Goal: Task Accomplishment & Management: Manage account settings

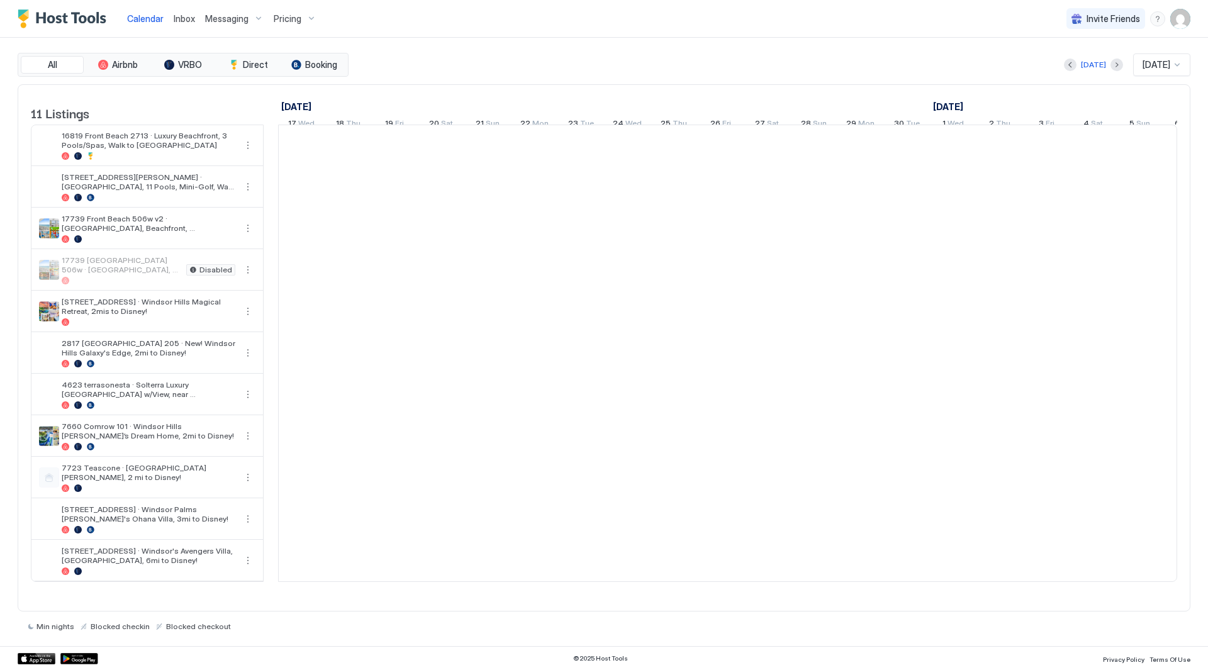
scroll to position [0, 699]
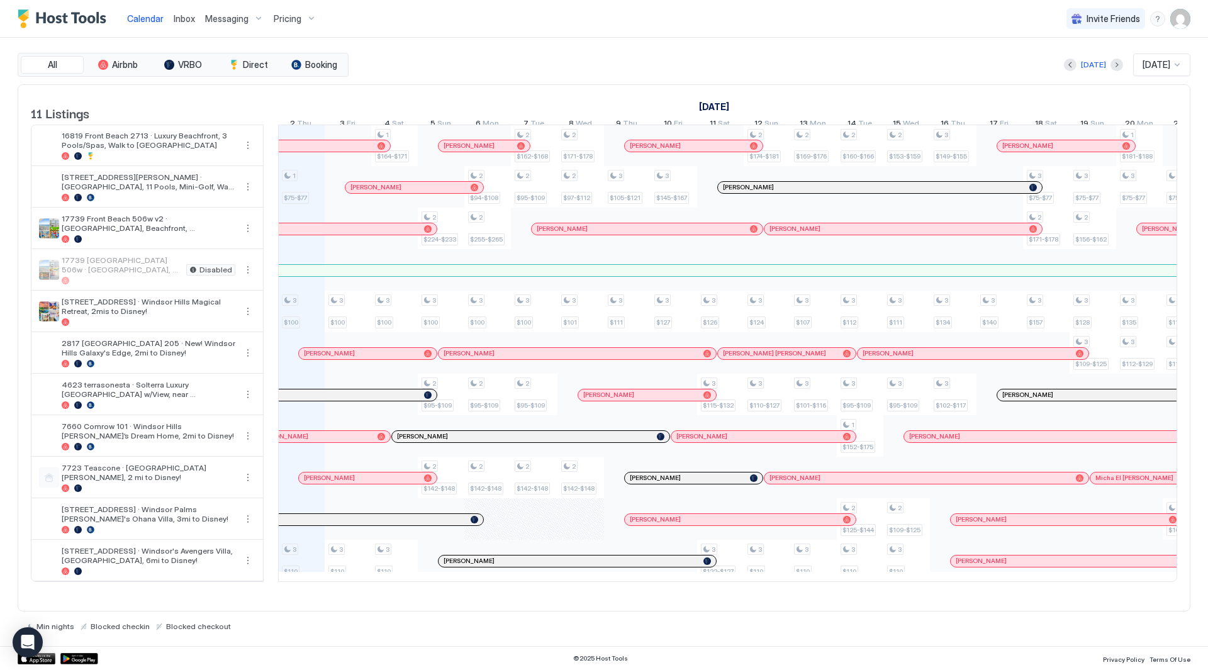
click at [1189, 21] on img "User profile" at bounding box center [1181, 19] width 20 height 20
click at [1162, 60] on div "Settings" at bounding box center [1110, 71] width 160 height 22
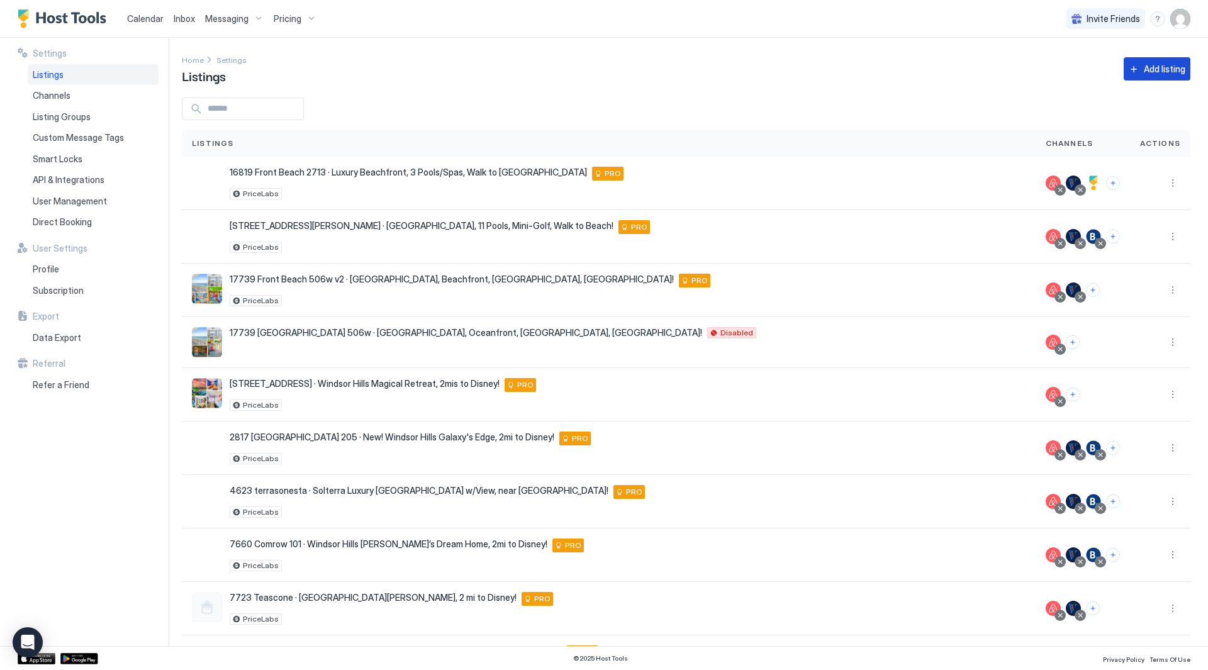
click at [1144, 71] on div "Add listing" at bounding box center [1165, 68] width 42 height 13
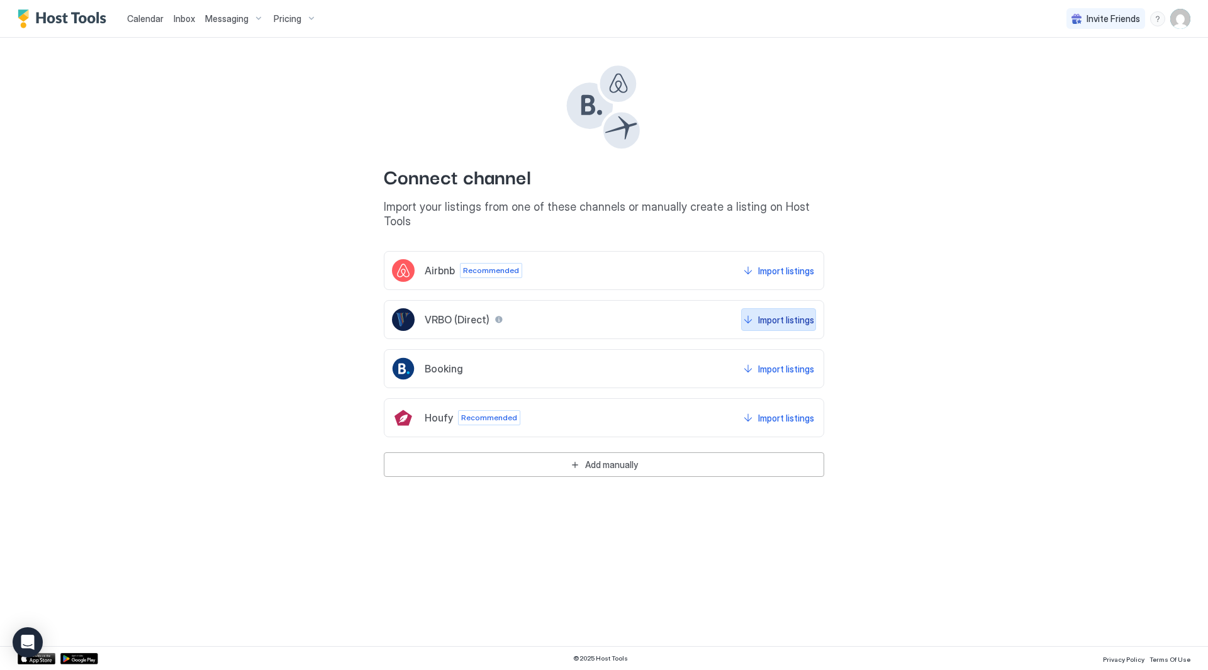
click at [786, 308] on button "Import listings" at bounding box center [778, 319] width 75 height 23
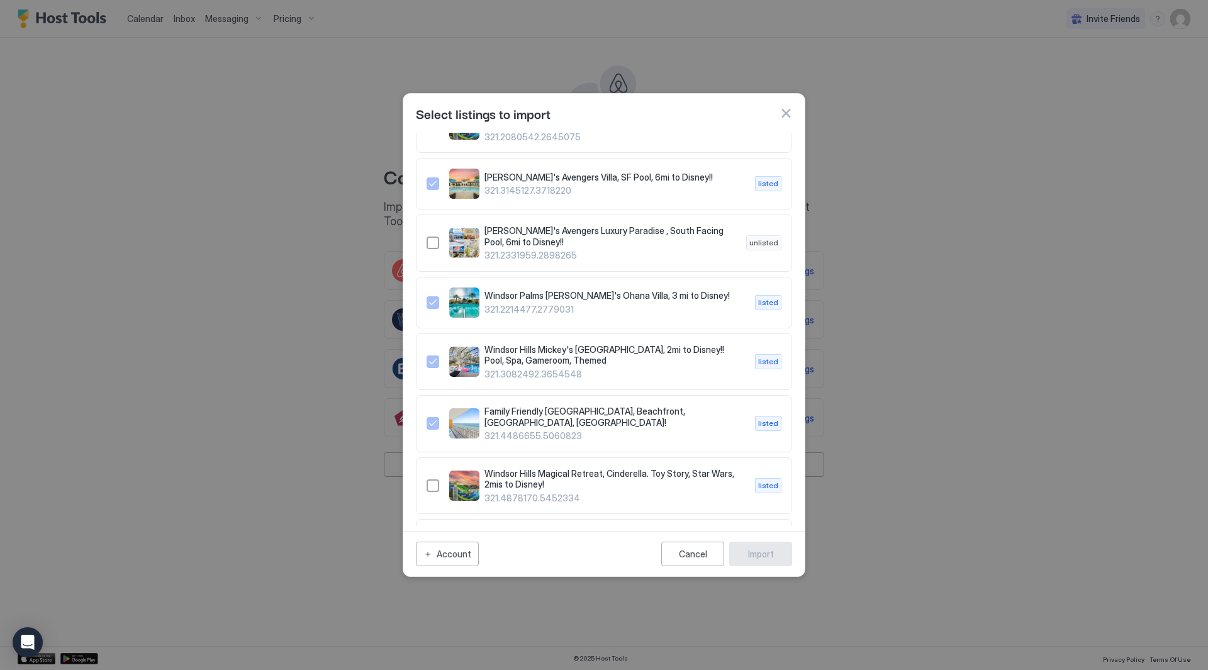
scroll to position [398, 0]
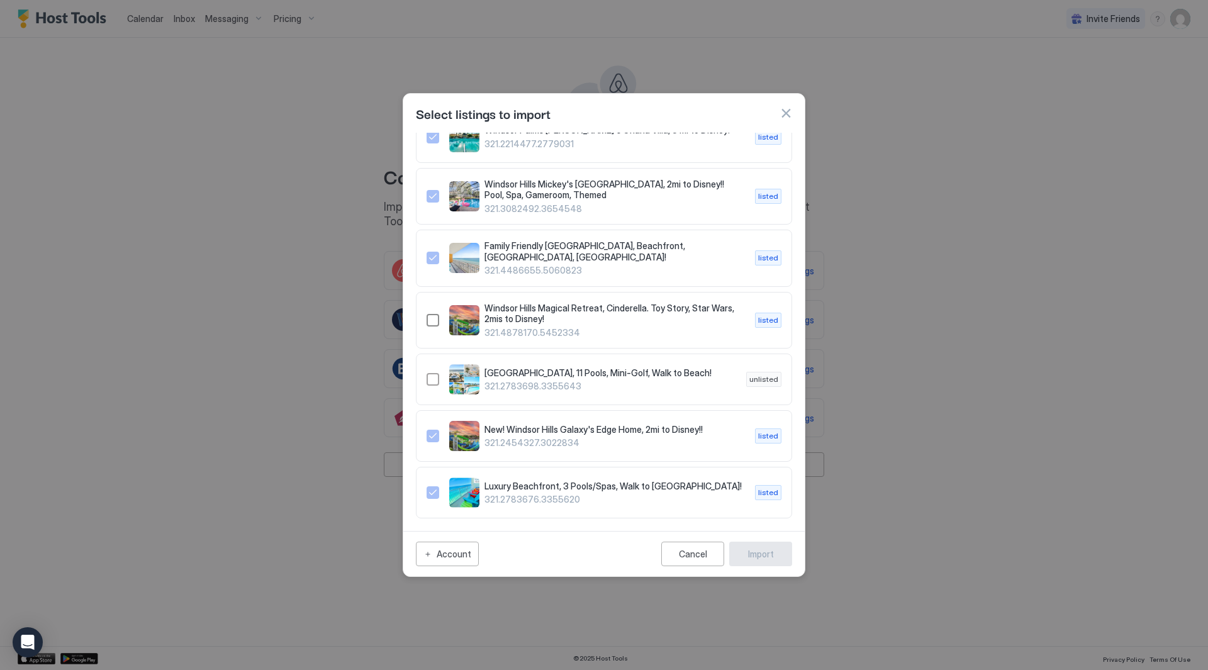
click at [432, 314] on div "321.4878170.5452334" at bounding box center [433, 320] width 13 height 13
click at [765, 556] on div "Import" at bounding box center [761, 554] width 26 height 13
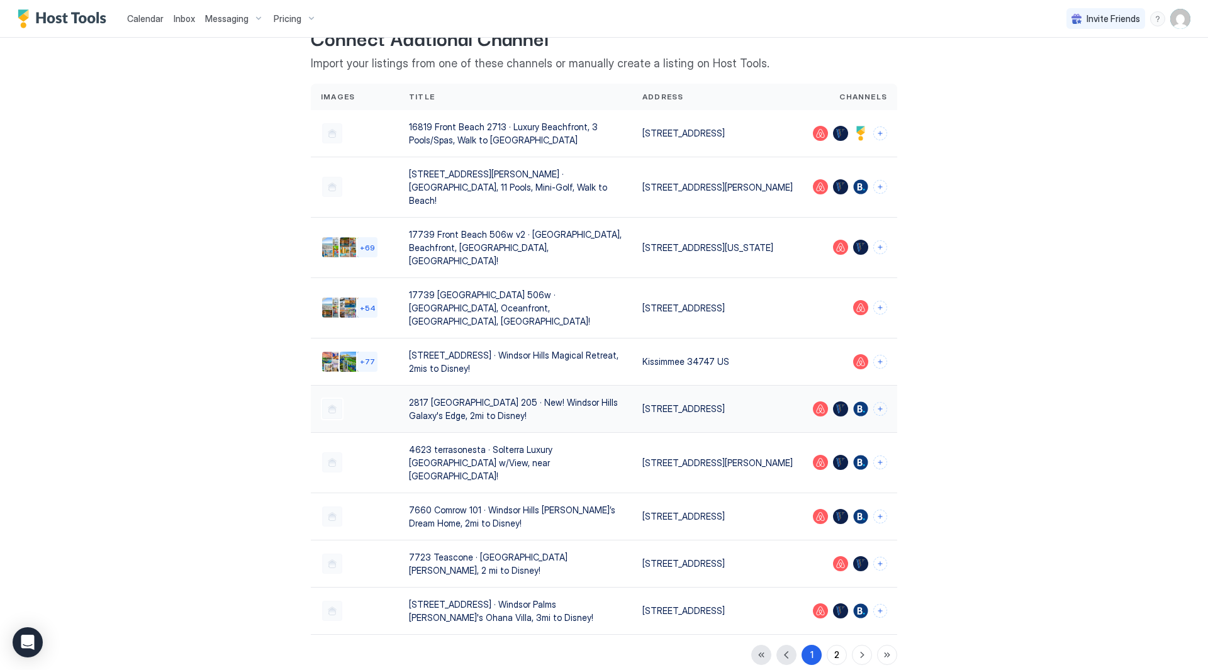
scroll to position [57, 0]
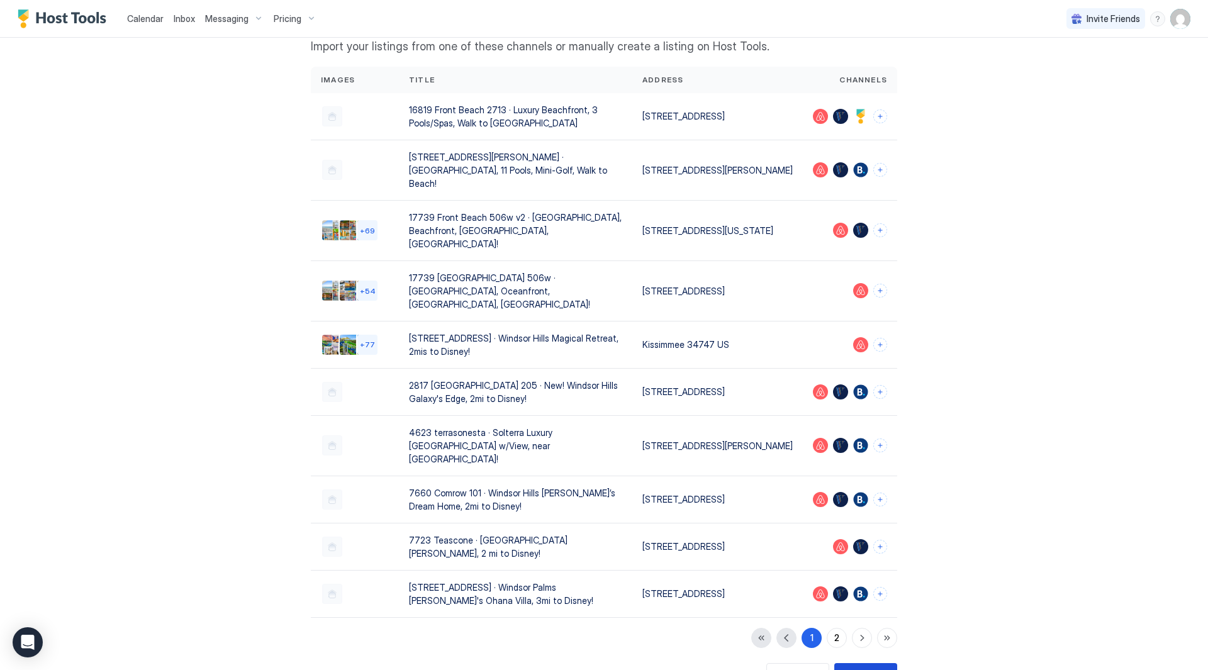
click at [861, 669] on div "Done" at bounding box center [865, 675] width 21 height 13
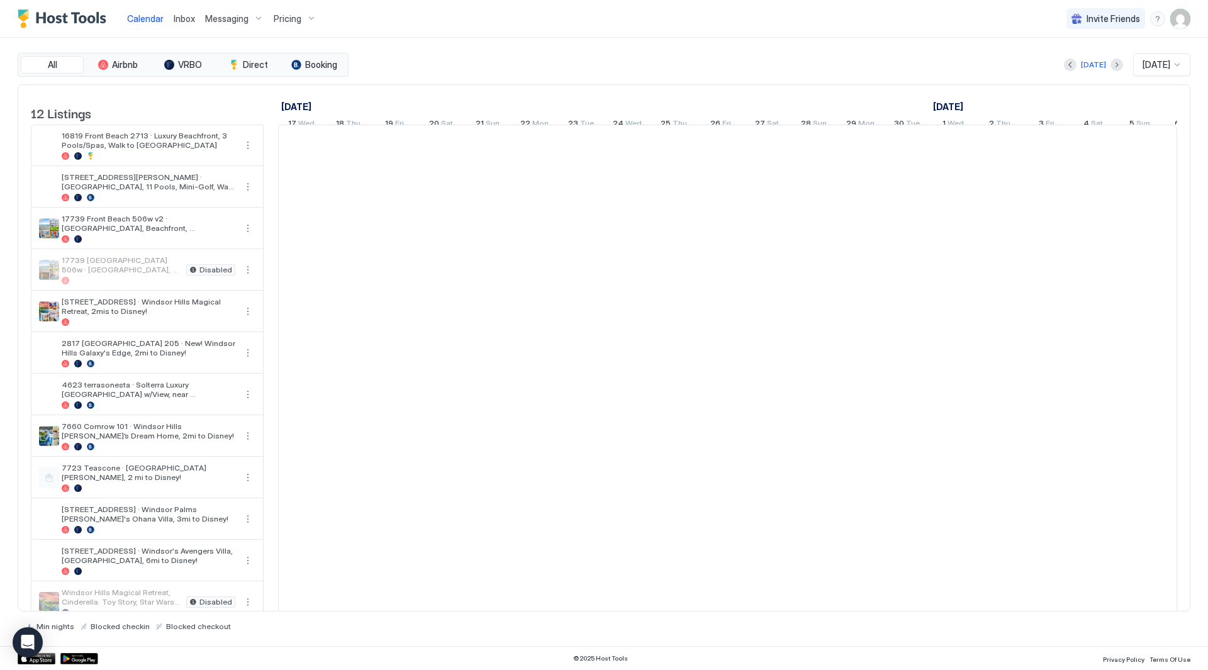
scroll to position [0, 699]
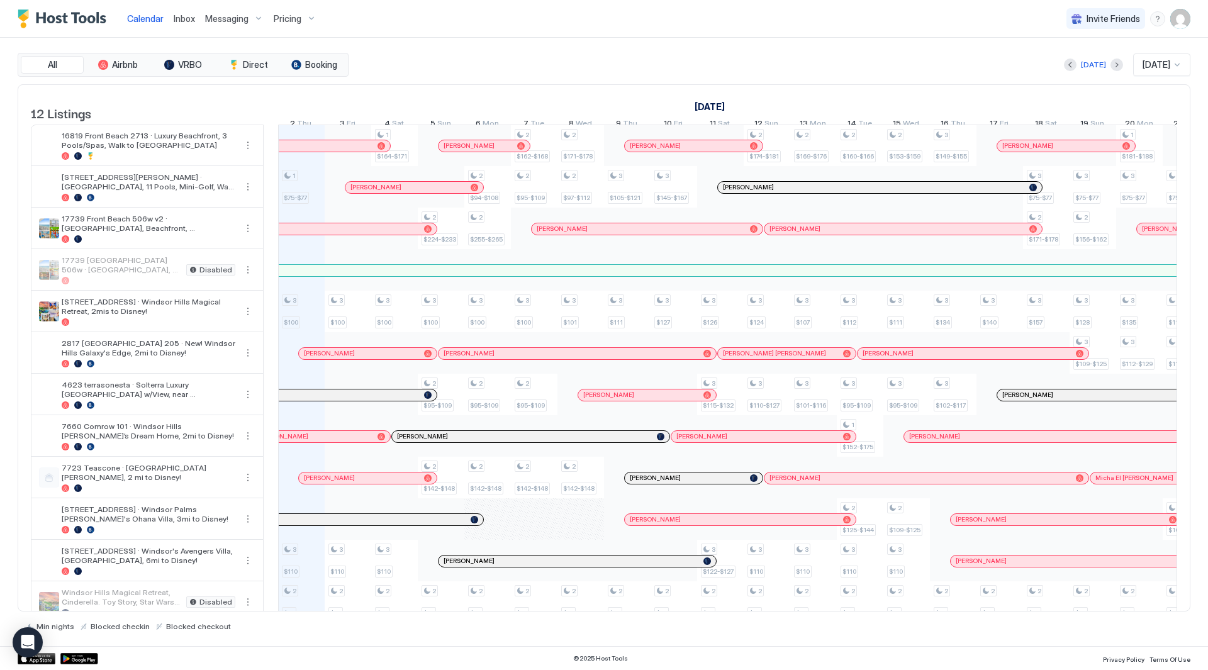
click at [1179, 21] on img "User profile" at bounding box center [1181, 19] width 20 height 20
click at [1133, 65] on div "Settings" at bounding box center [1110, 71] width 160 height 22
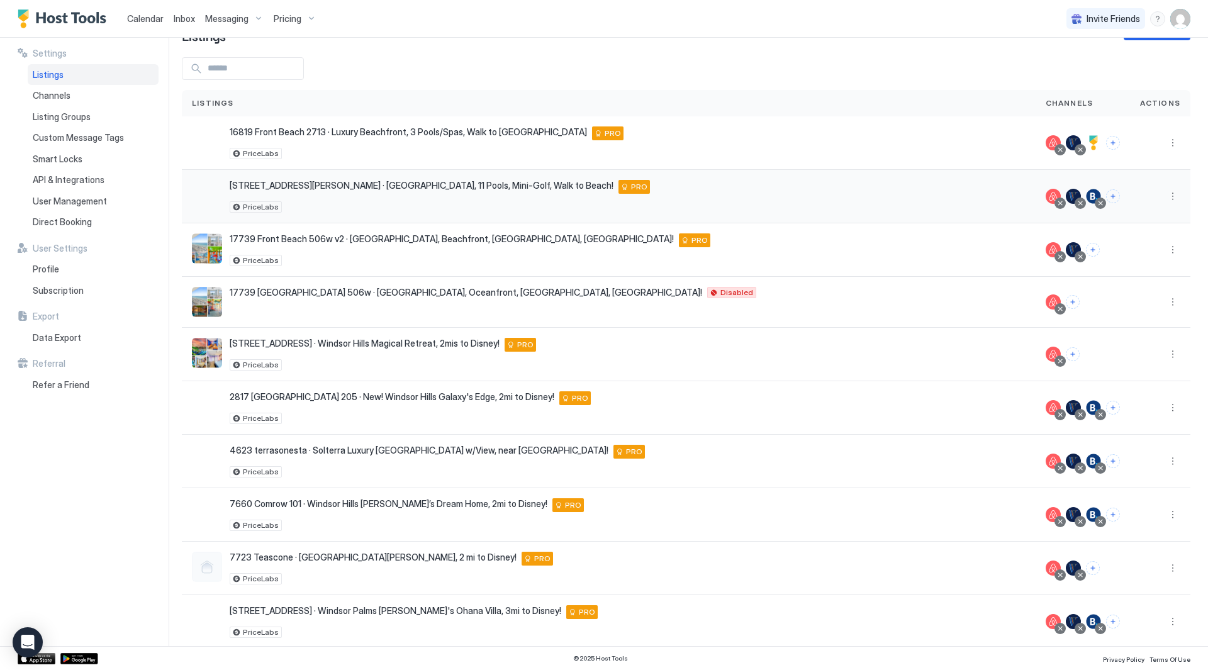
scroll to position [88, 0]
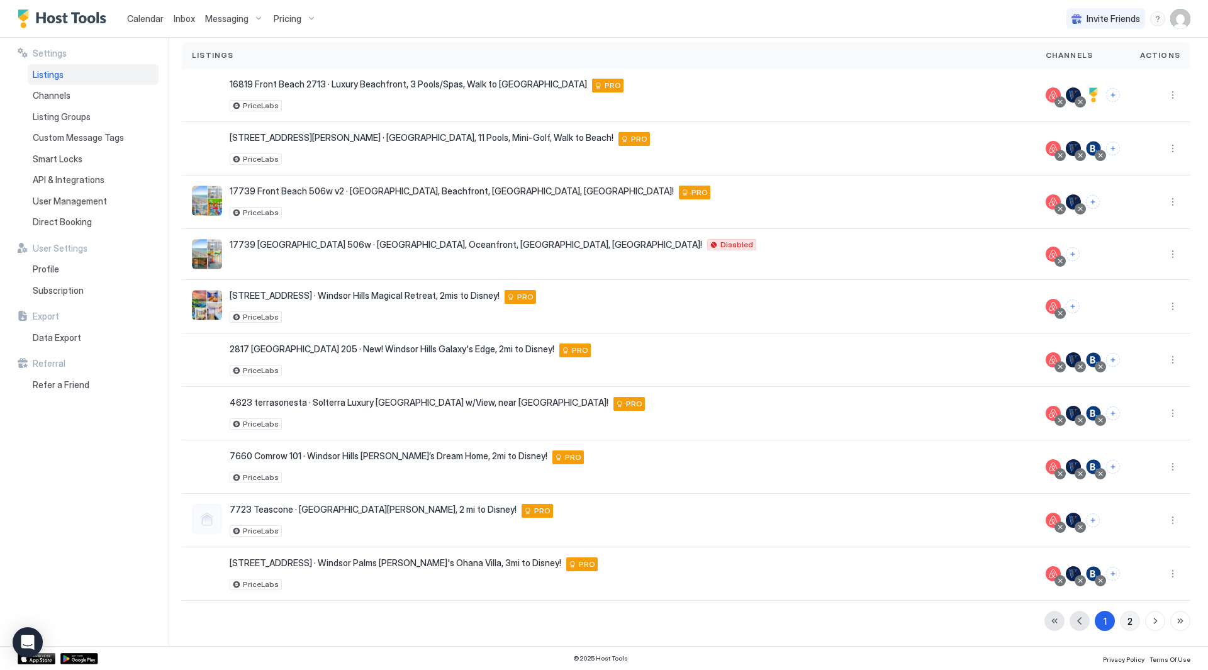
drag, startPoint x: 1126, startPoint y: 624, endPoint x: 735, endPoint y: 53, distance: 692.1
click at [735, 50] on div "Listings" at bounding box center [609, 55] width 834 height 11
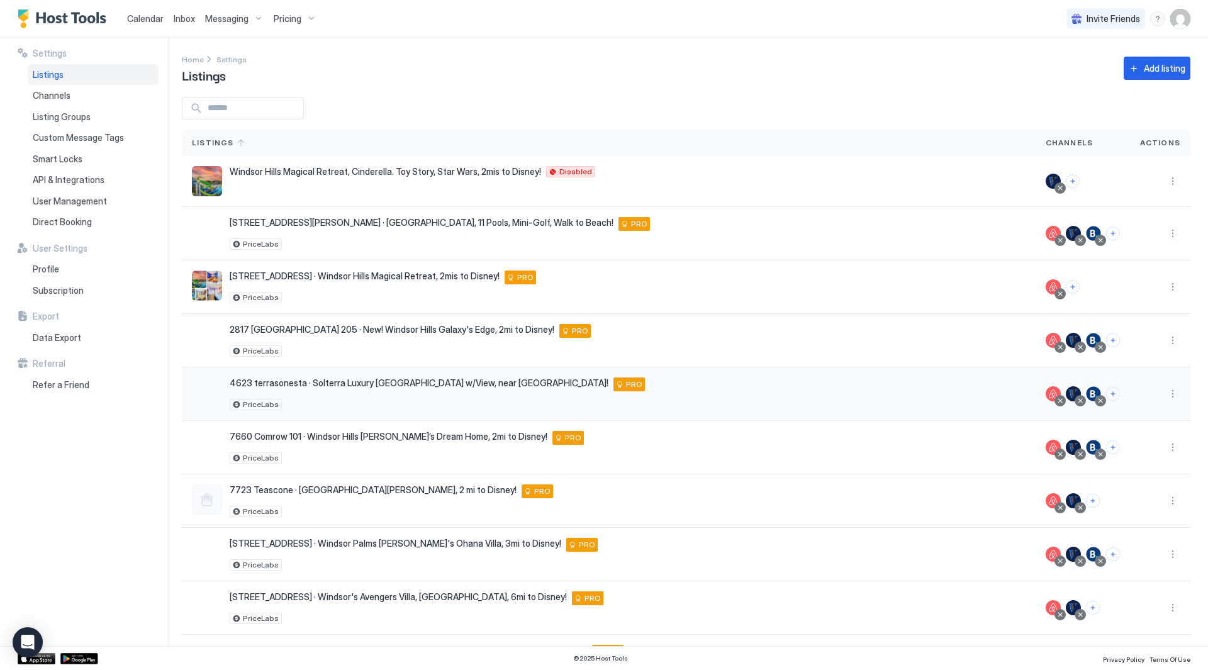
scroll to position [0, 0]
click at [908, 130] on div "Listings Channels Actions Windsor Hills Magical Retreat, Cinderella. Toy Story,…" at bounding box center [686, 409] width 1009 height 622
click at [707, 134] on div "Listings" at bounding box center [609, 143] width 854 height 26
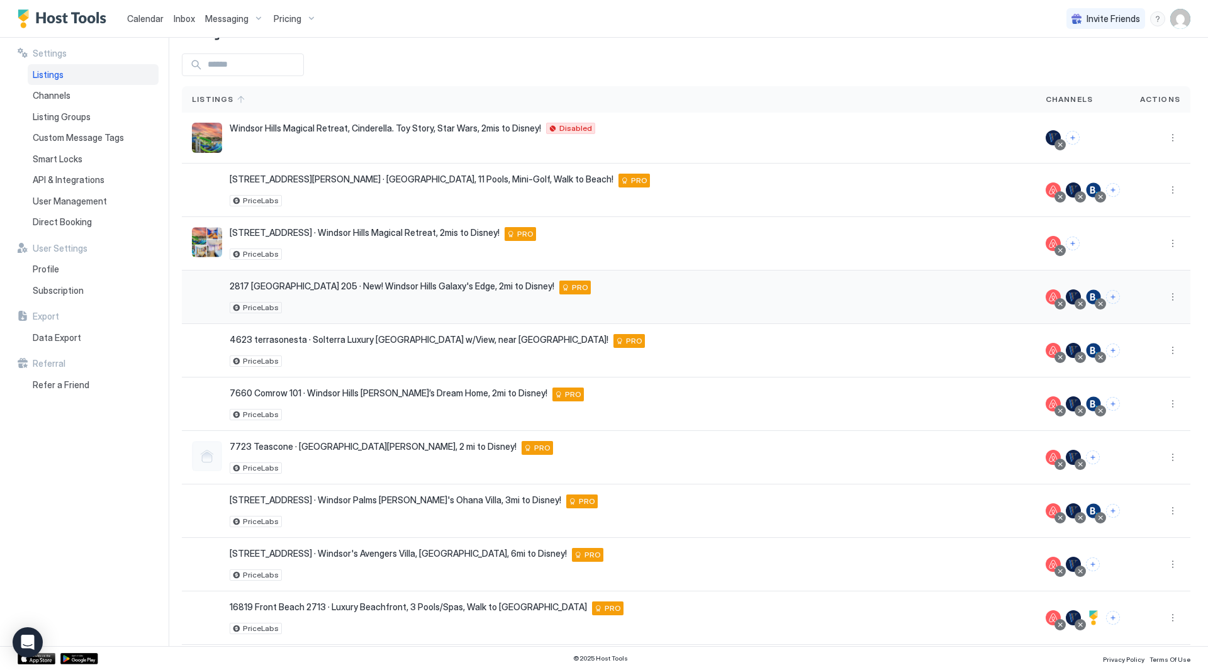
scroll to position [25, 0]
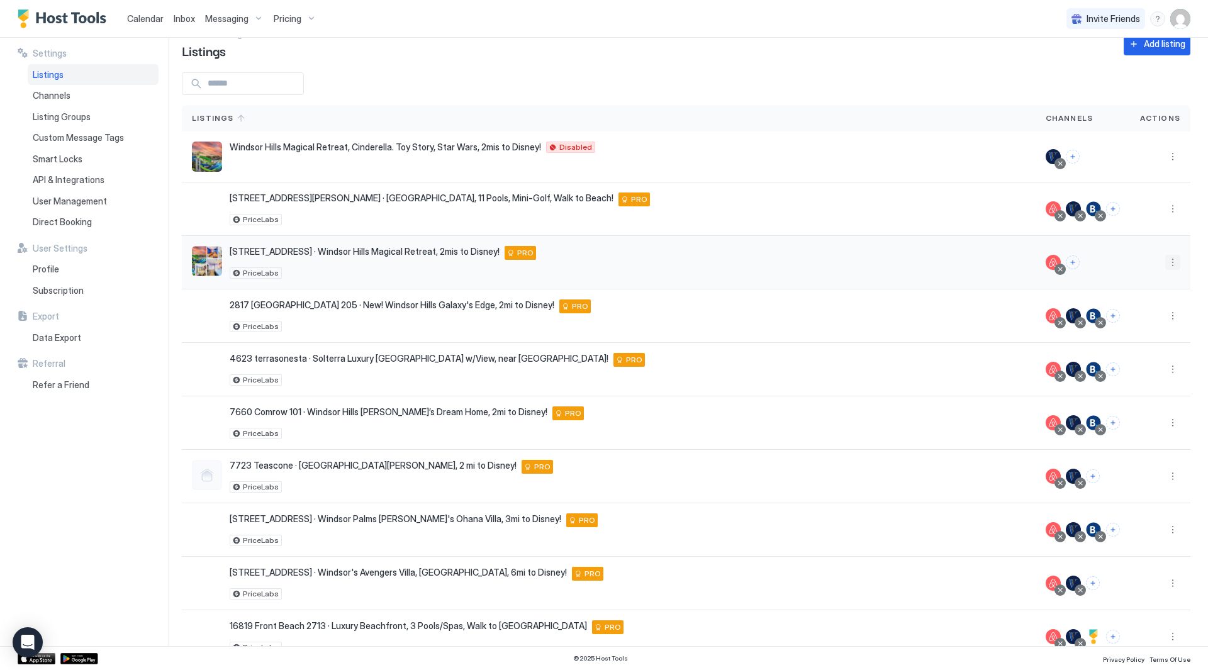
click at [1165, 259] on button "More options" at bounding box center [1172, 262] width 15 height 15
click at [1152, 344] on span "Connect Channel" at bounding box center [1138, 340] width 62 height 9
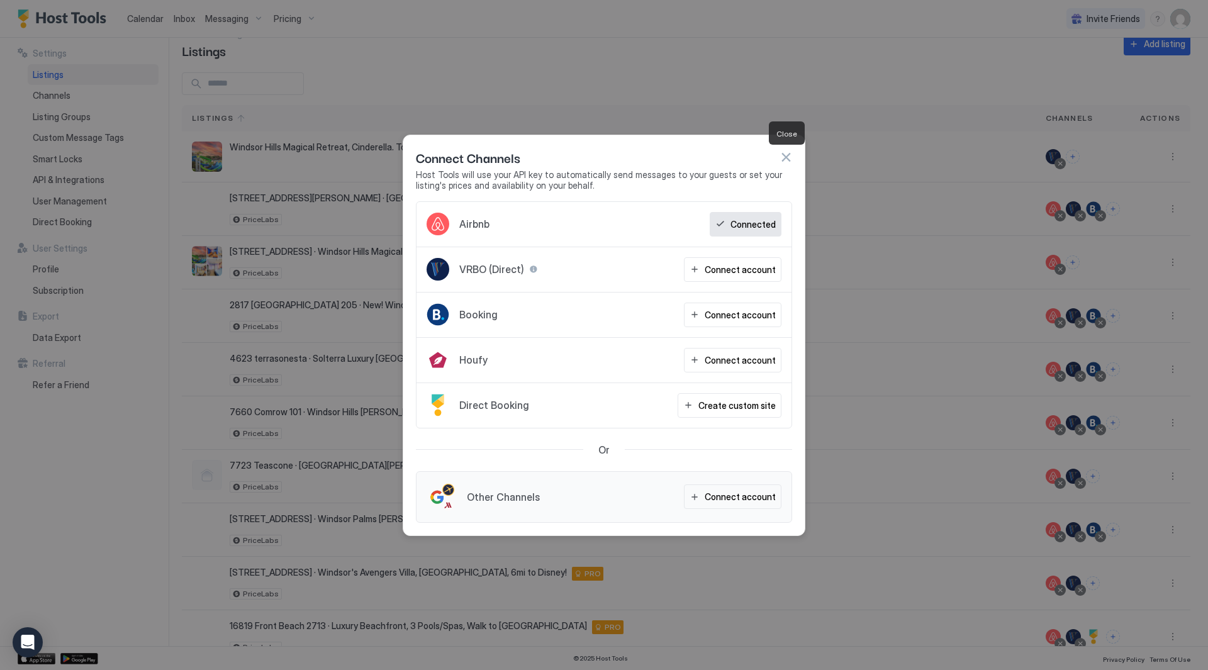
click at [781, 154] on button "button" at bounding box center [786, 157] width 13 height 13
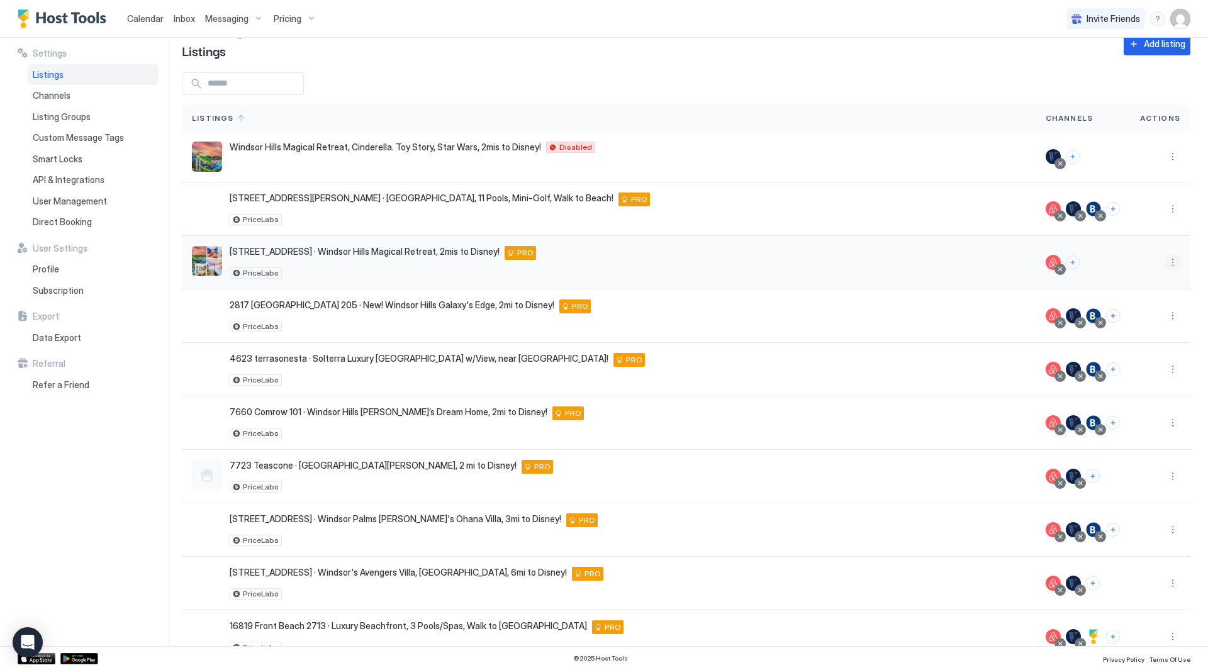
click at [1165, 262] on button "More options" at bounding box center [1172, 262] width 15 height 15
click at [1146, 325] on div "Listing Settings" at bounding box center [1131, 321] width 86 height 20
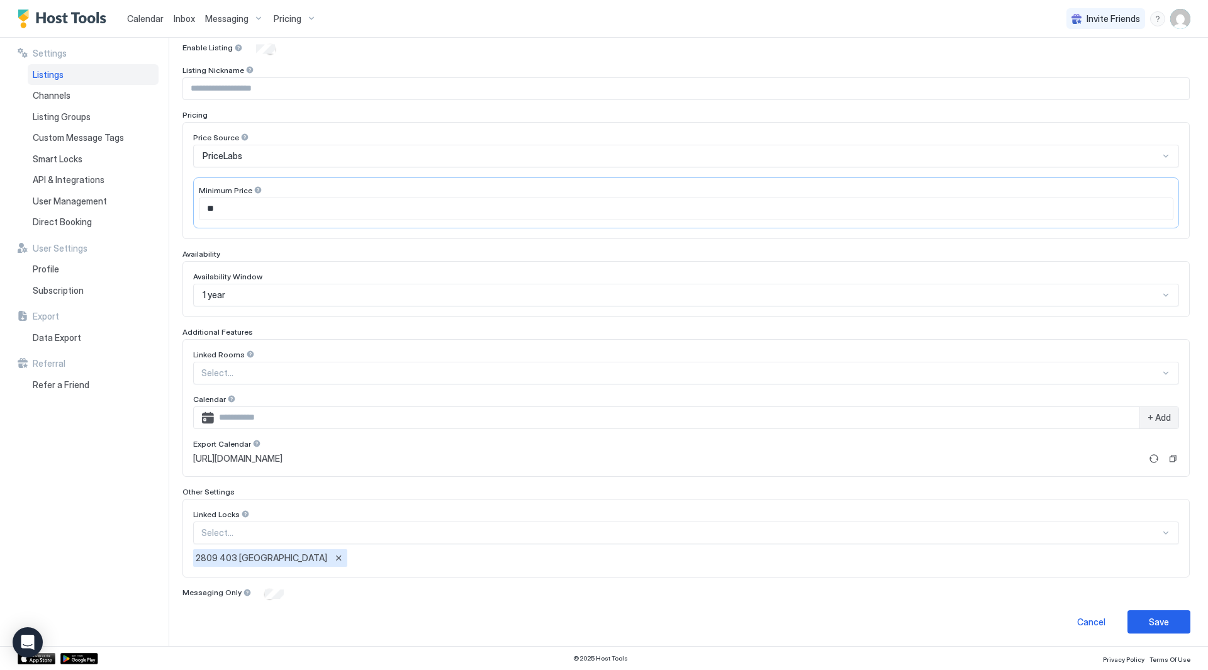
scroll to position [133, 0]
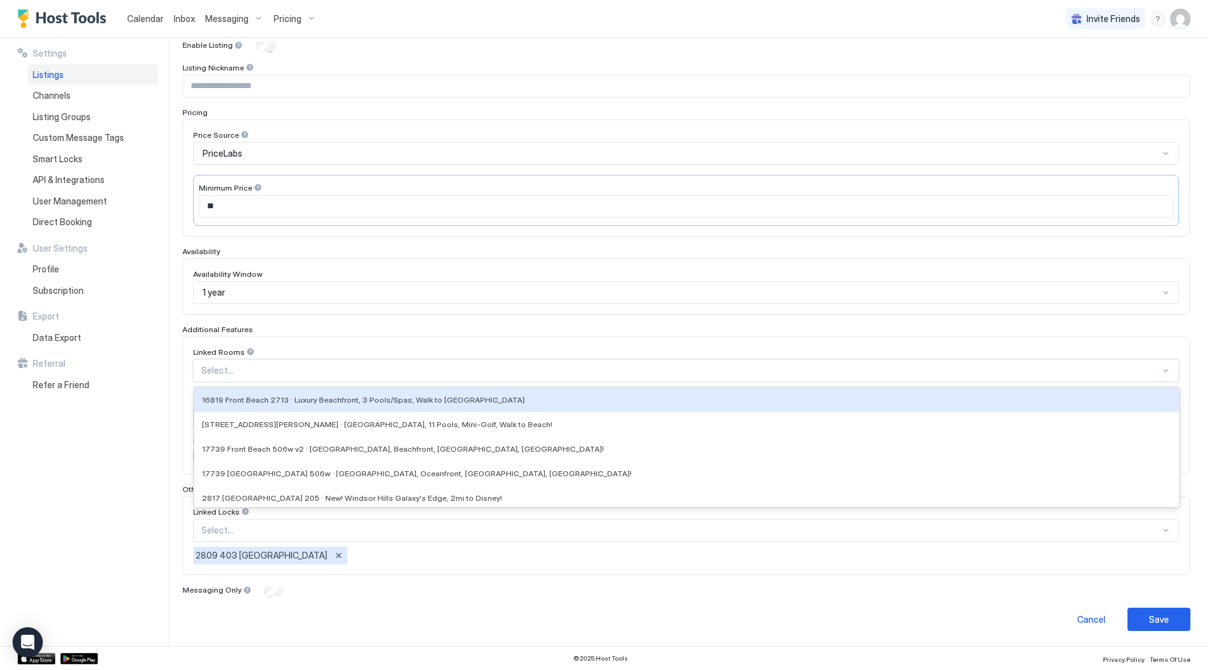
click at [365, 364] on div "Select..." at bounding box center [686, 370] width 986 height 23
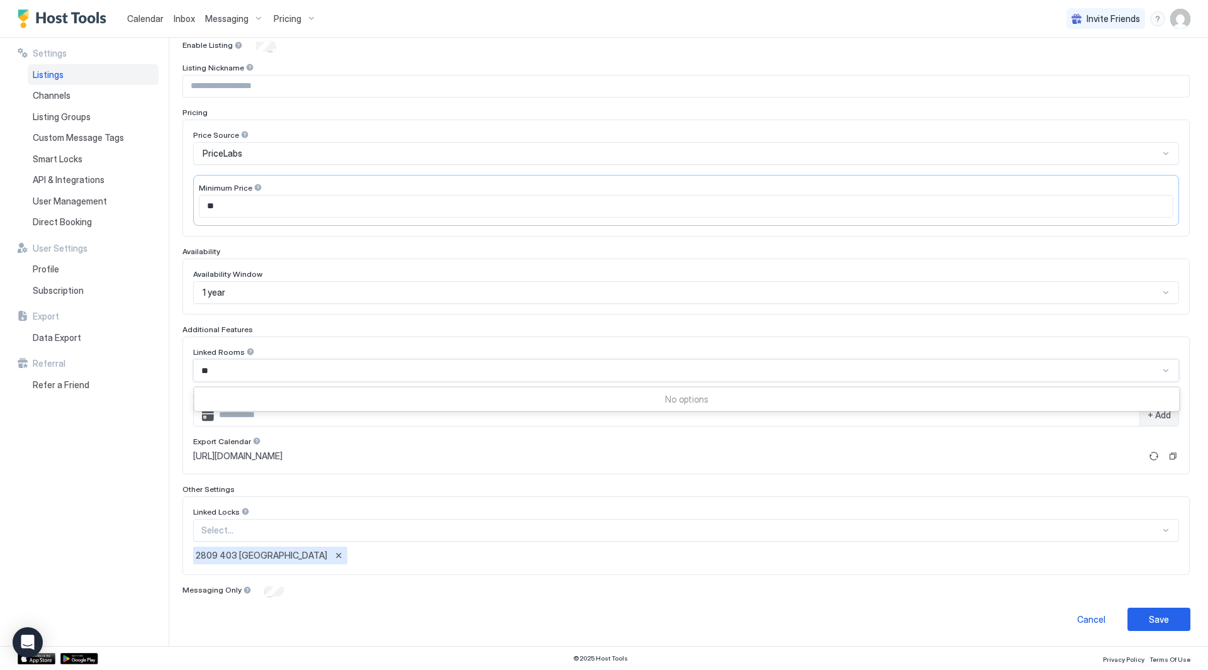
type input "*"
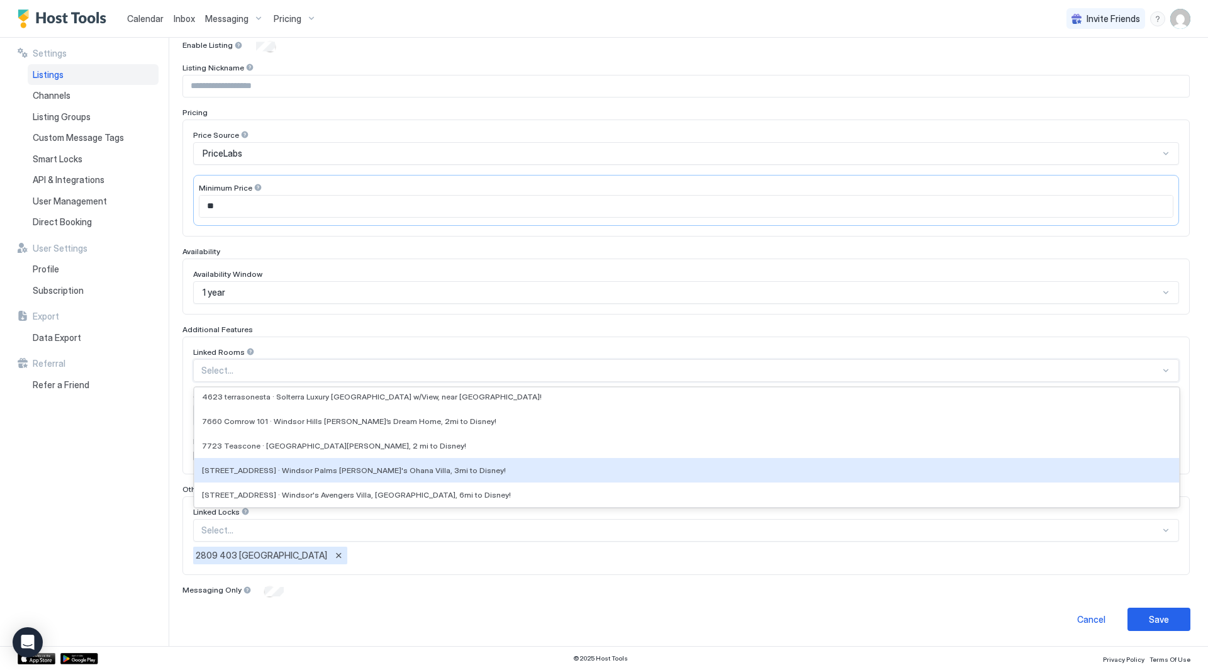
scroll to position [150, 0]
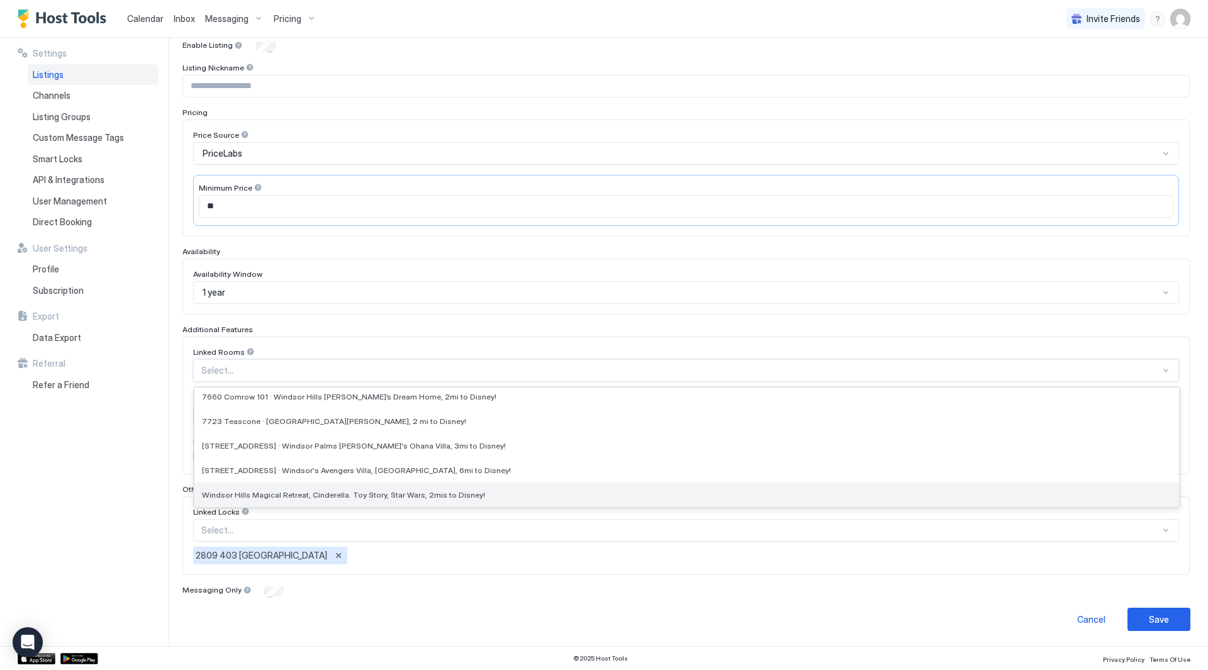
click at [365, 494] on span "Windsor Hills Magical Retreat, Cinderella. Toy Story, Star Wars, 2mis to Disney!" at bounding box center [343, 494] width 283 height 9
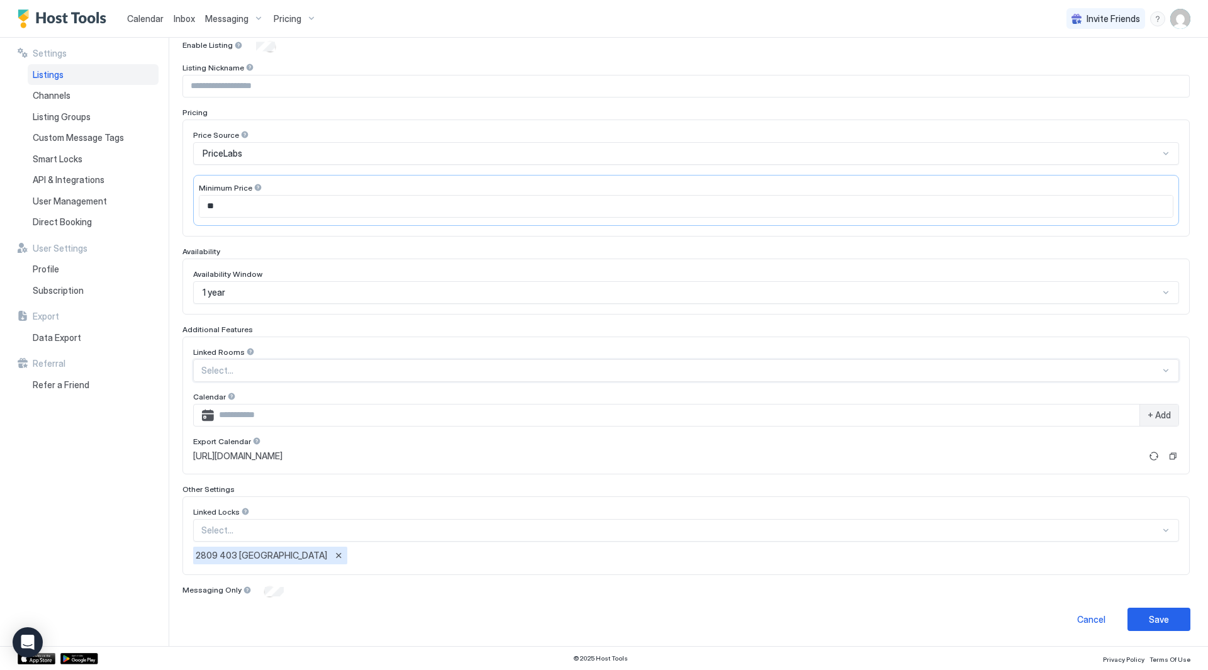
click at [290, 371] on div at bounding box center [680, 370] width 959 height 11
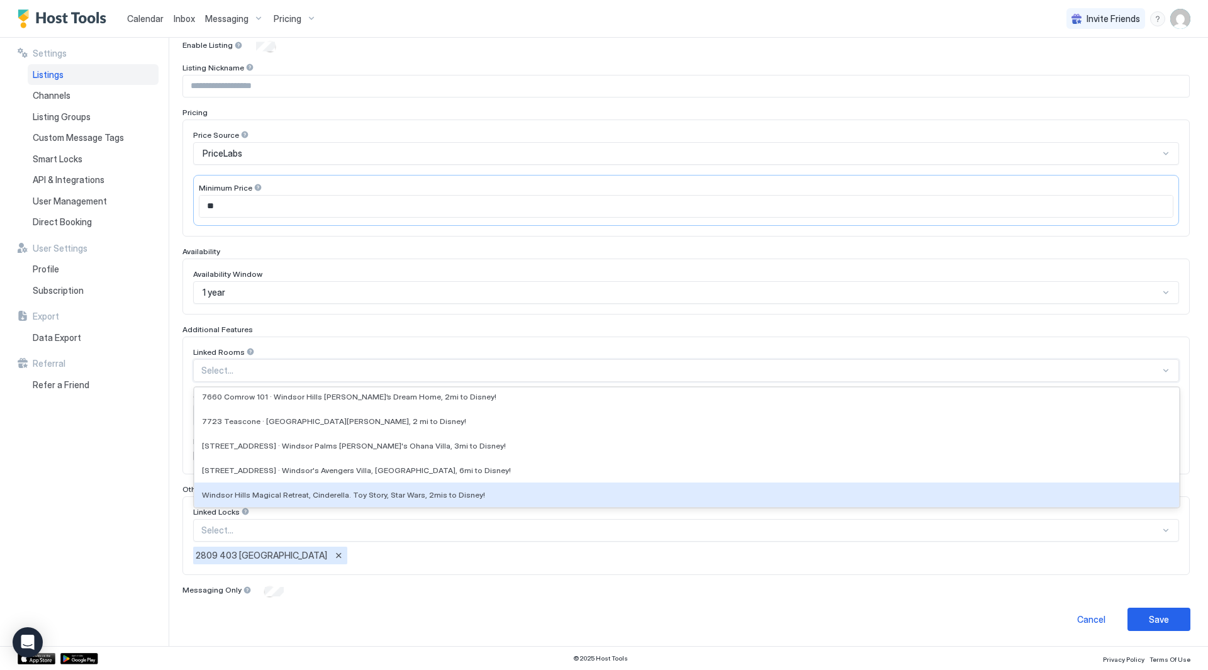
click at [364, 490] on div "Windsor Hills Magical Retreat, Cinderella. Toy Story, Star Wars, 2mis to Disney!" at bounding box center [686, 495] width 985 height 25
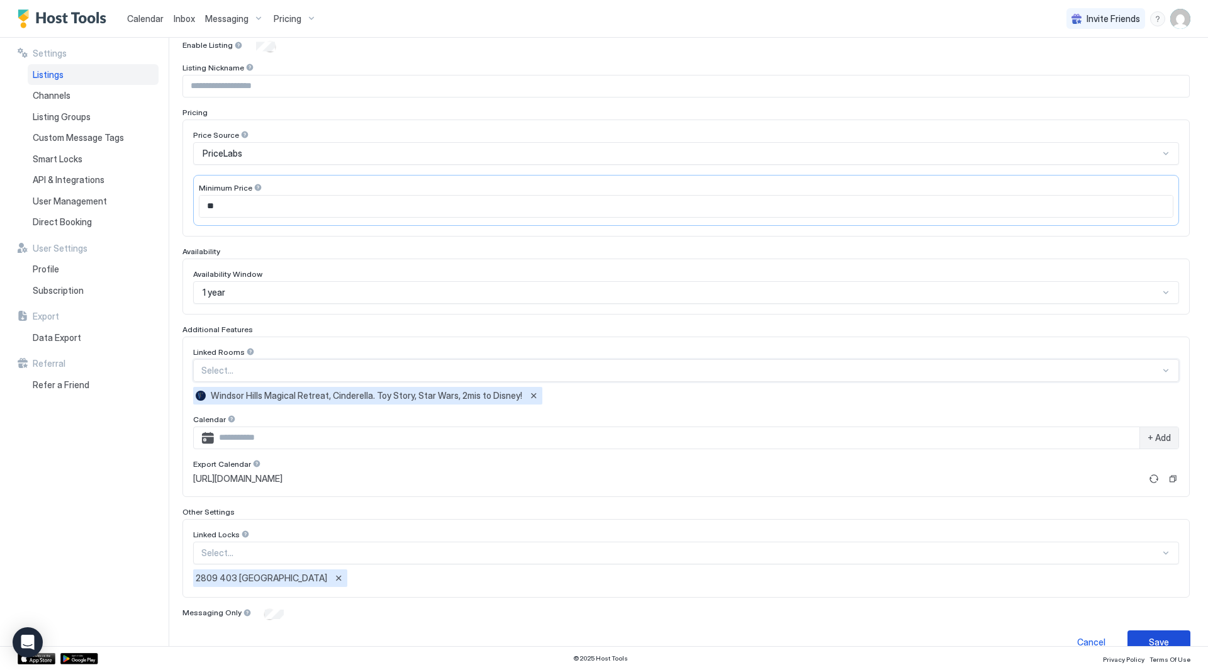
click at [1167, 641] on button "Save" at bounding box center [1159, 642] width 63 height 23
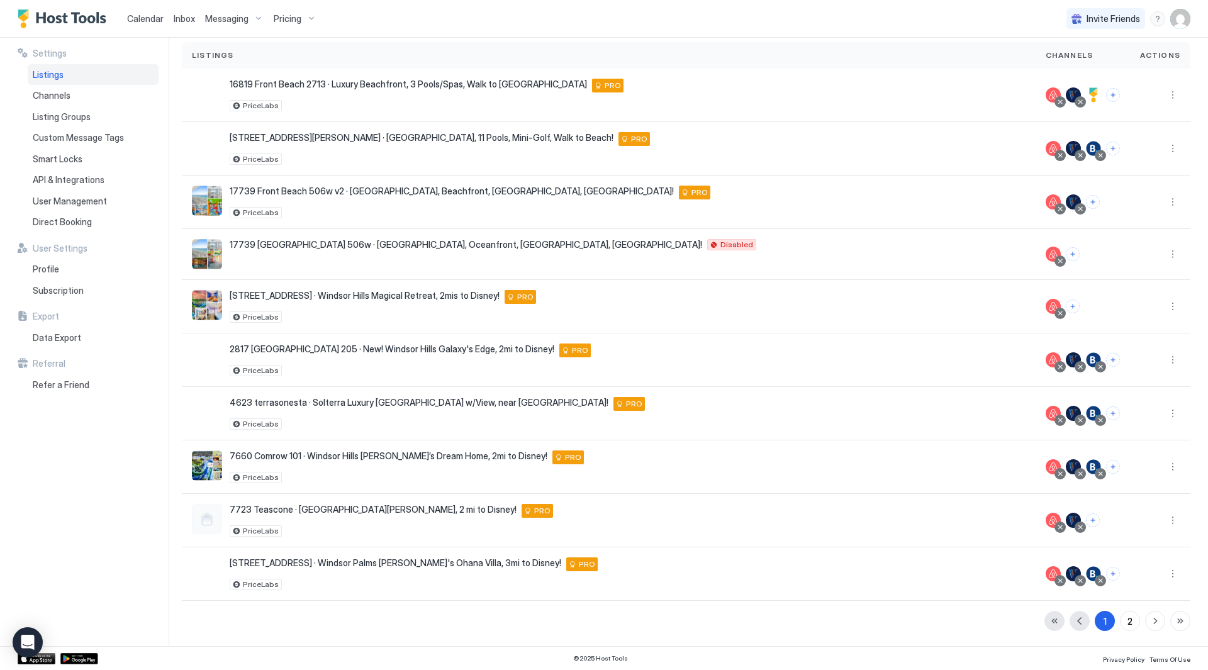
scroll to position [88, 0]
click at [1154, 614] on div "1 2" at bounding box center [1118, 621] width 146 height 20
click at [1149, 619] on button "button" at bounding box center [1155, 621] width 20 height 20
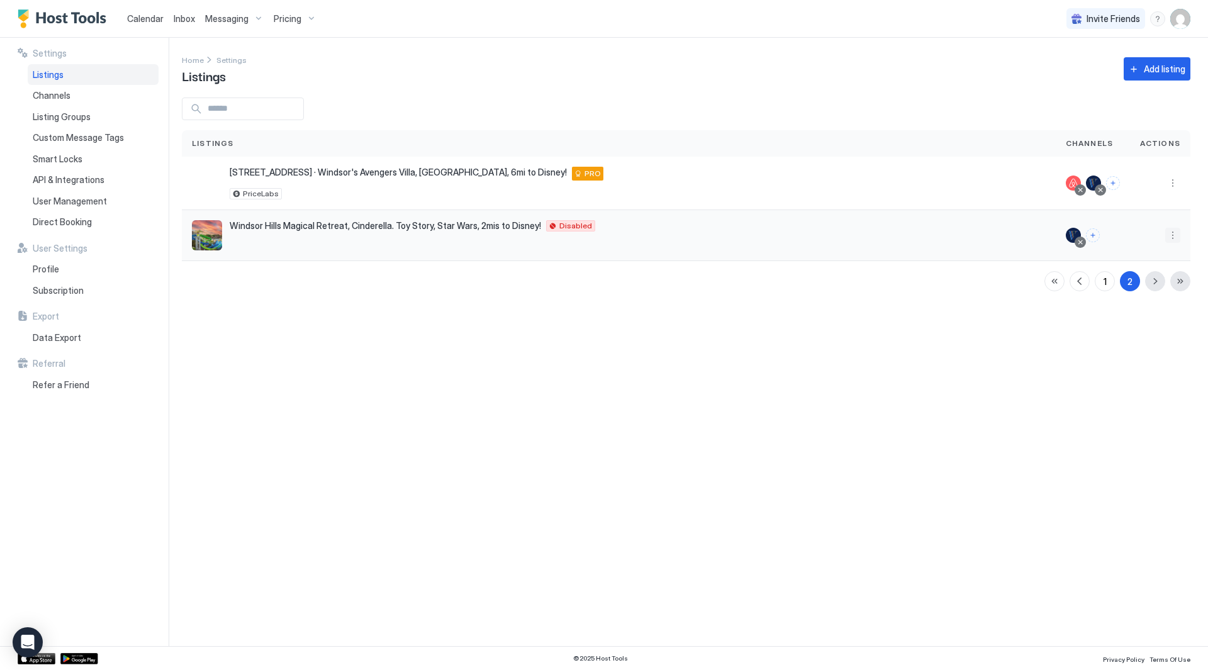
click at [1175, 239] on button "More options" at bounding box center [1172, 235] width 15 height 15
click at [1154, 291] on span "Listing Settings" at bounding box center [1144, 293] width 56 height 9
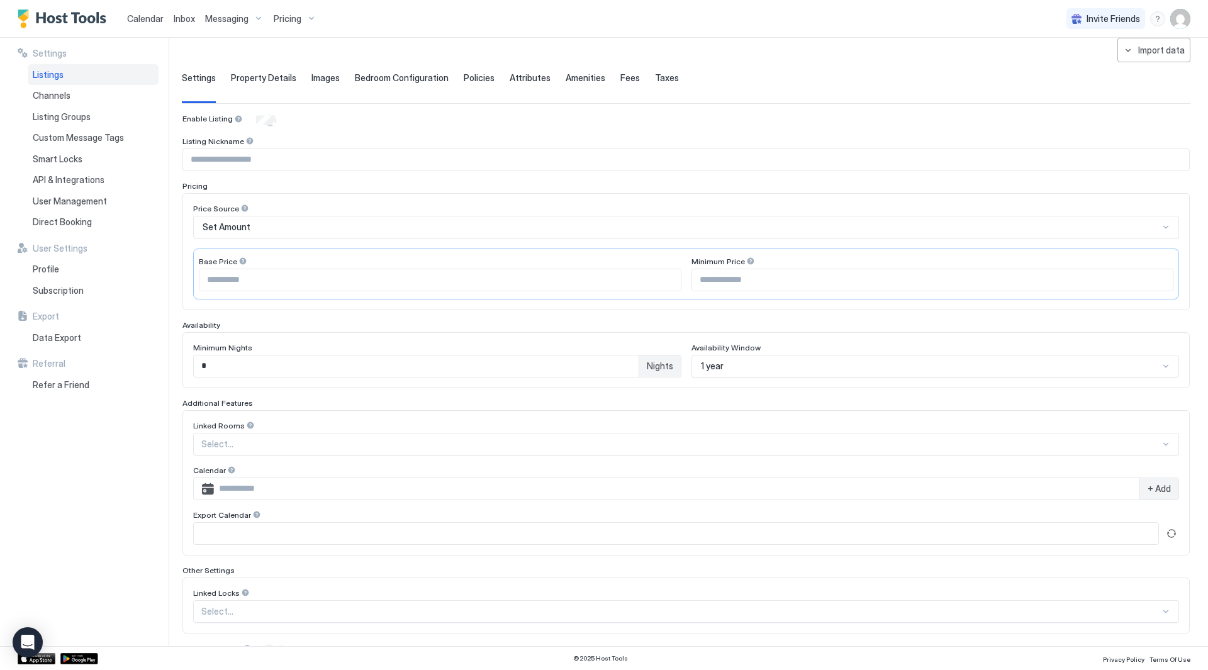
scroll to position [118, 0]
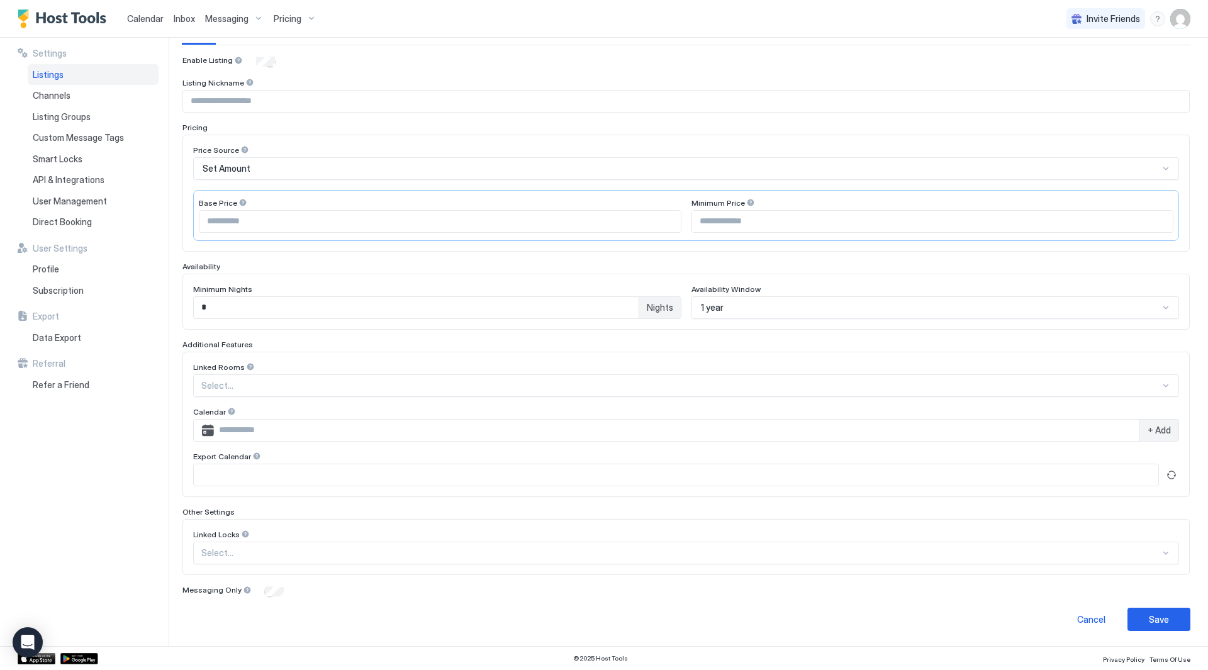
click at [374, 380] on div at bounding box center [680, 385] width 959 height 11
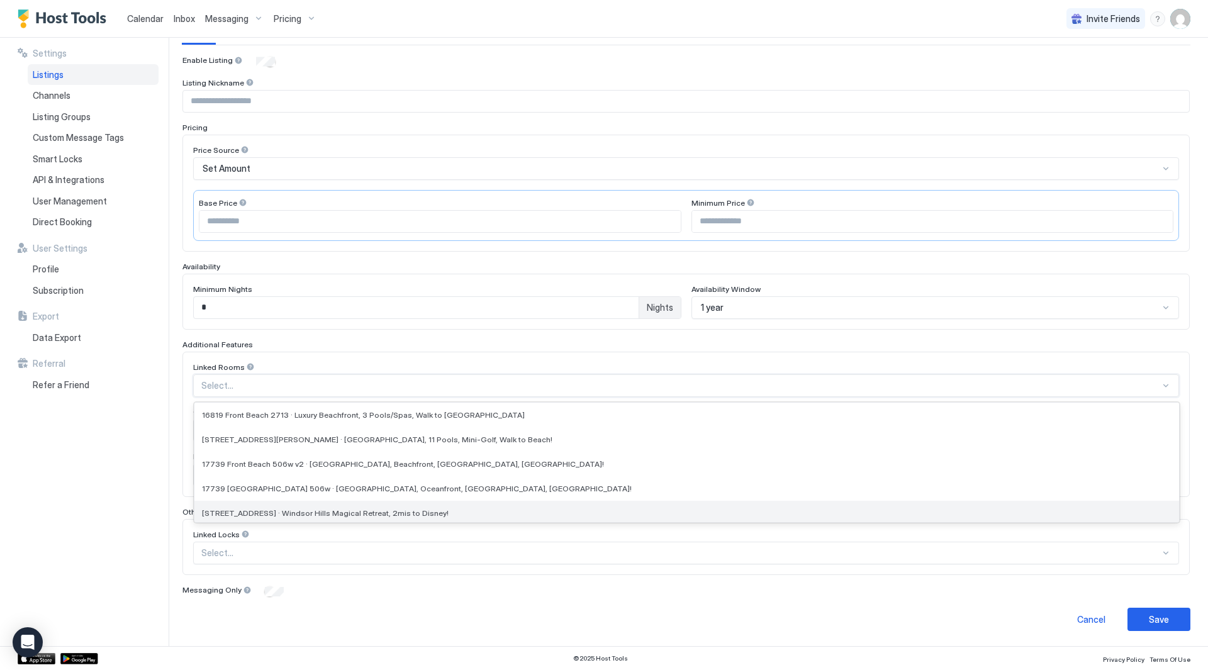
click at [411, 510] on span "[STREET_ADDRESS] · Windsor Hills Magical Retreat, 2mis to Disney!" at bounding box center [325, 512] width 247 height 9
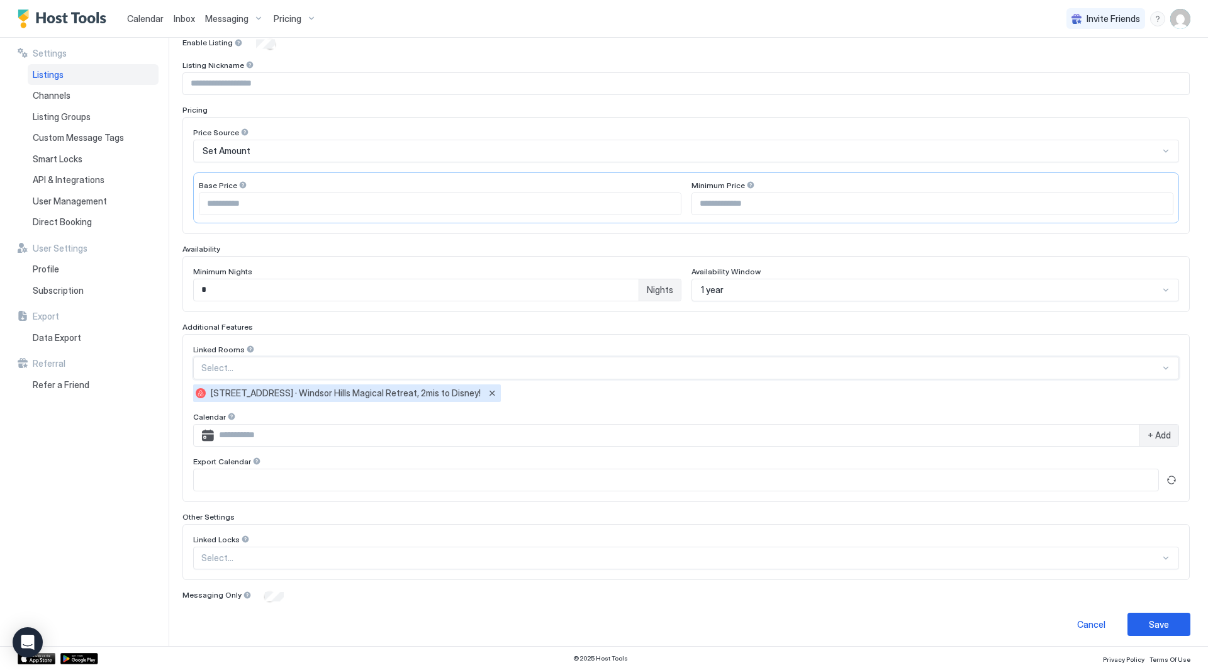
scroll to position [141, 0]
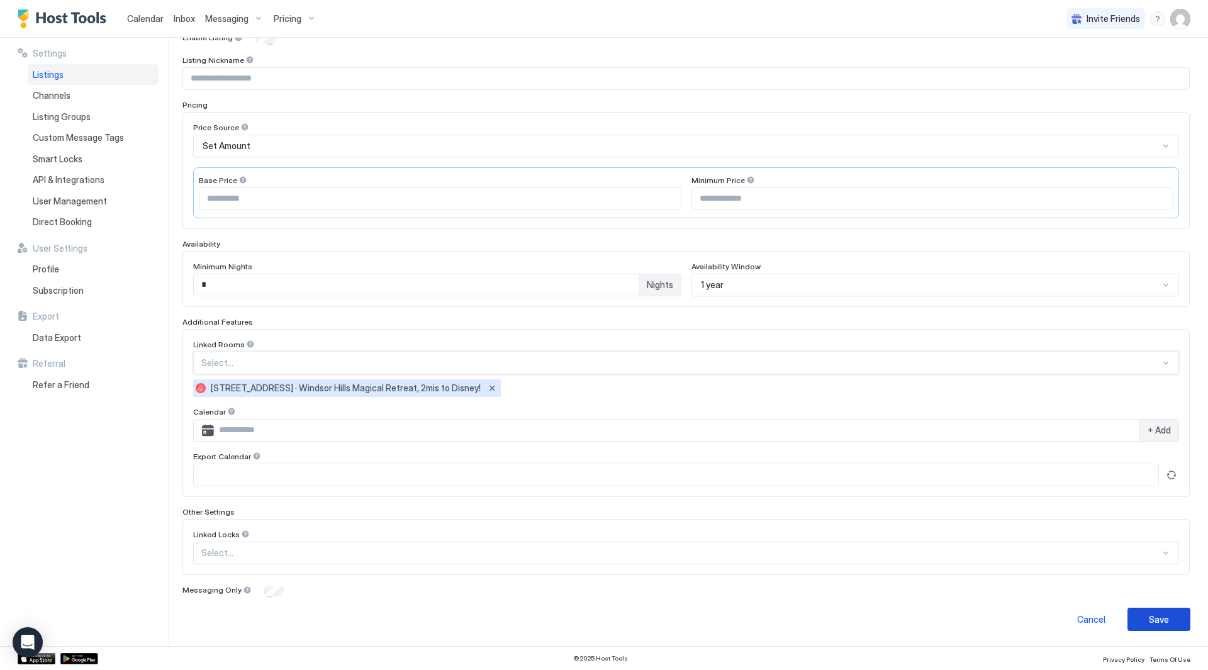
click at [1149, 614] on div "Save" at bounding box center [1159, 619] width 20 height 13
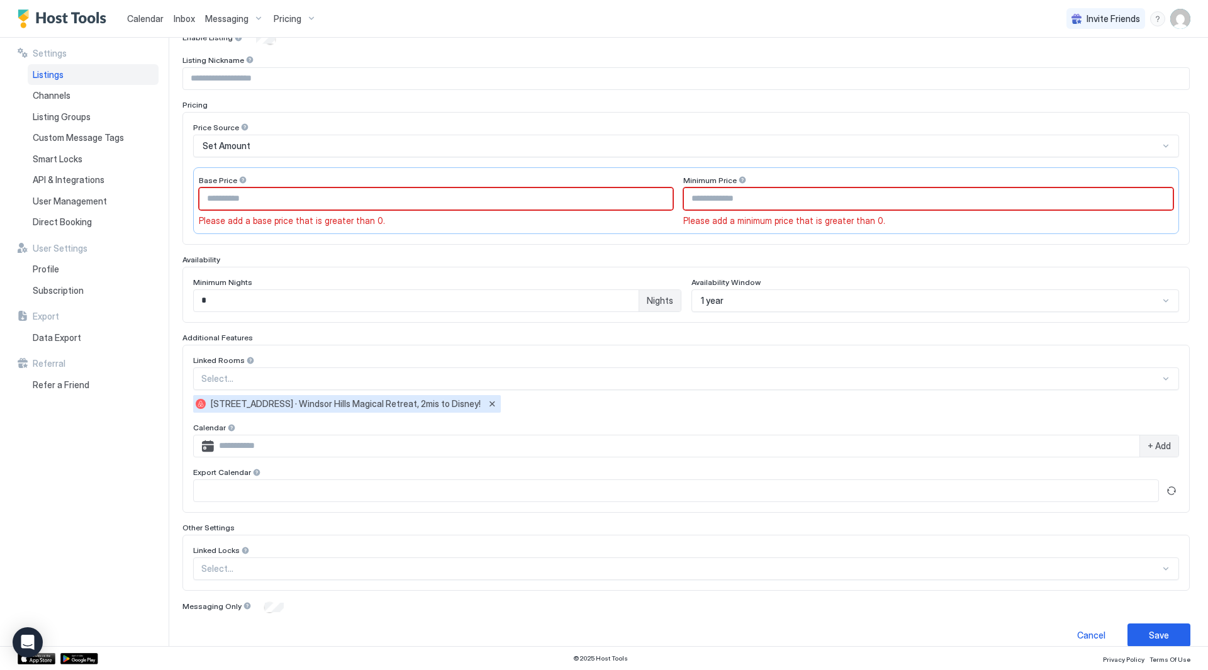
scroll to position [0, 0]
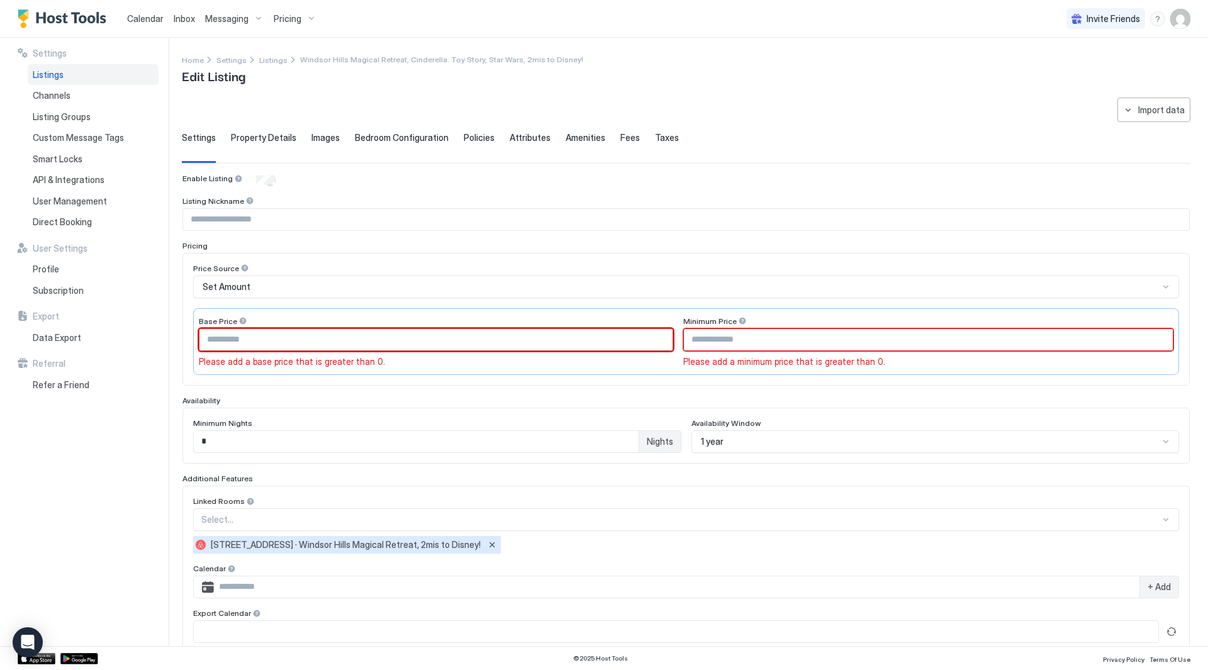
click at [378, 332] on input "Input Field" at bounding box center [435, 339] width 473 height 21
click at [243, 287] on span "Set Amount" at bounding box center [227, 286] width 48 height 11
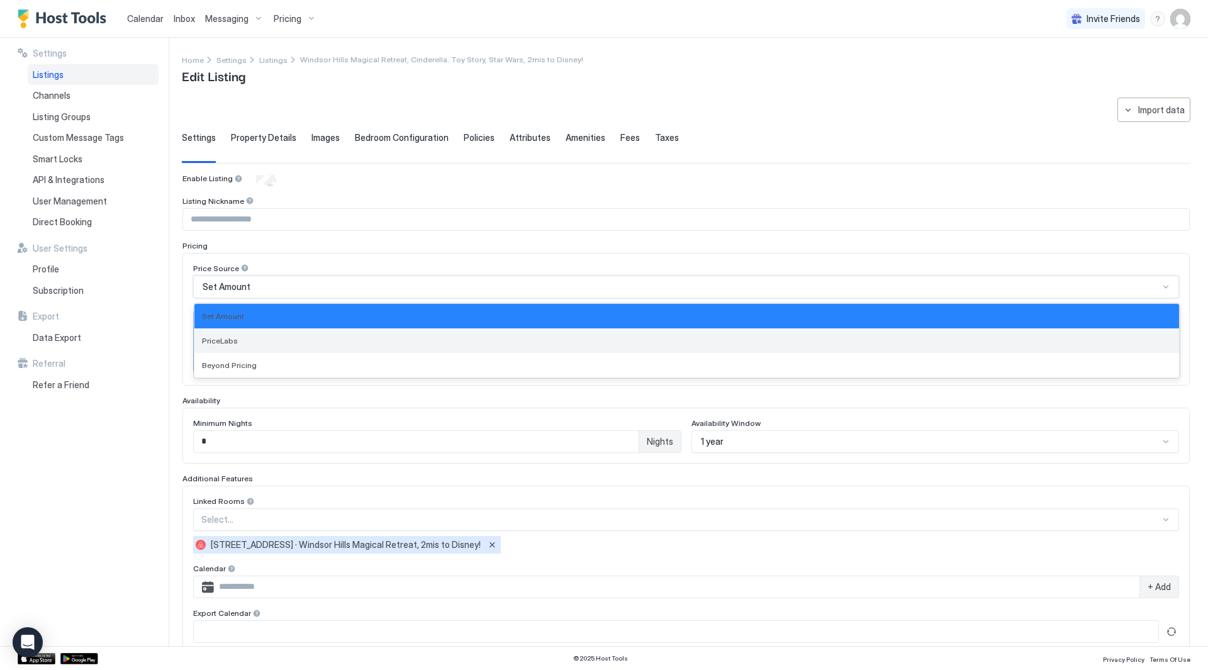
click at [249, 339] on div "PriceLabs" at bounding box center [687, 340] width 970 height 9
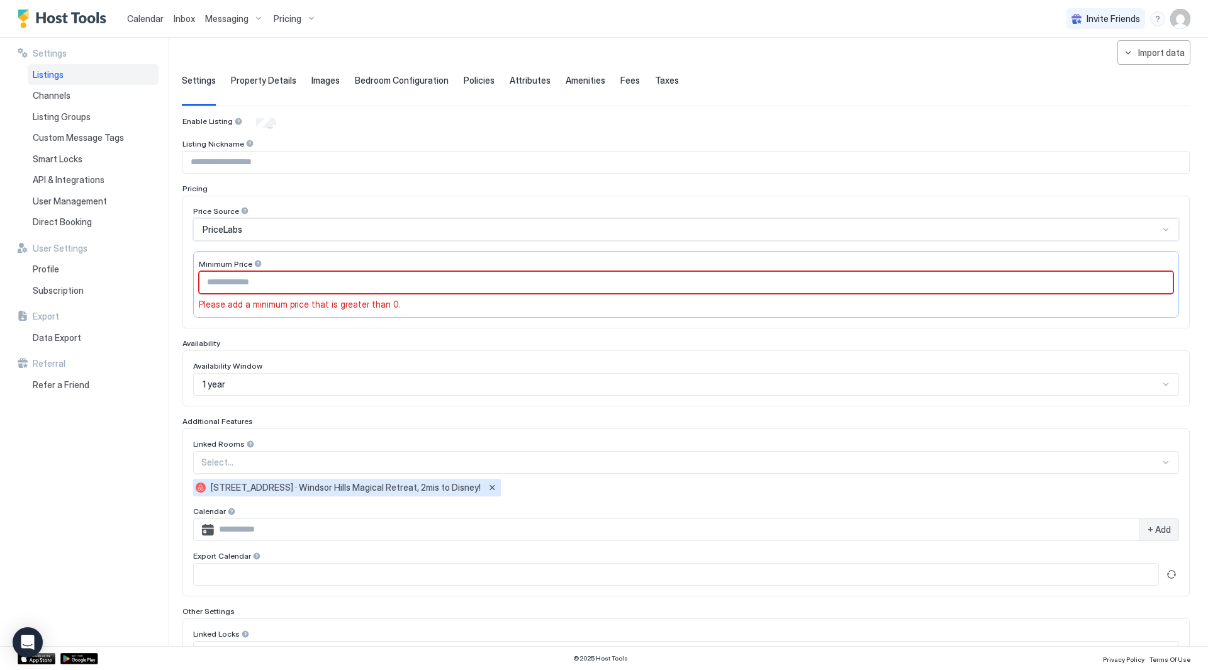
scroll to position [157, 0]
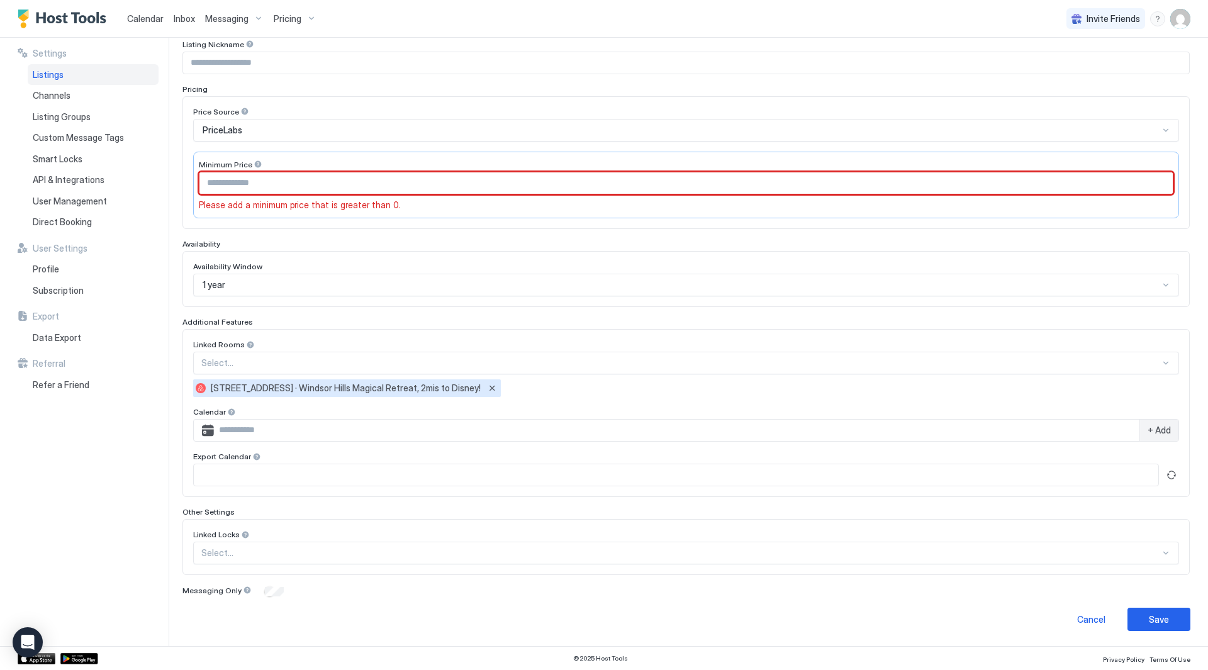
click at [354, 183] on input "Input Field" at bounding box center [686, 182] width 974 height 21
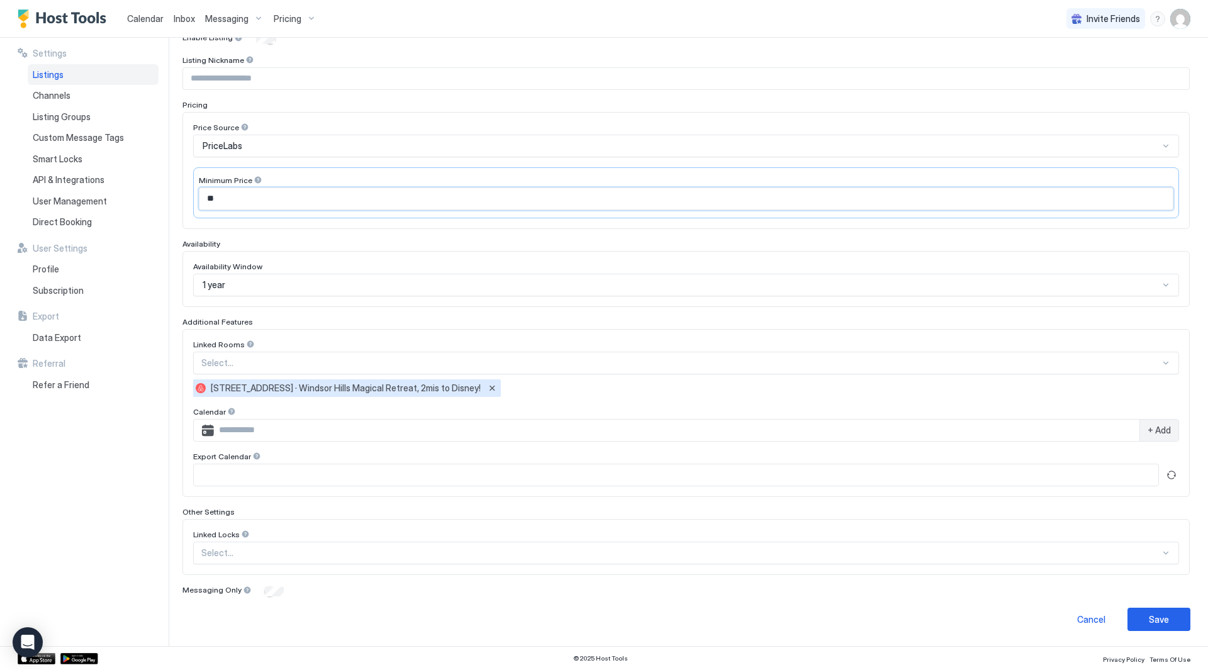
type input "**"
click at [1096, 624] on button "Cancel" at bounding box center [1091, 619] width 63 height 23
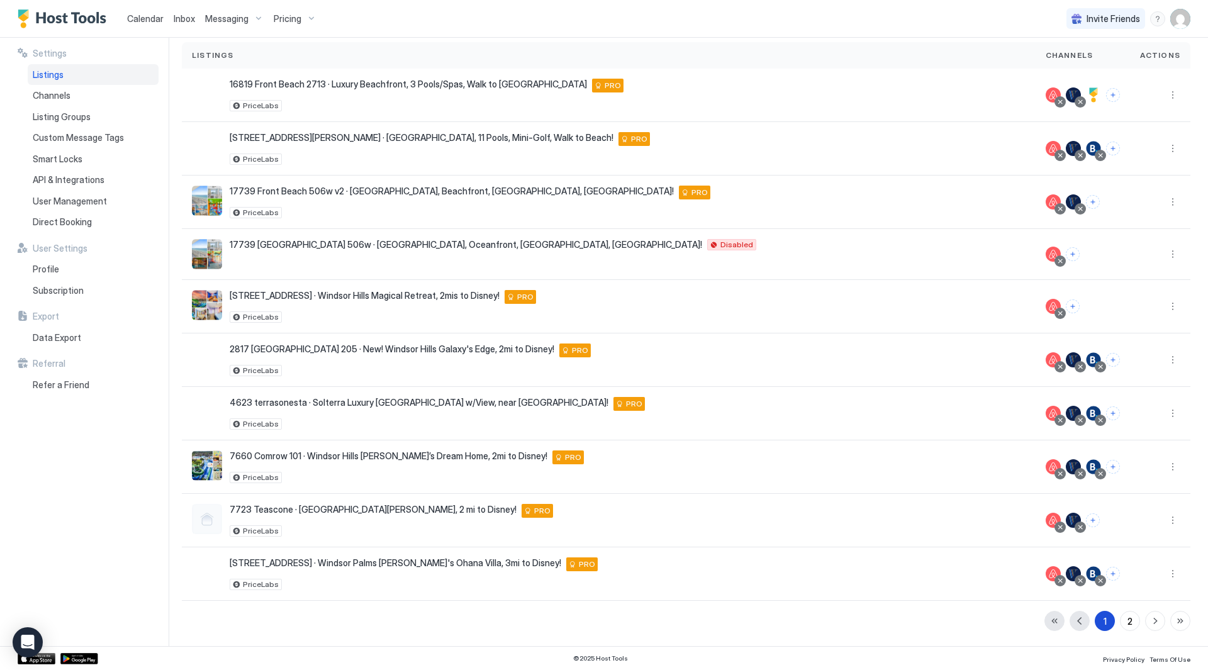
scroll to position [88, 0]
click at [1128, 622] on div "2" at bounding box center [1130, 621] width 5 height 13
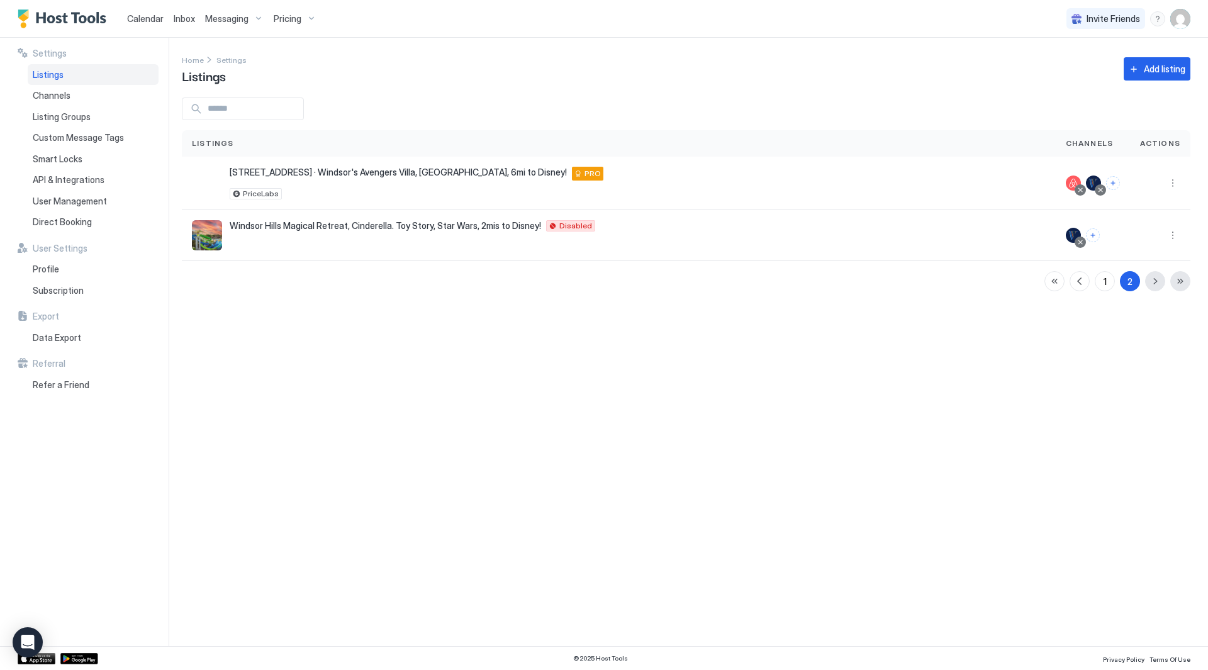
scroll to position [0, 0]
click at [1170, 232] on button "More options" at bounding box center [1172, 235] width 15 height 15
click at [1014, 361] on div at bounding box center [604, 335] width 1208 height 670
click at [1079, 283] on button "button" at bounding box center [1080, 281] width 20 height 20
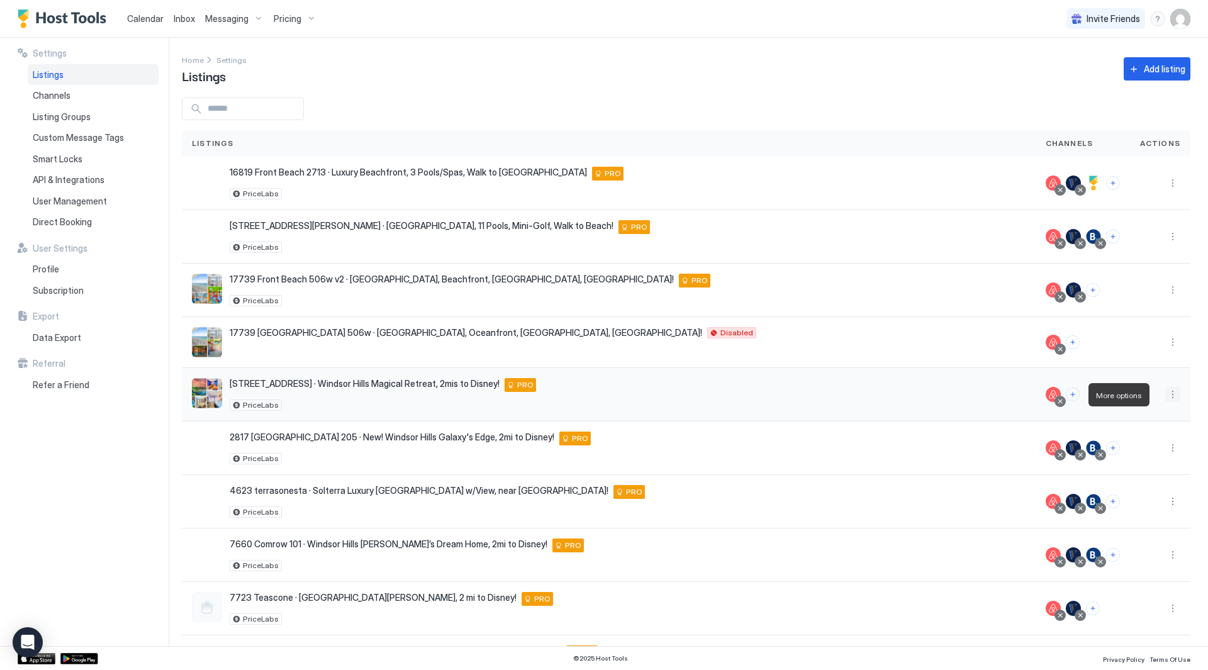
click at [1165, 394] on button "More options" at bounding box center [1172, 394] width 15 height 15
click at [1149, 468] on div "Connect Channel" at bounding box center [1131, 473] width 86 height 20
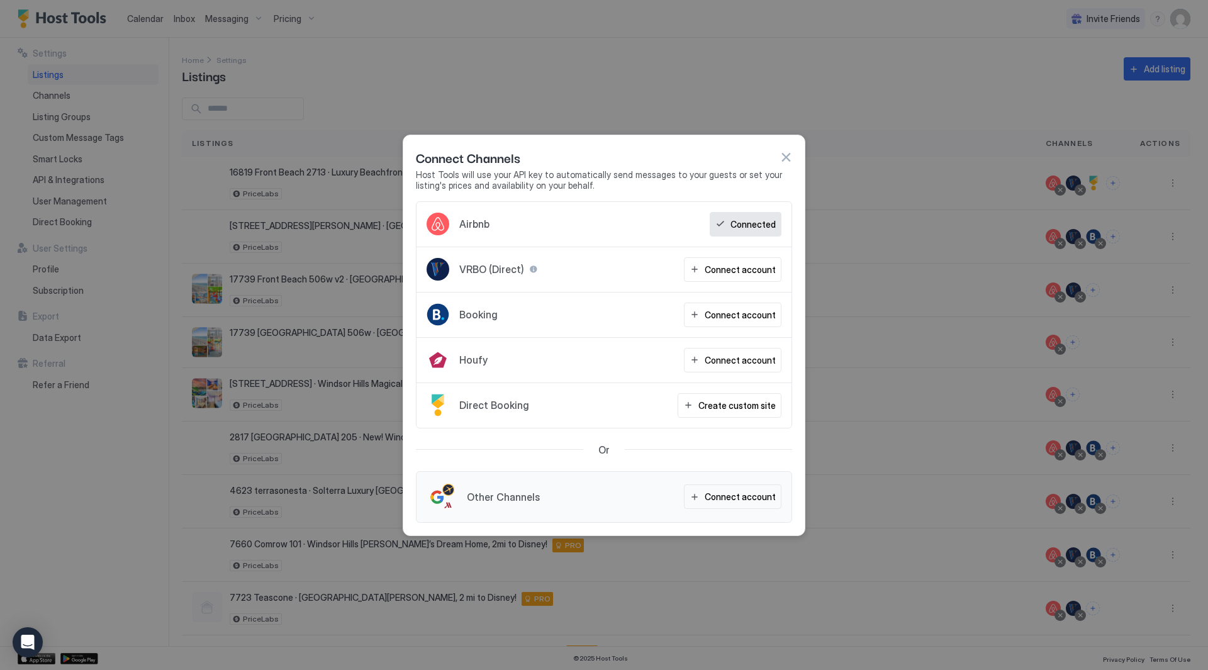
click at [725, 263] on div "Connect account" at bounding box center [740, 269] width 71 height 13
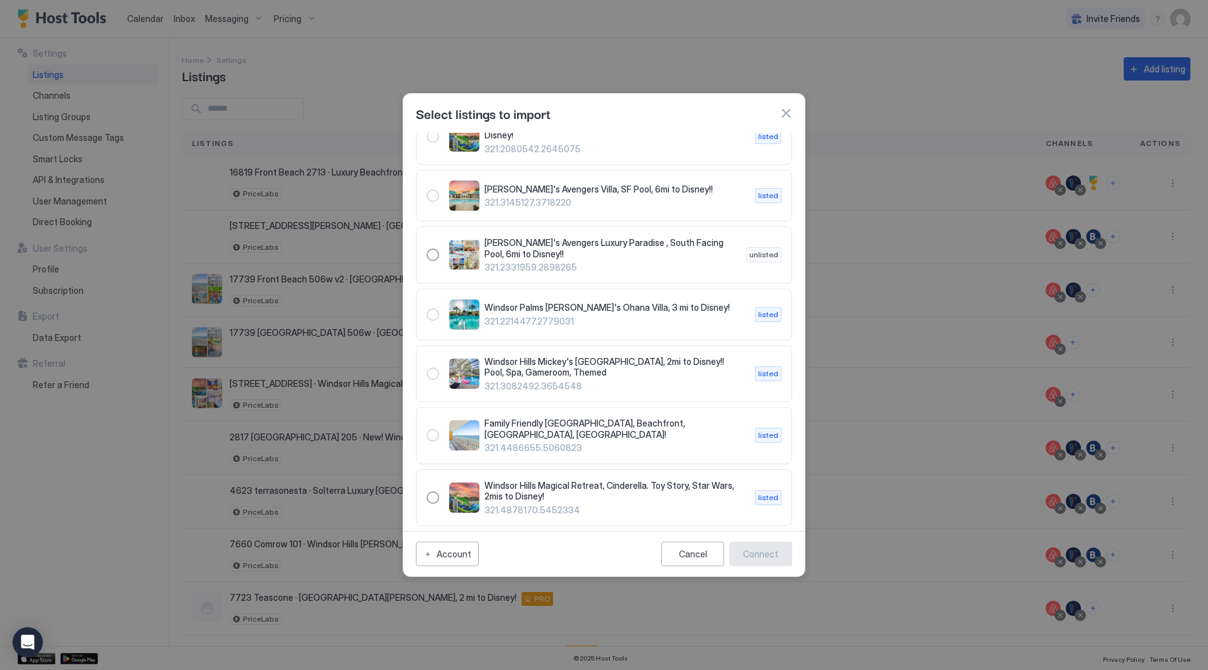
scroll to position [398, 0]
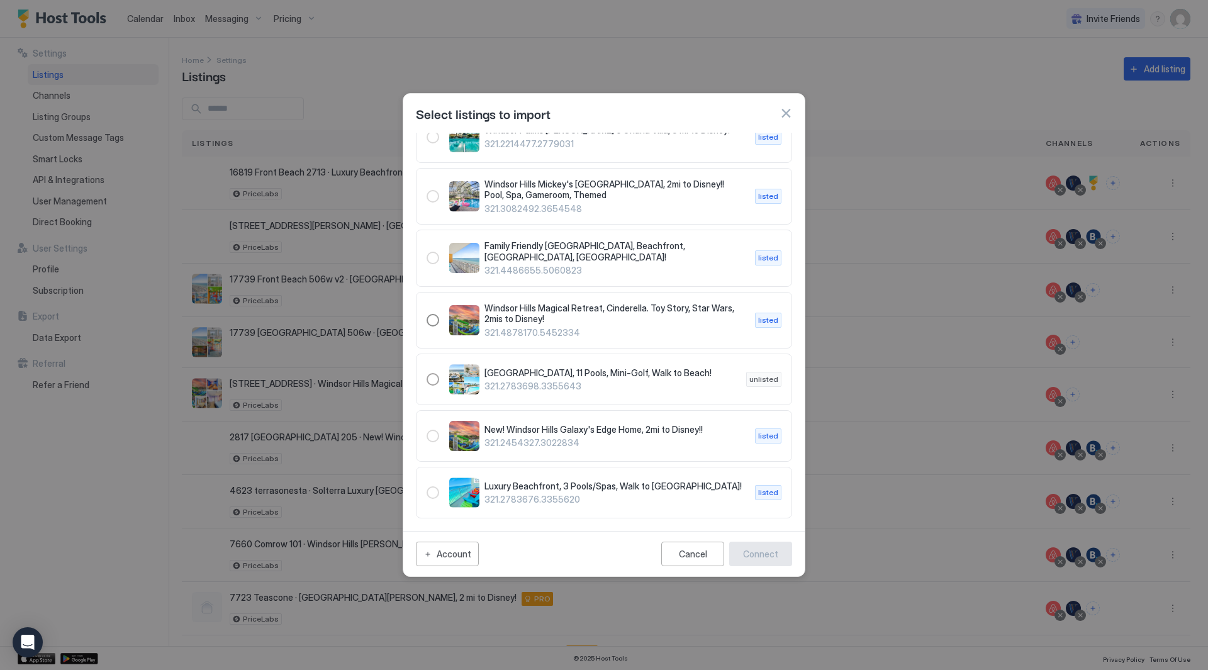
click at [437, 315] on div "321.4878170.5452334" at bounding box center [433, 320] width 13 height 13
click at [756, 554] on div "Connect" at bounding box center [760, 554] width 35 height 13
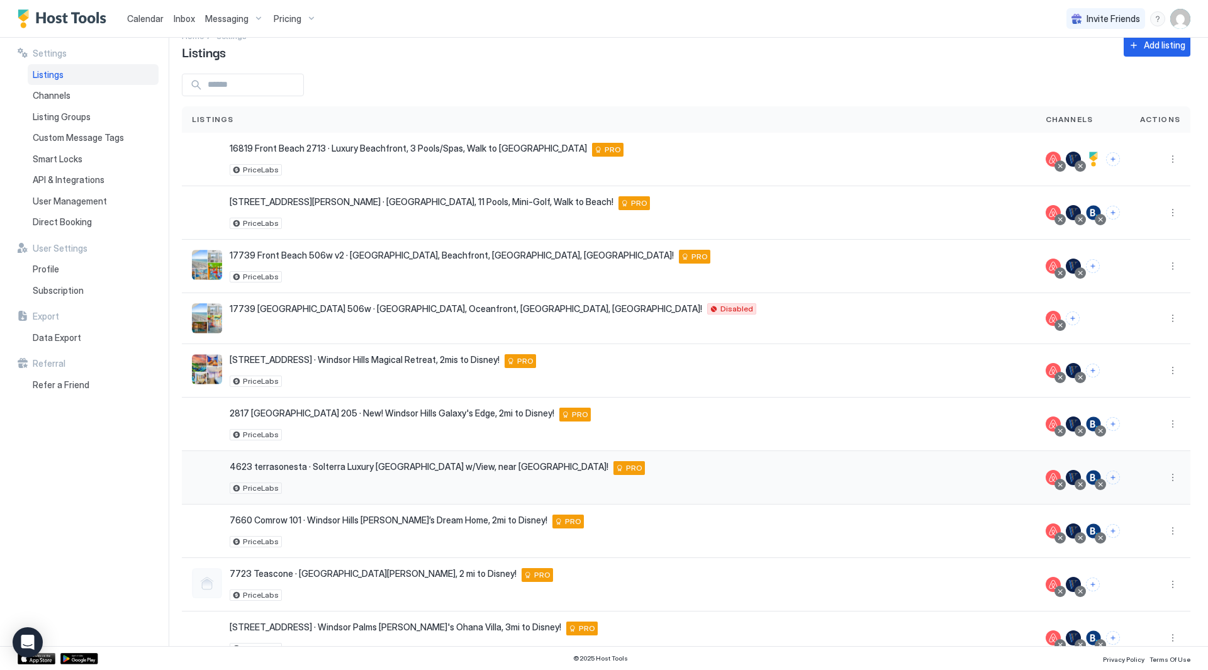
scroll to position [88, 0]
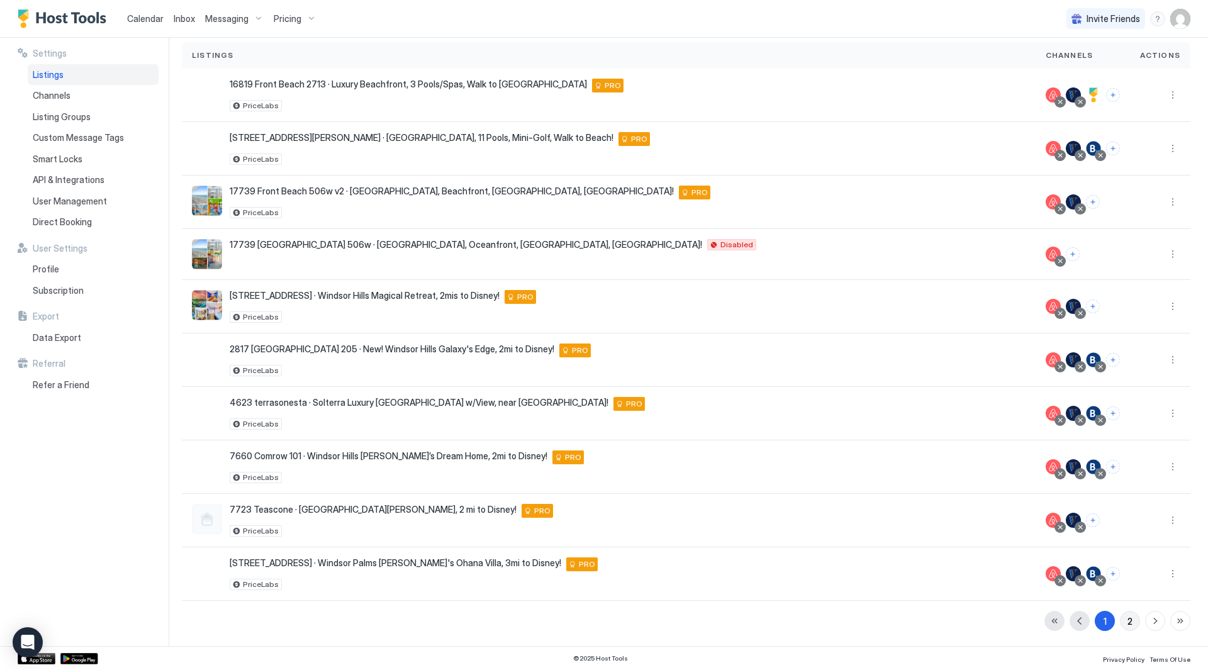
click at [1120, 621] on button "2" at bounding box center [1130, 621] width 20 height 20
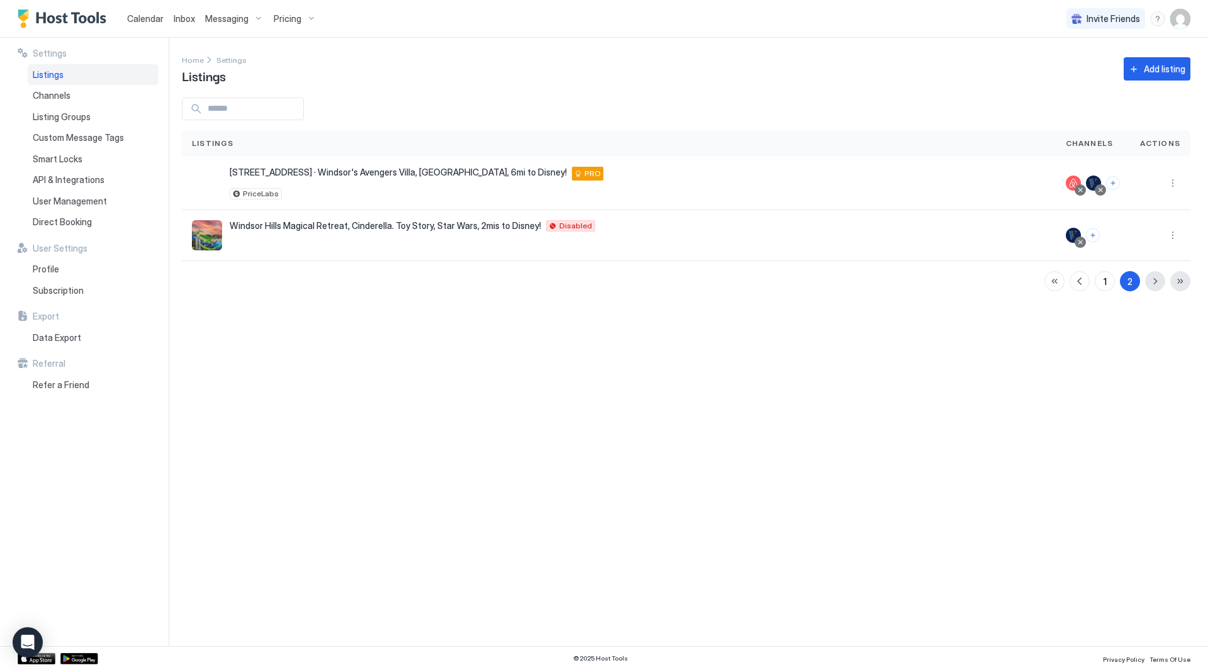
scroll to position [0, 0]
click at [1177, 235] on button "More options" at bounding box center [1172, 235] width 15 height 15
click at [1159, 331] on div "Delete" at bounding box center [1141, 334] width 86 height 20
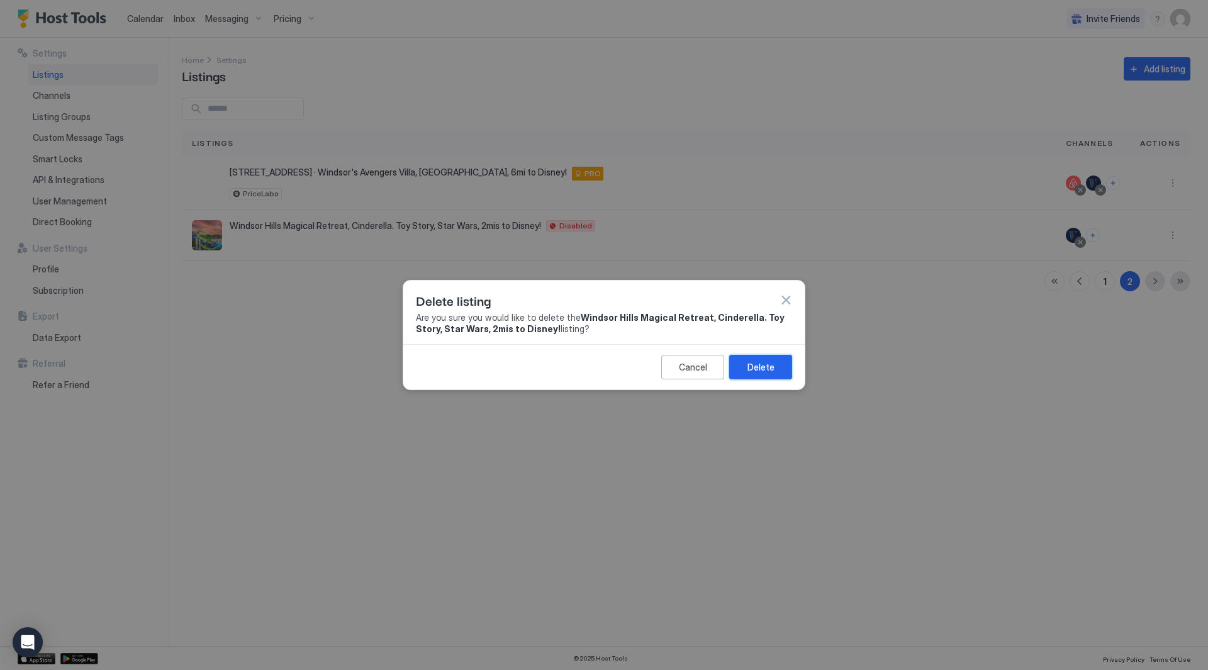
click at [773, 370] on div "Delete" at bounding box center [761, 367] width 27 height 13
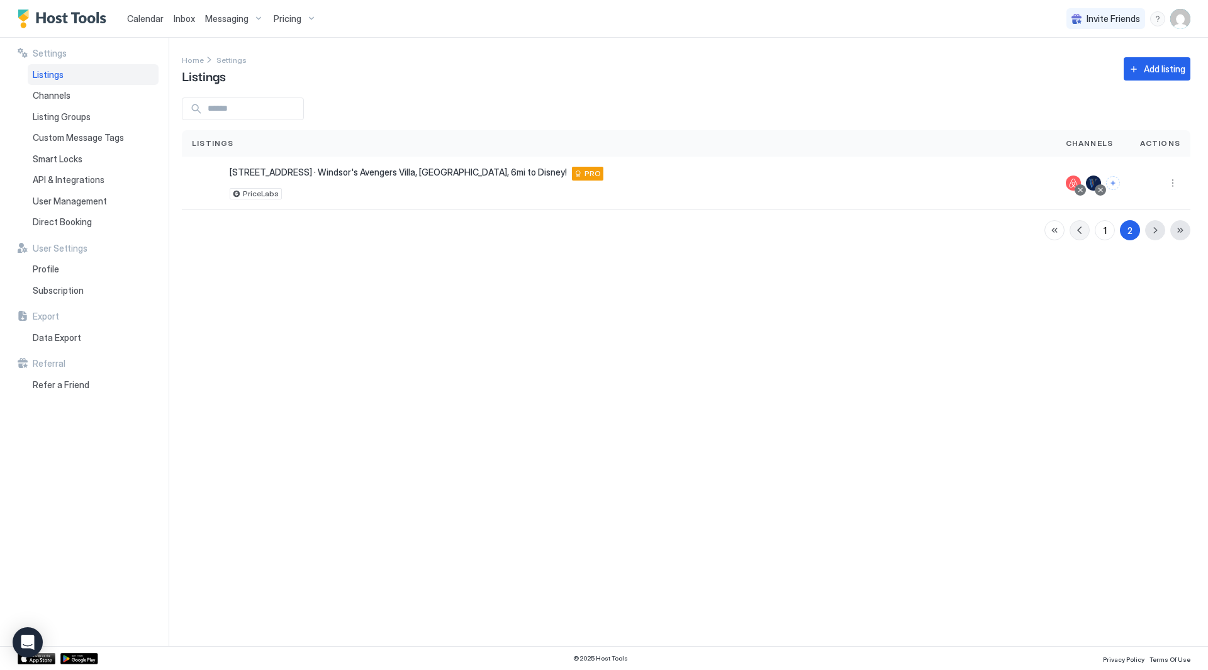
click at [1086, 229] on button "button" at bounding box center [1080, 230] width 20 height 20
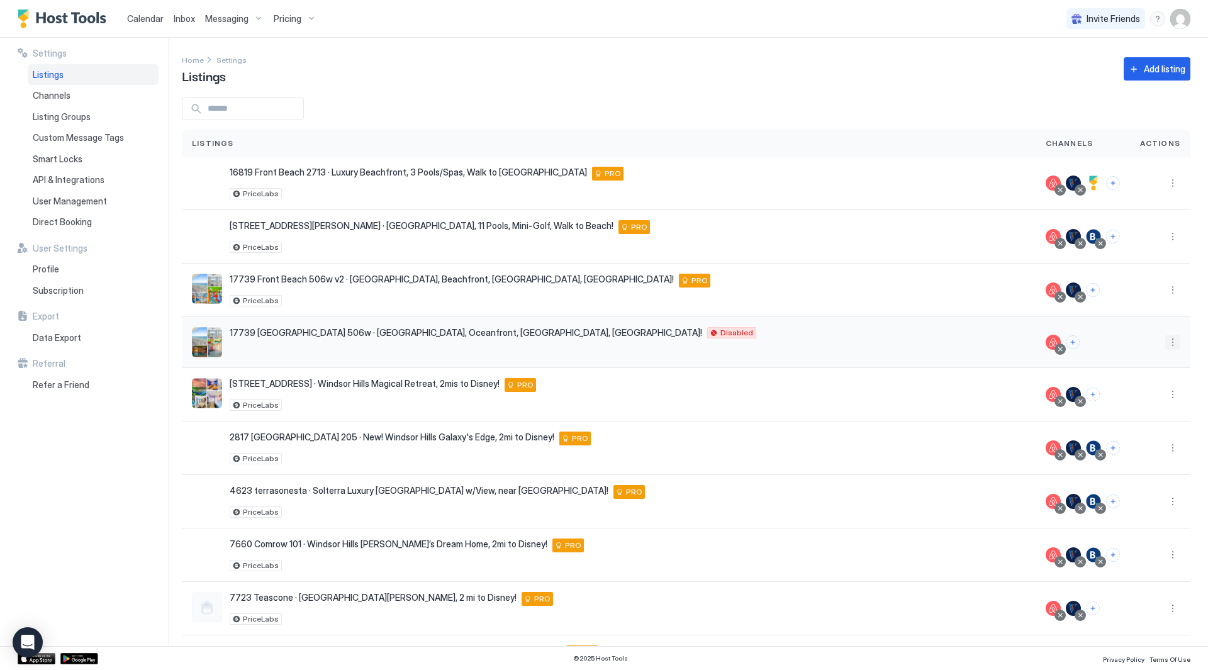
click at [1169, 342] on button "More options" at bounding box center [1172, 342] width 15 height 15
click at [1145, 461] on div "Delete" at bounding box center [1131, 461] width 86 height 20
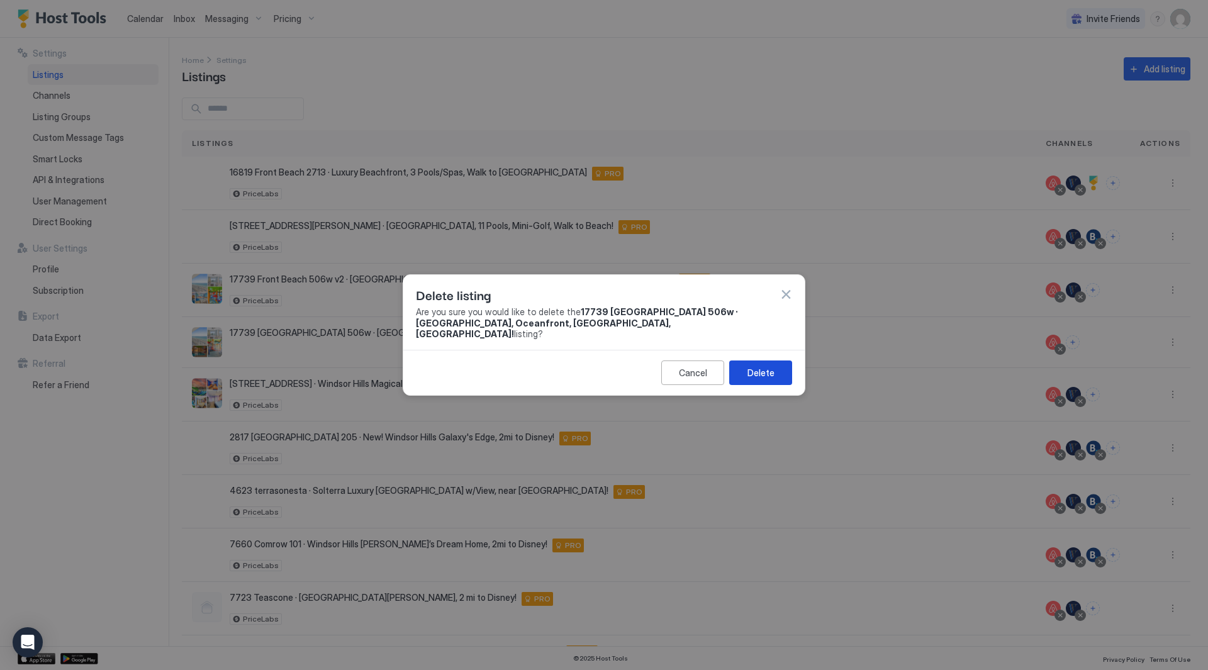
click at [765, 366] on div "Delete" at bounding box center [761, 372] width 27 height 13
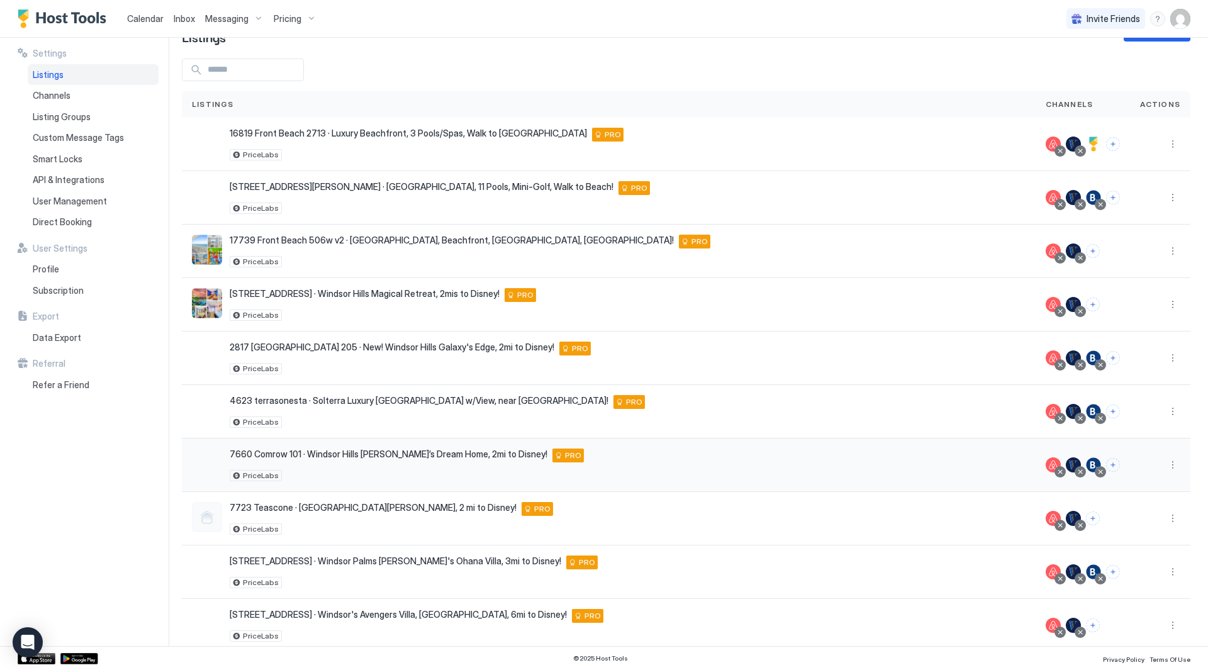
scroll to position [60, 0]
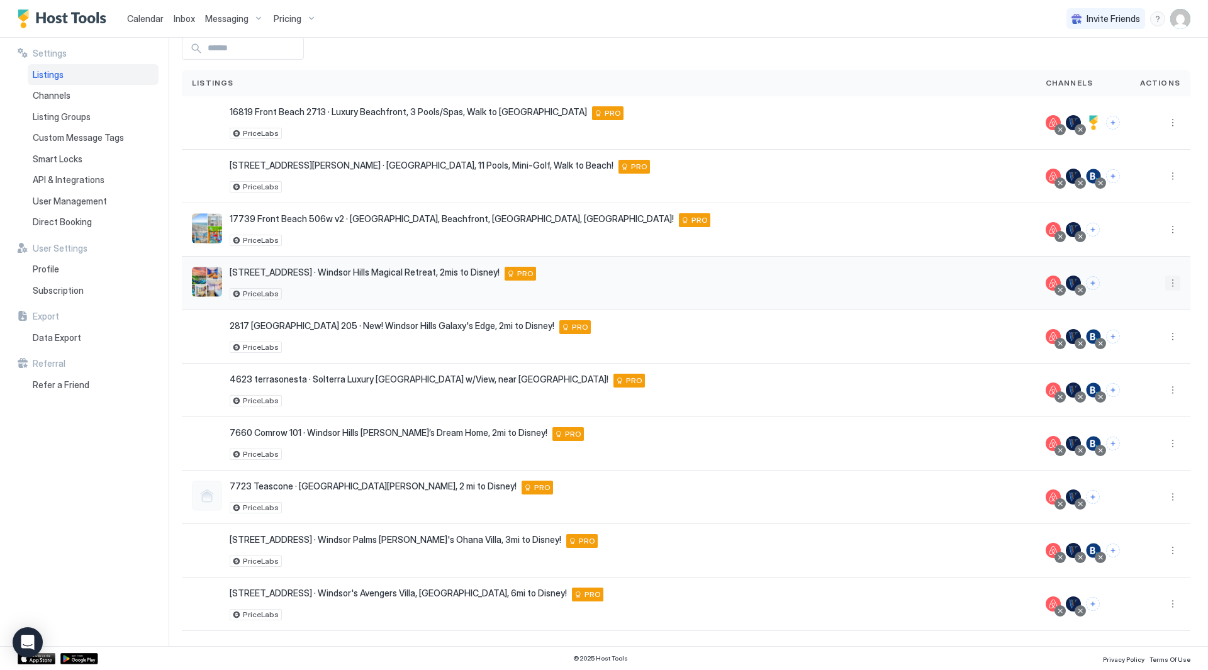
click at [1165, 283] on button "More options" at bounding box center [1172, 283] width 15 height 15
click at [1150, 343] on span "Listing Settings" at bounding box center [1135, 341] width 56 height 9
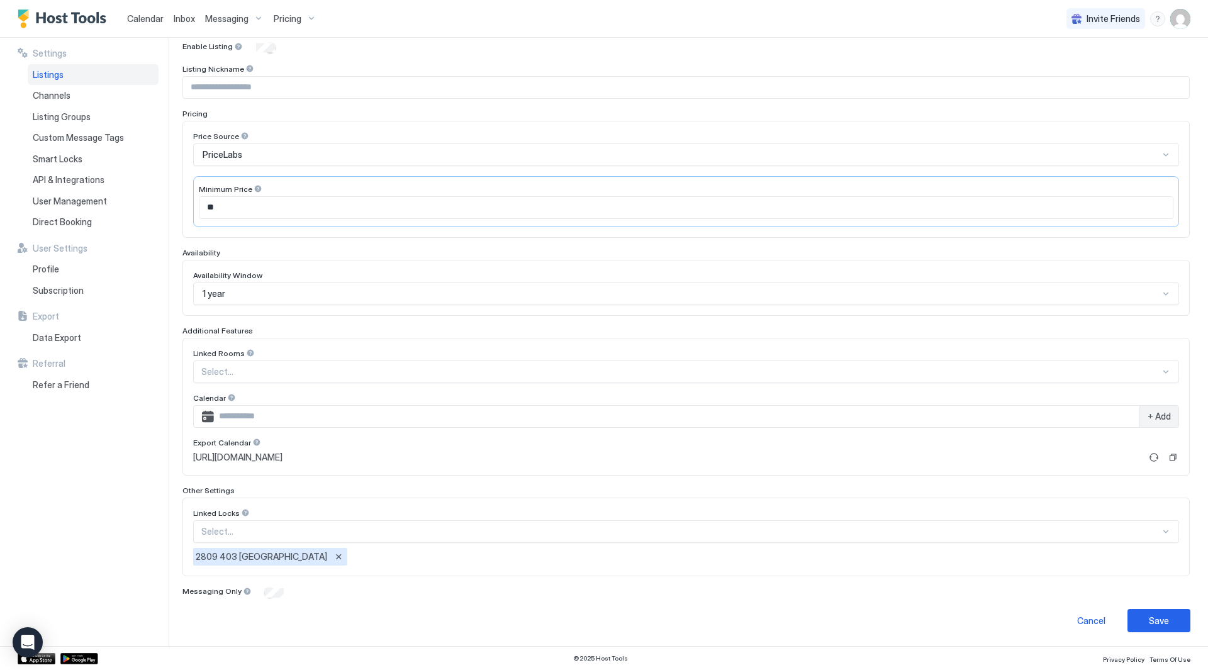
scroll to position [133, 0]
click at [339, 373] on div at bounding box center [680, 370] width 959 height 11
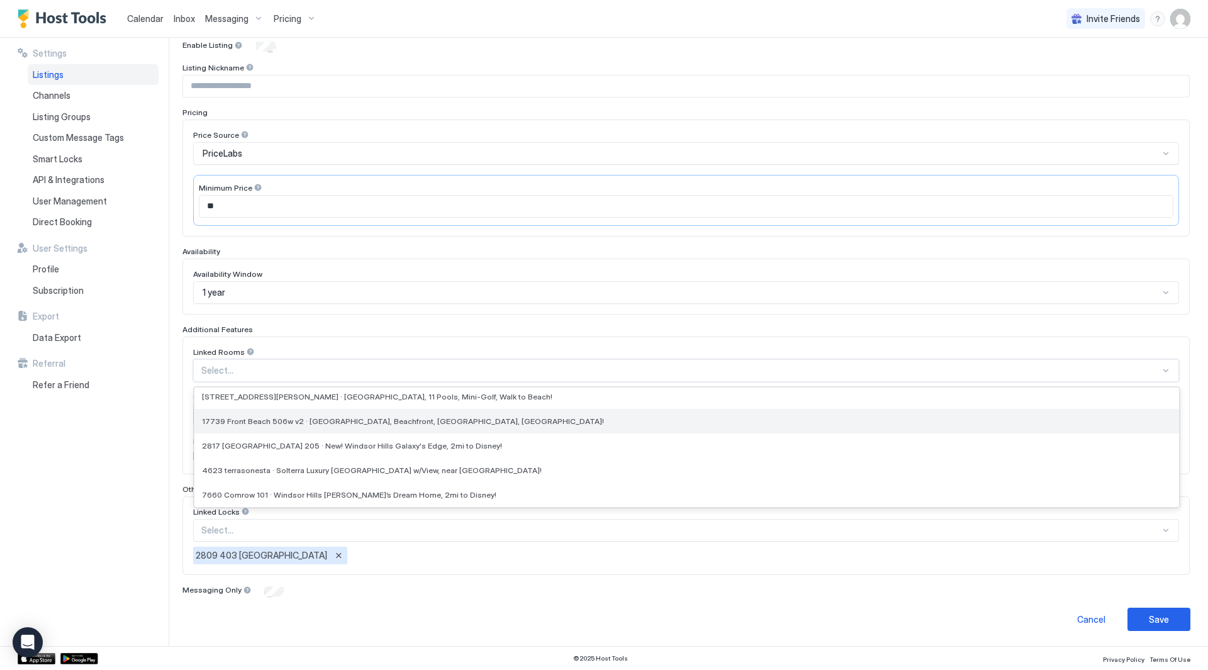
scroll to position [0, 0]
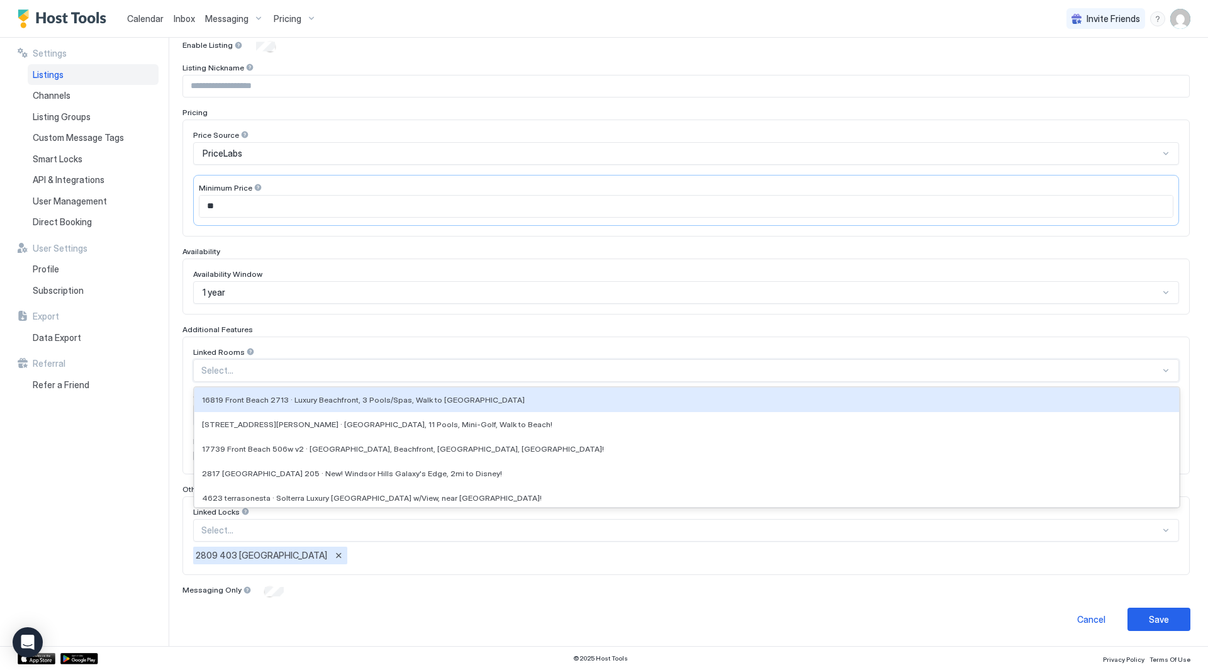
click at [410, 366] on div at bounding box center [680, 370] width 959 height 11
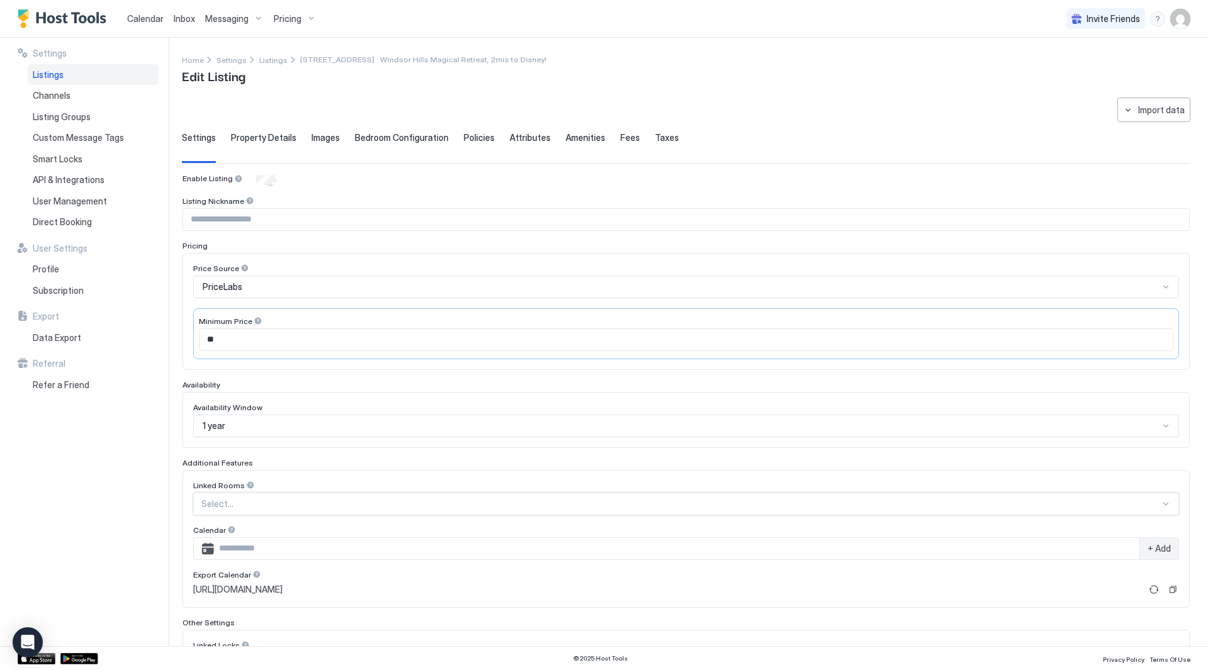
click at [300, 14] on div "Pricing" at bounding box center [295, 18] width 53 height 21
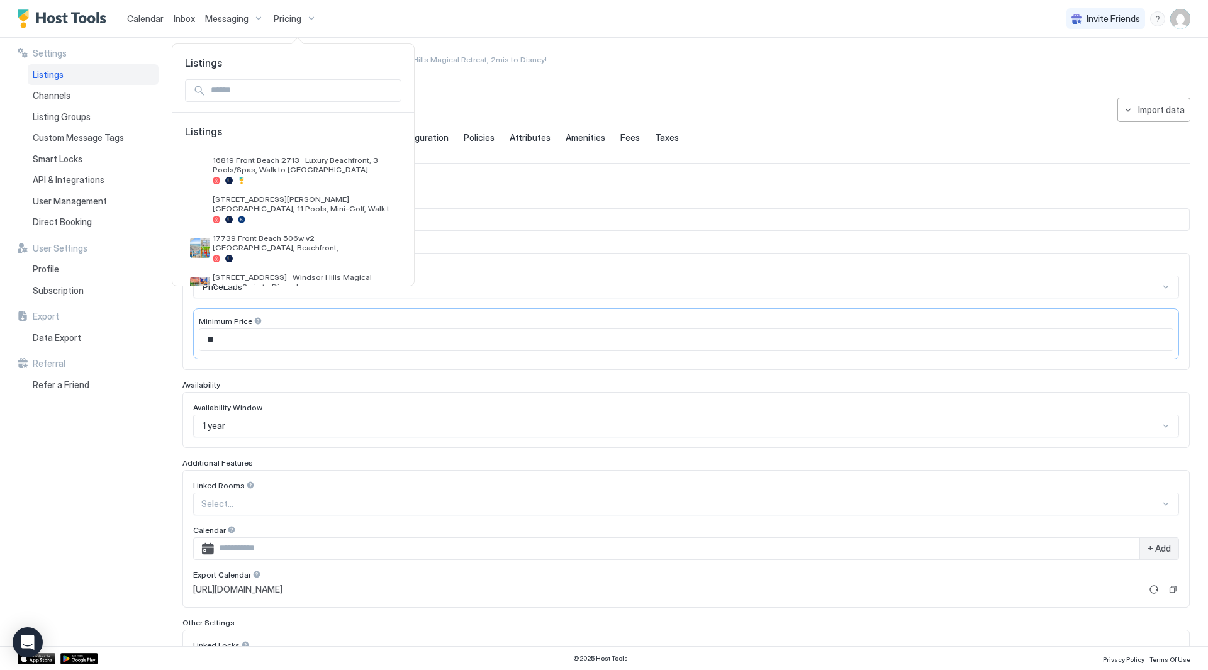
click at [293, 27] on div at bounding box center [604, 335] width 1208 height 670
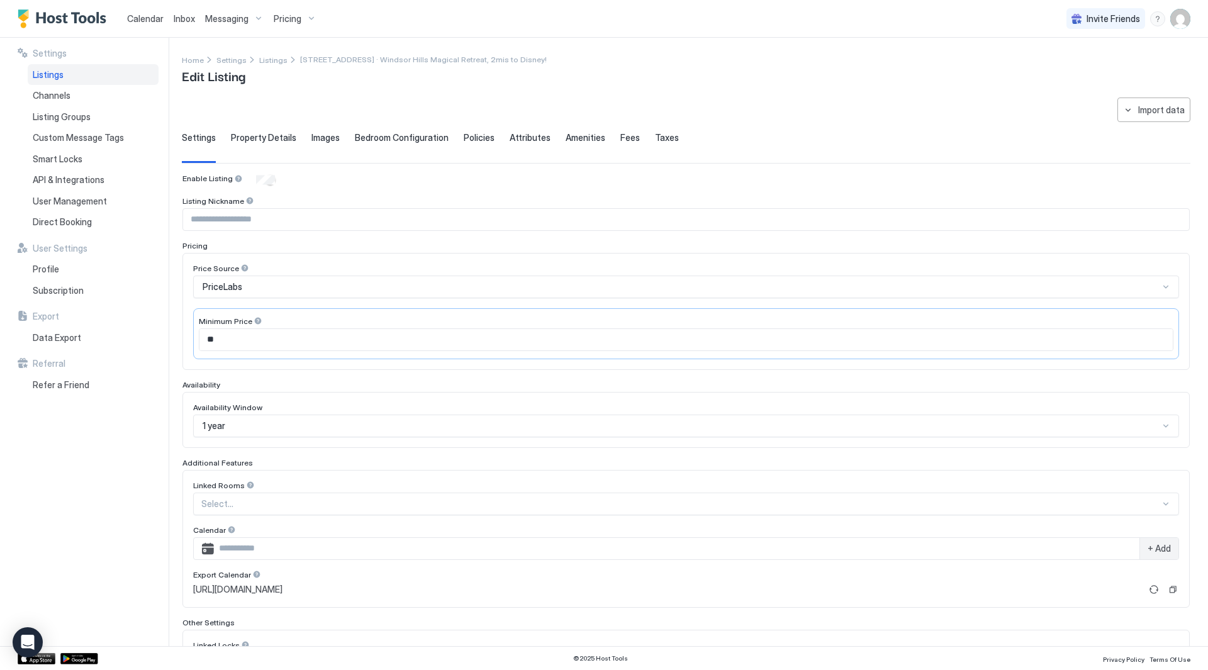
click at [1185, 18] on img "User profile" at bounding box center [1181, 19] width 20 height 20
click at [1130, 67] on div "Settings" at bounding box center [1110, 71] width 160 height 22
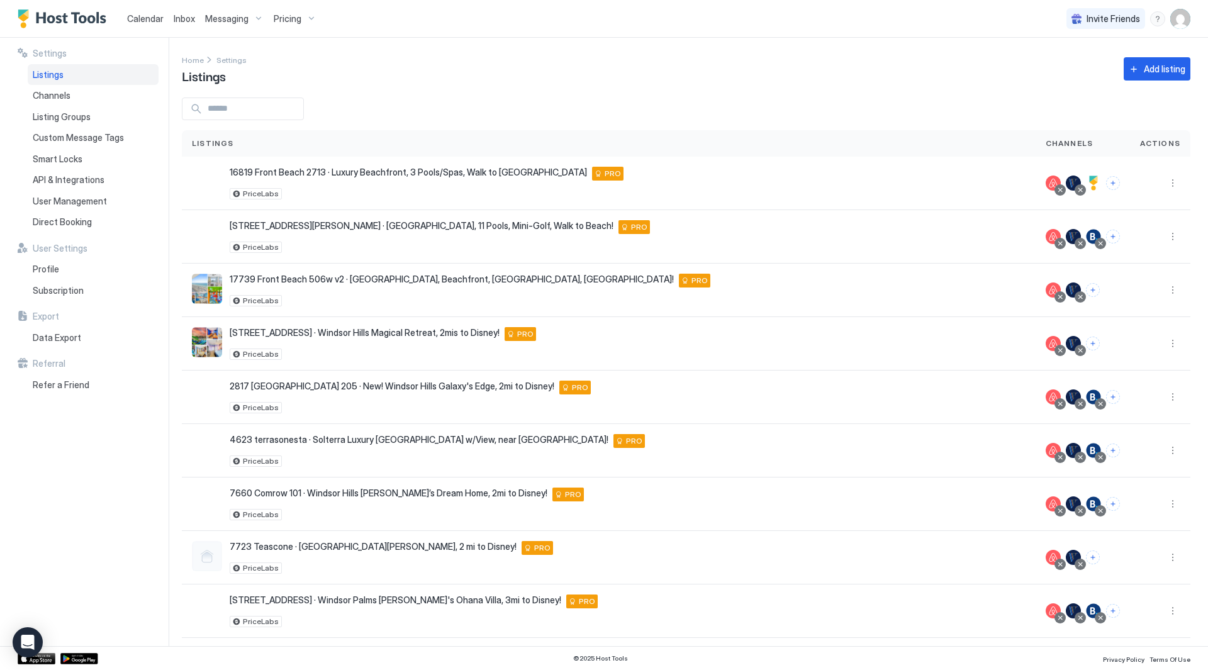
click at [305, 15] on div "Pricing" at bounding box center [295, 18] width 53 height 21
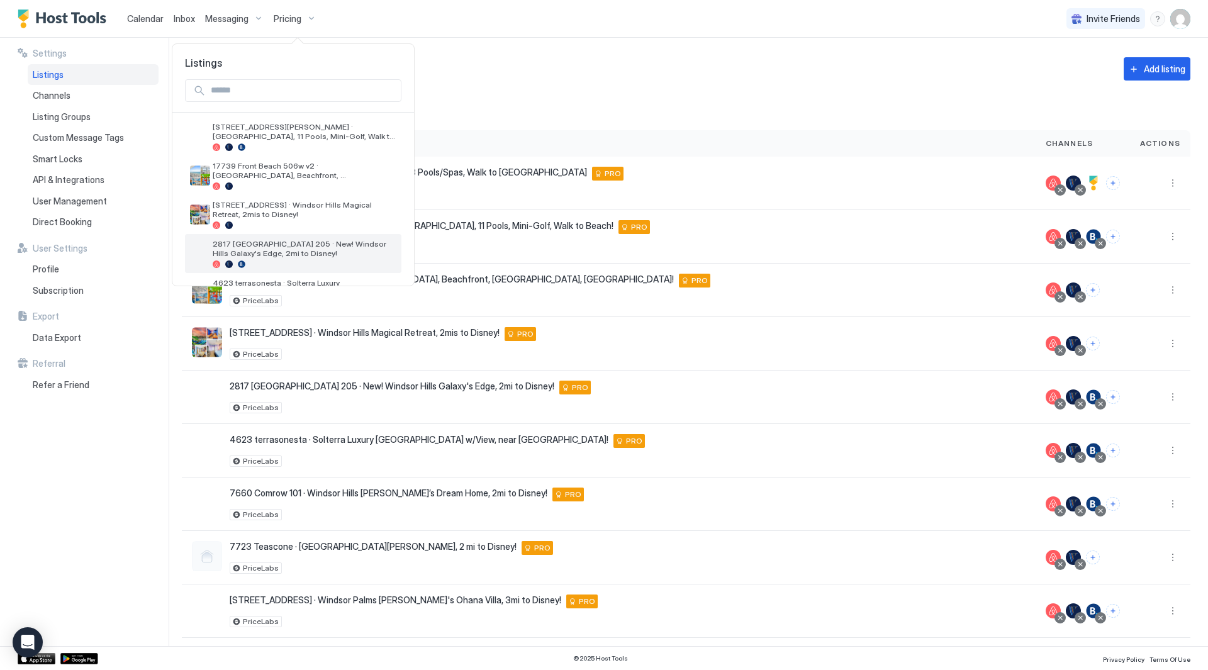
scroll to position [126, 0]
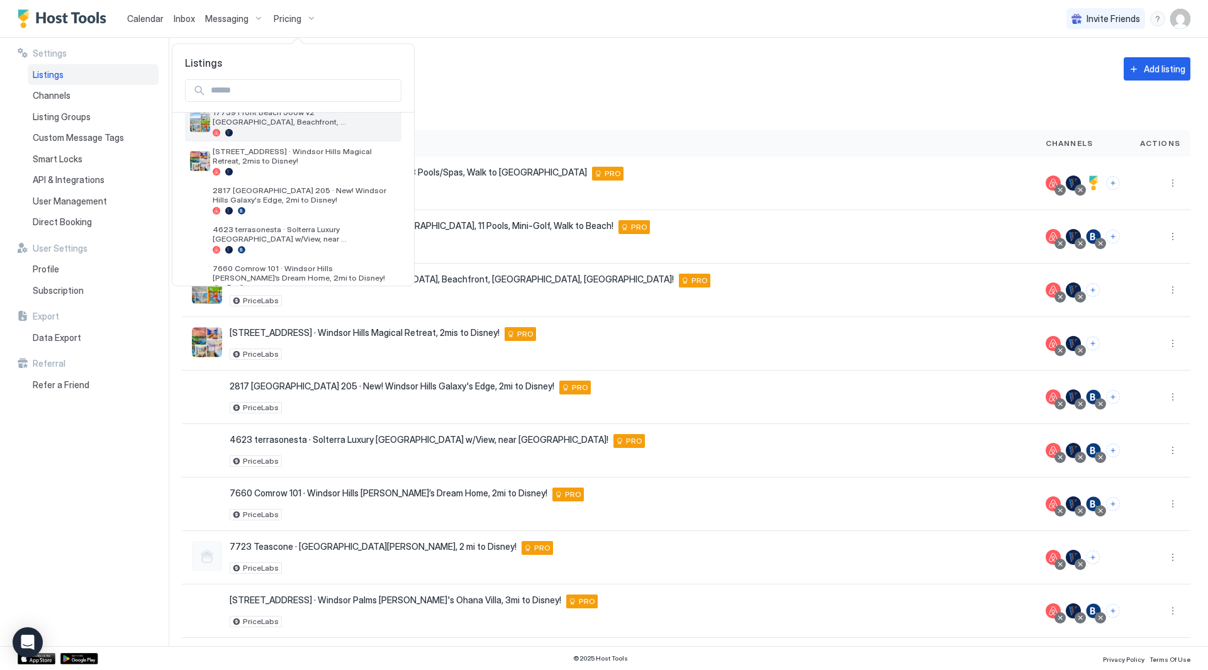
click at [322, 130] on div at bounding box center [305, 133] width 184 height 8
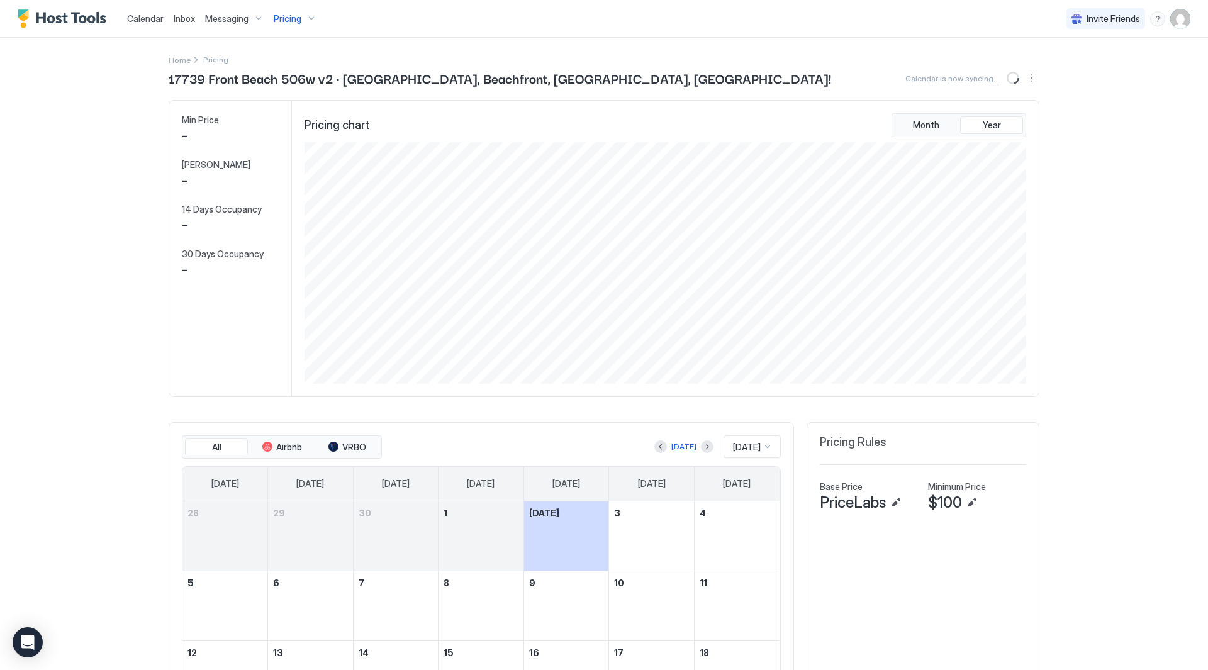
scroll to position [242, 724]
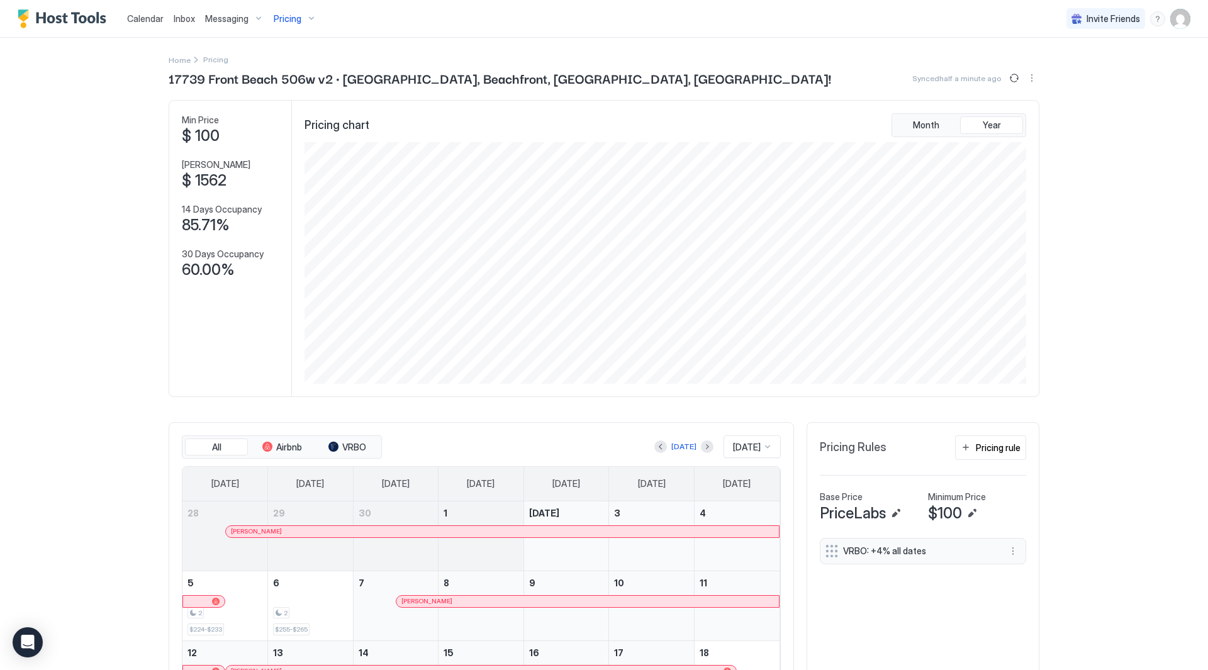
click at [957, 419] on div "17739 Front Beach 506w v2 · [GEOGRAPHIC_DATA], Beachfront, [GEOGRAPHIC_DATA], […" at bounding box center [604, 473] width 871 height 809
click at [967, 436] on button "Pricing rule" at bounding box center [990, 447] width 71 height 25
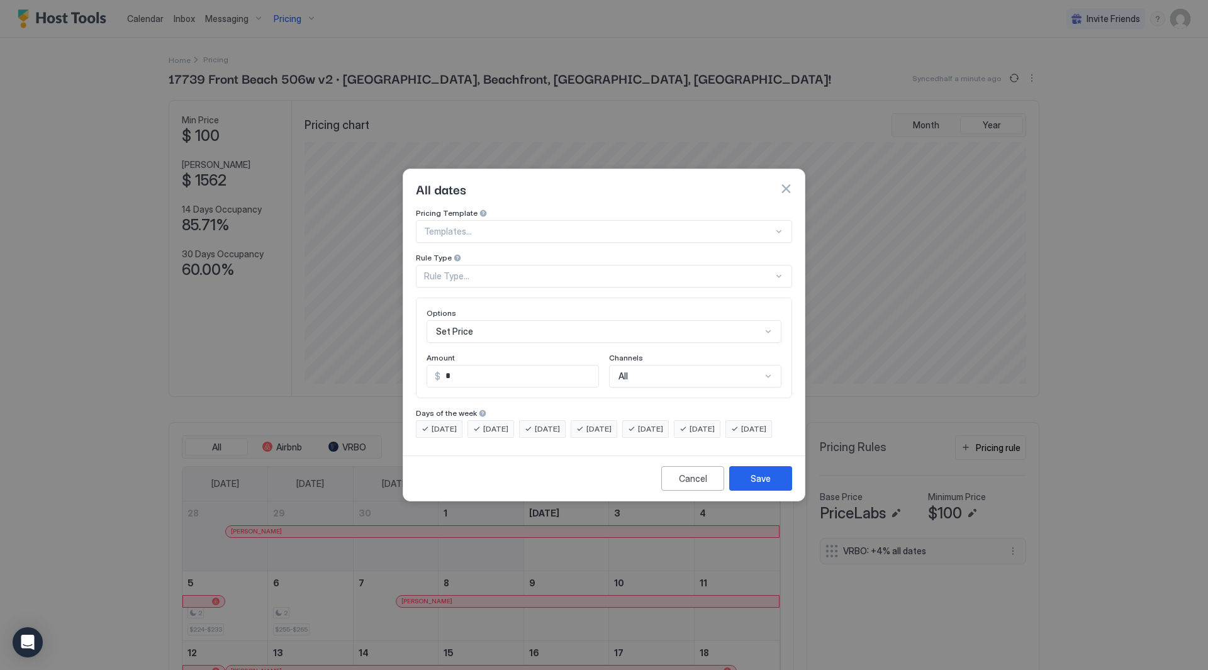
click at [788, 183] on button "button" at bounding box center [786, 189] width 13 height 13
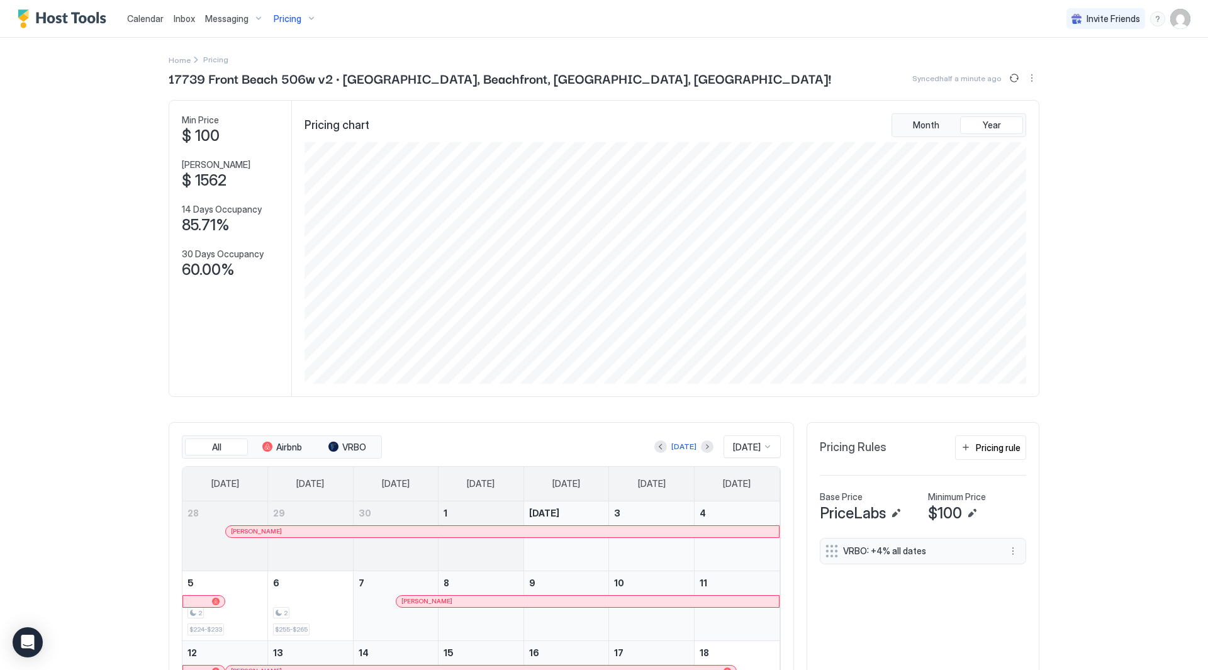
click at [289, 11] on div "Pricing" at bounding box center [295, 18] width 53 height 21
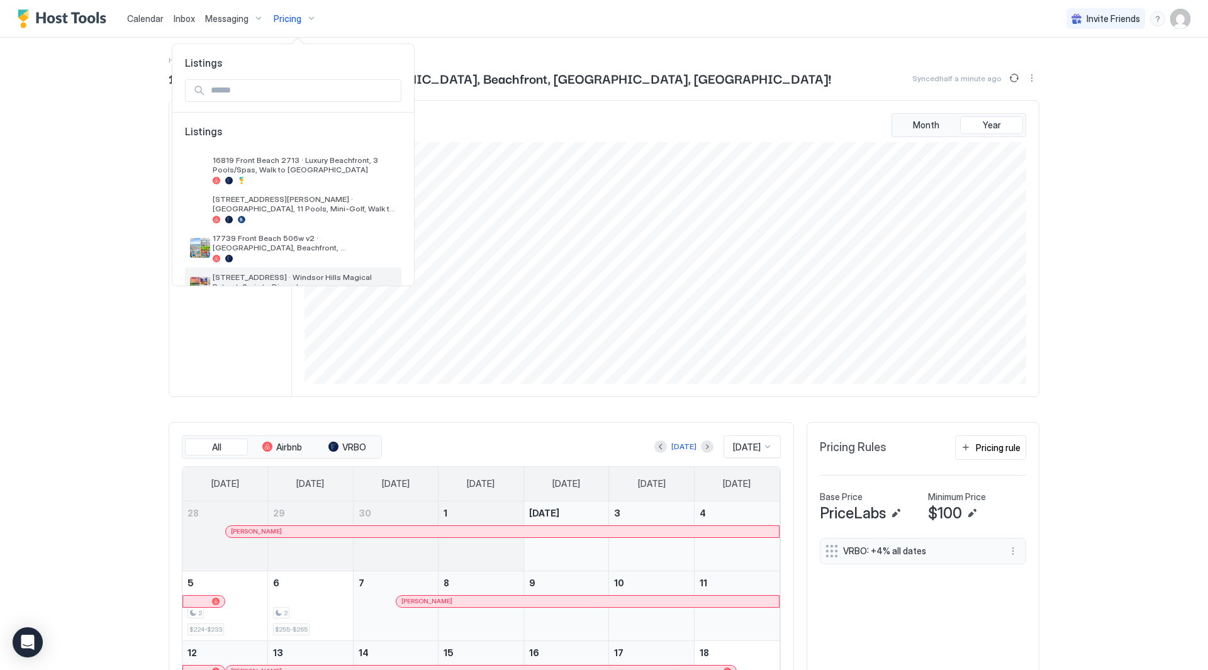
click at [289, 278] on span "[STREET_ADDRESS] · Windsor Hills Magical Retreat, 2mis to Disney!" at bounding box center [305, 281] width 184 height 19
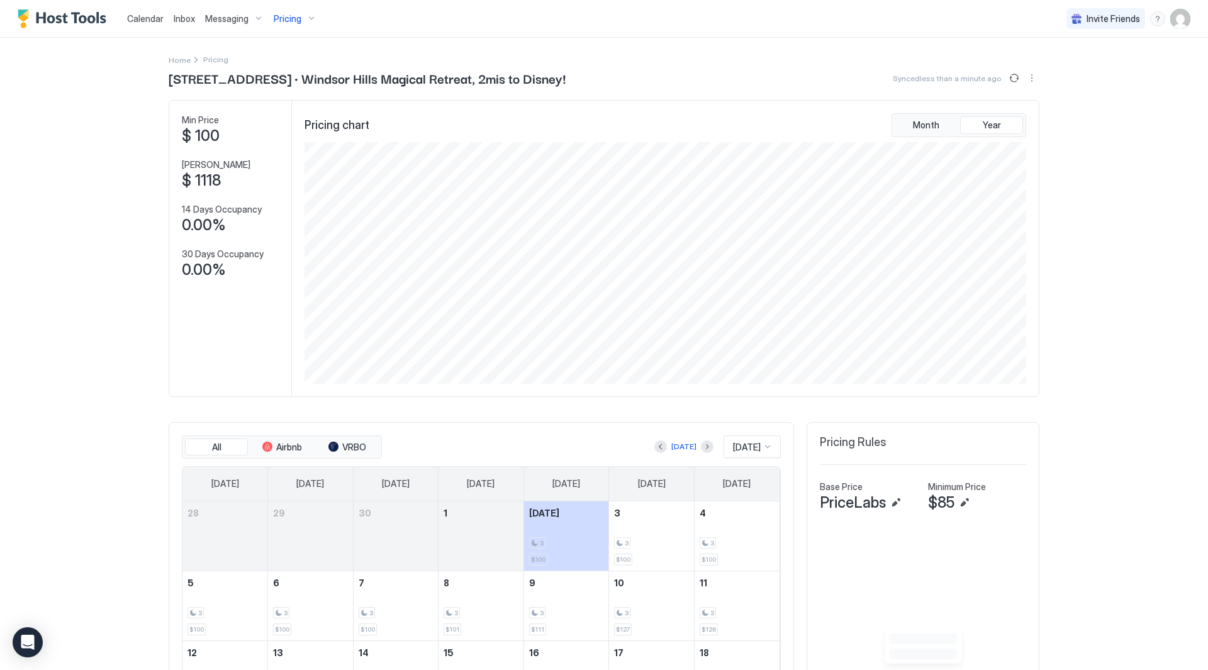
scroll to position [230, 0]
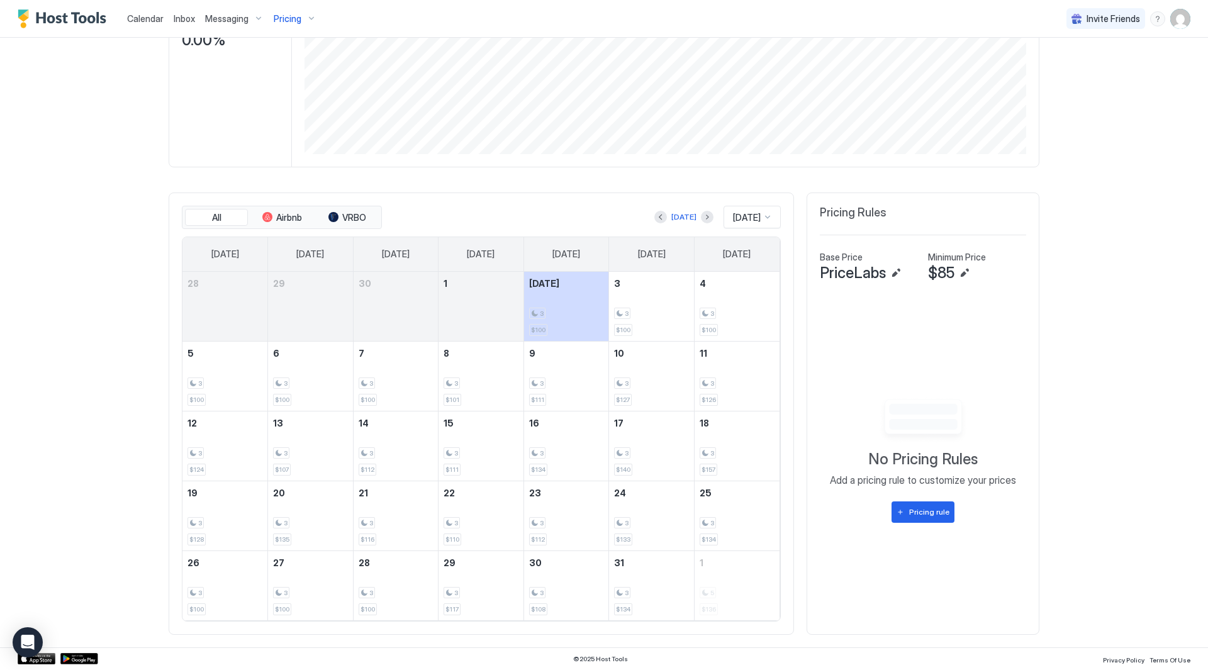
click at [932, 526] on div "No Pricing Rules Add a pricing rule to customize your prices Pricing rule" at bounding box center [923, 460] width 206 height 324
click at [931, 520] on button "Pricing rule" at bounding box center [923, 512] width 63 height 21
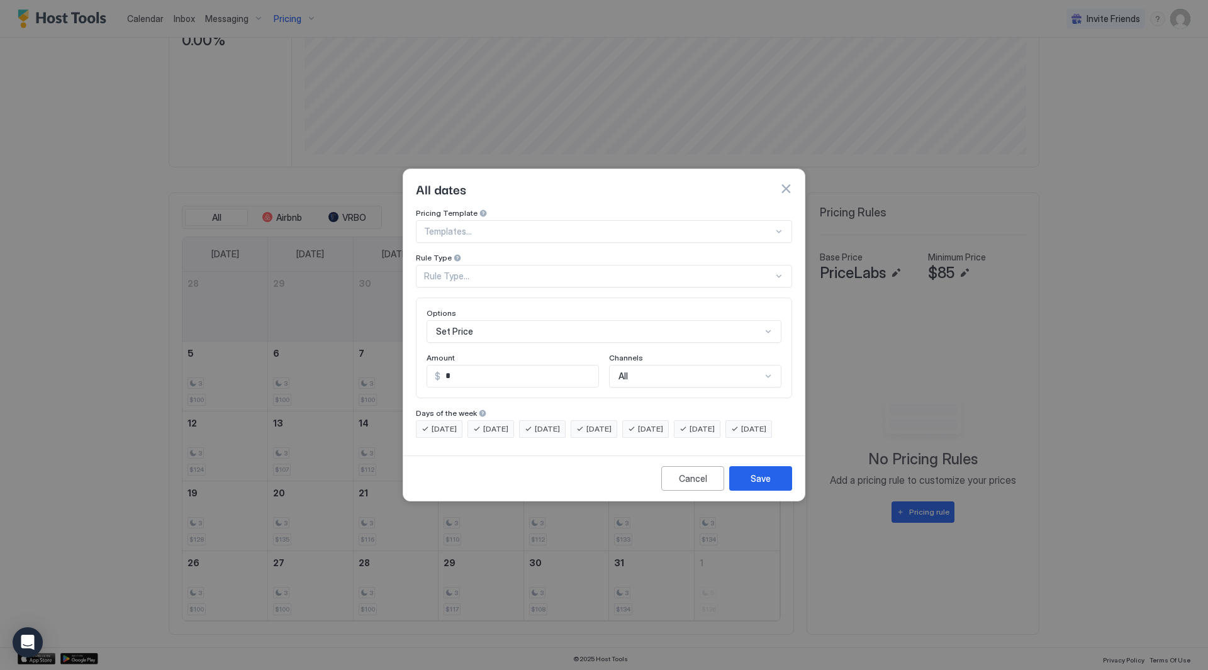
click at [527, 271] on div "Rule Type..." at bounding box center [598, 276] width 349 height 11
drag, startPoint x: 537, startPoint y: 208, endPoint x: 536, endPoint y: 223, distance: 15.8
click at [536, 208] on div "Pricing Template" at bounding box center [604, 214] width 376 height 12
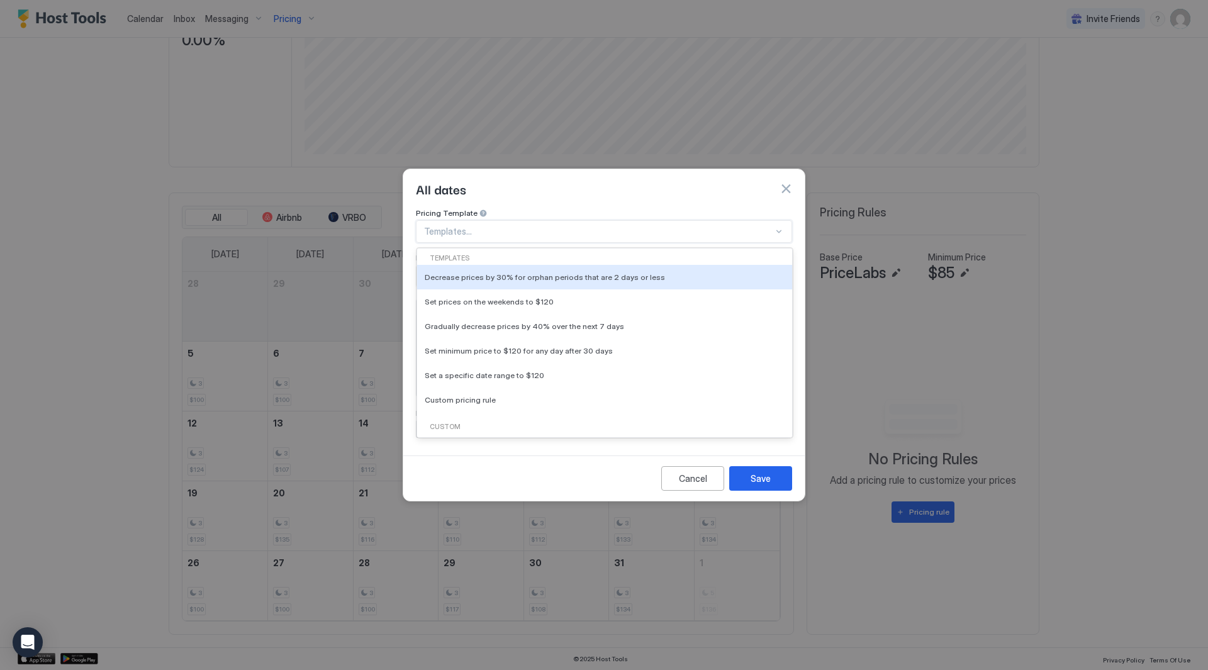
click at [537, 226] on div at bounding box center [598, 231] width 349 height 11
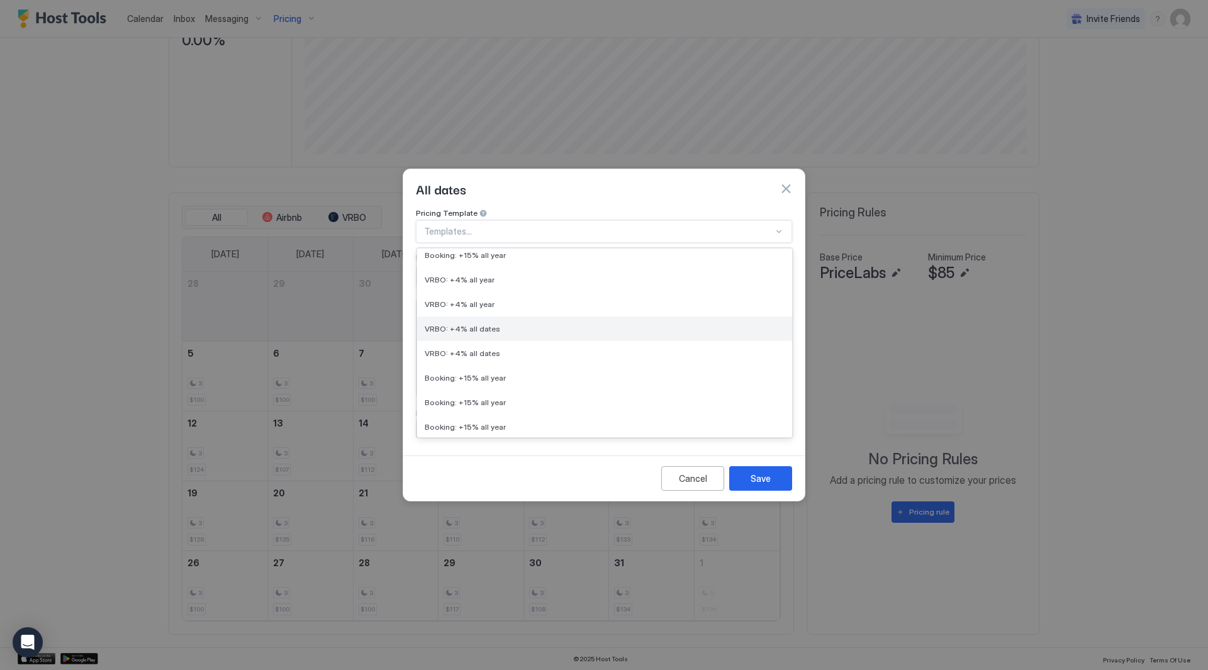
scroll to position [345, 0]
click at [556, 315] on div "VRBO: +4% all dates" at bounding box center [604, 322] width 375 height 25
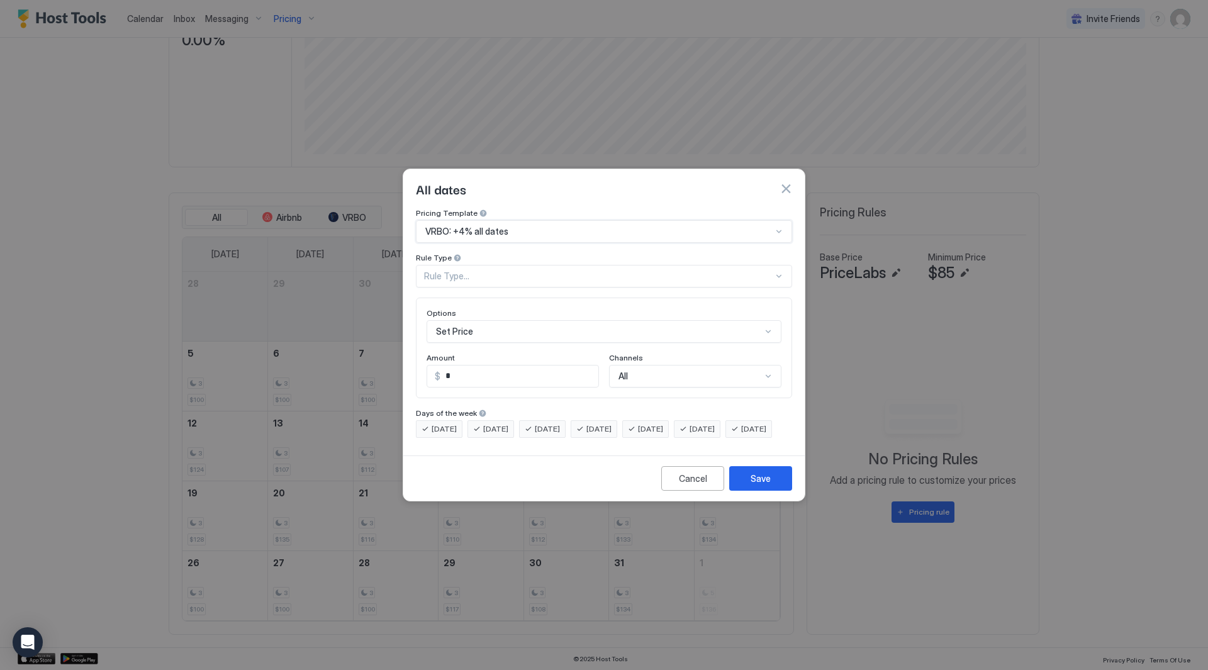
type input "*"
click at [760, 485] on div "Save" at bounding box center [761, 478] width 20 height 13
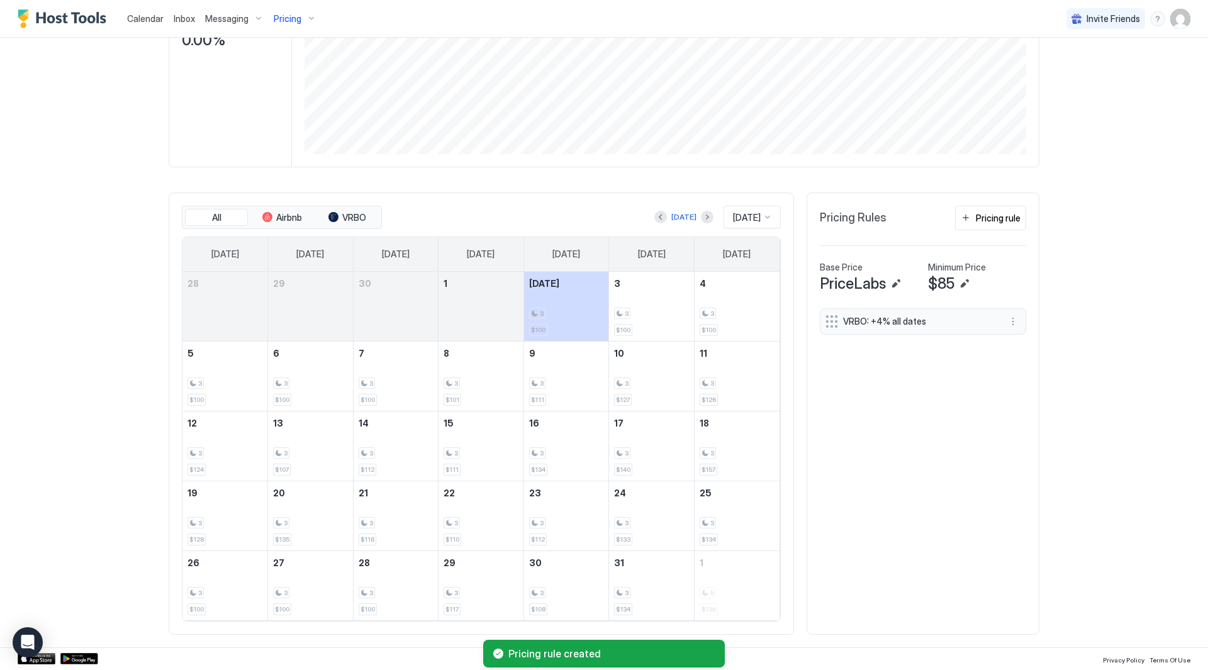
click at [1157, 374] on div "Calendar Inbox Messaging Pricing Invite Friends RC Home Pricing [STREET_ADDRESS…" at bounding box center [604, 335] width 1208 height 670
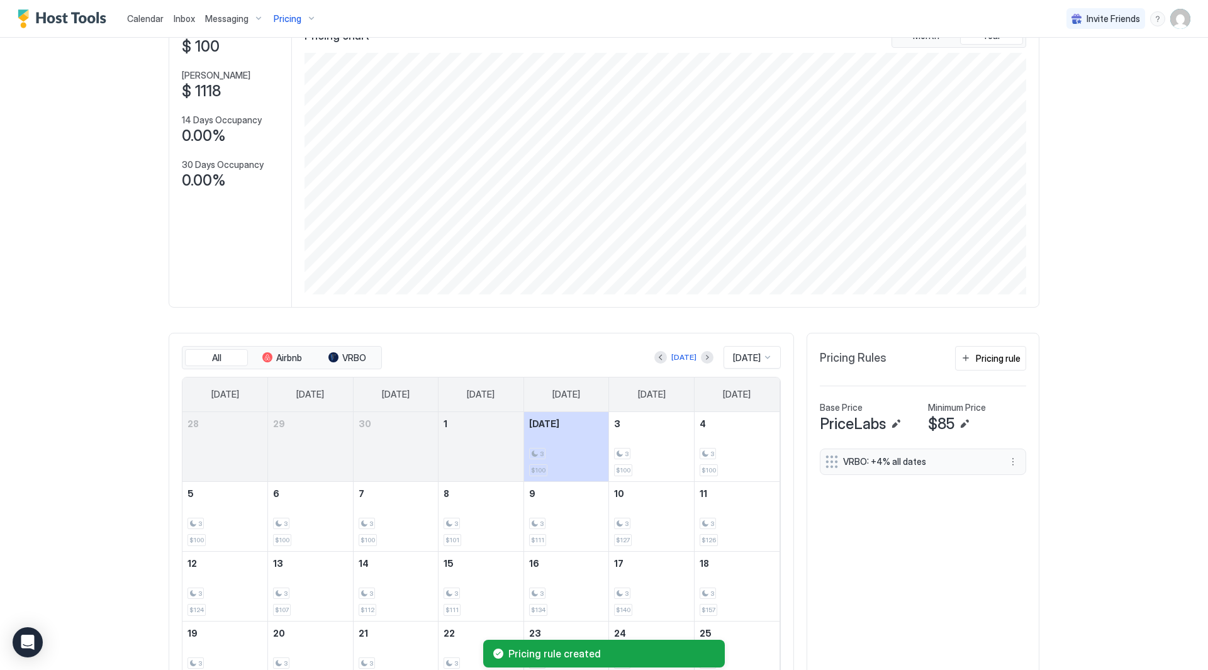
scroll to position [0, 0]
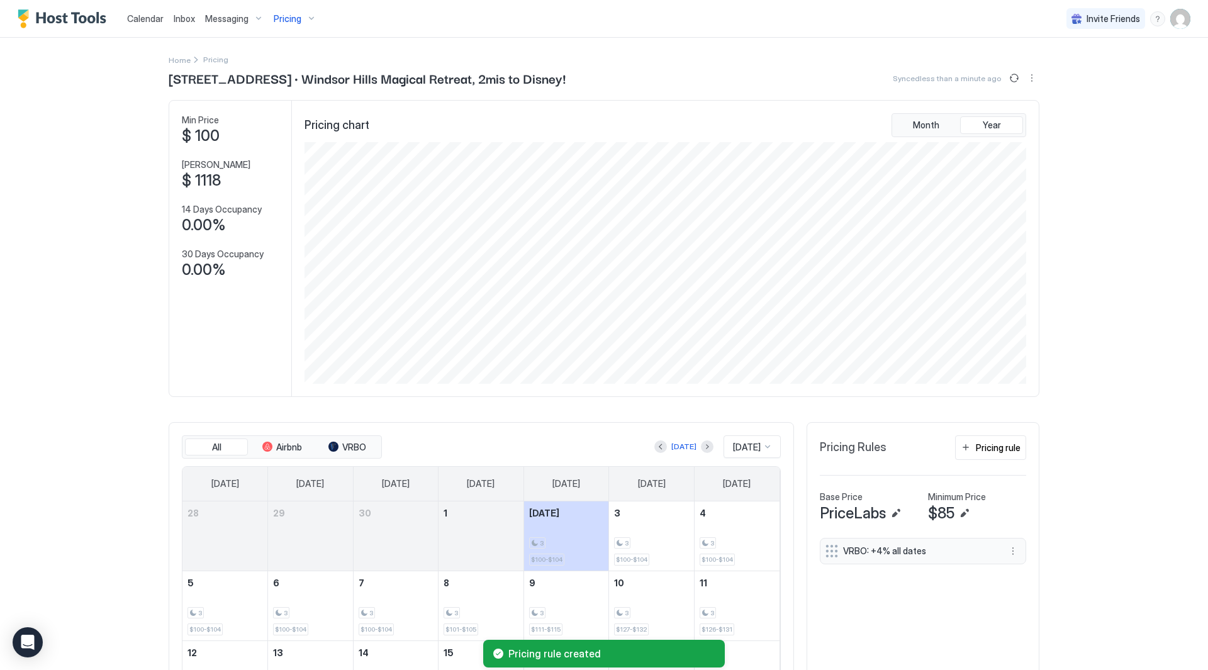
click at [1083, 441] on div "Calendar Inbox Messaging Pricing Invite Friends RC Home Pricing [STREET_ADDRESS…" at bounding box center [604, 335] width 1208 height 670
click at [1076, 108] on div "Calendar Inbox Messaging Pricing Invite Friends RC Home Pricing [STREET_ADDRESS…" at bounding box center [604, 335] width 1208 height 670
click at [1007, 81] on button "Sync prices" at bounding box center [1014, 77] width 15 height 15
click at [1064, 263] on div "Calendar Inbox Messaging Pricing Invite Friends RC Home Pricing [STREET_ADDRESS…" at bounding box center [604, 335] width 1208 height 670
click at [1166, 359] on div "Calendar Inbox Messaging Pricing Invite Friends RC Home Pricing [STREET_ADDRESS…" at bounding box center [604, 335] width 1208 height 670
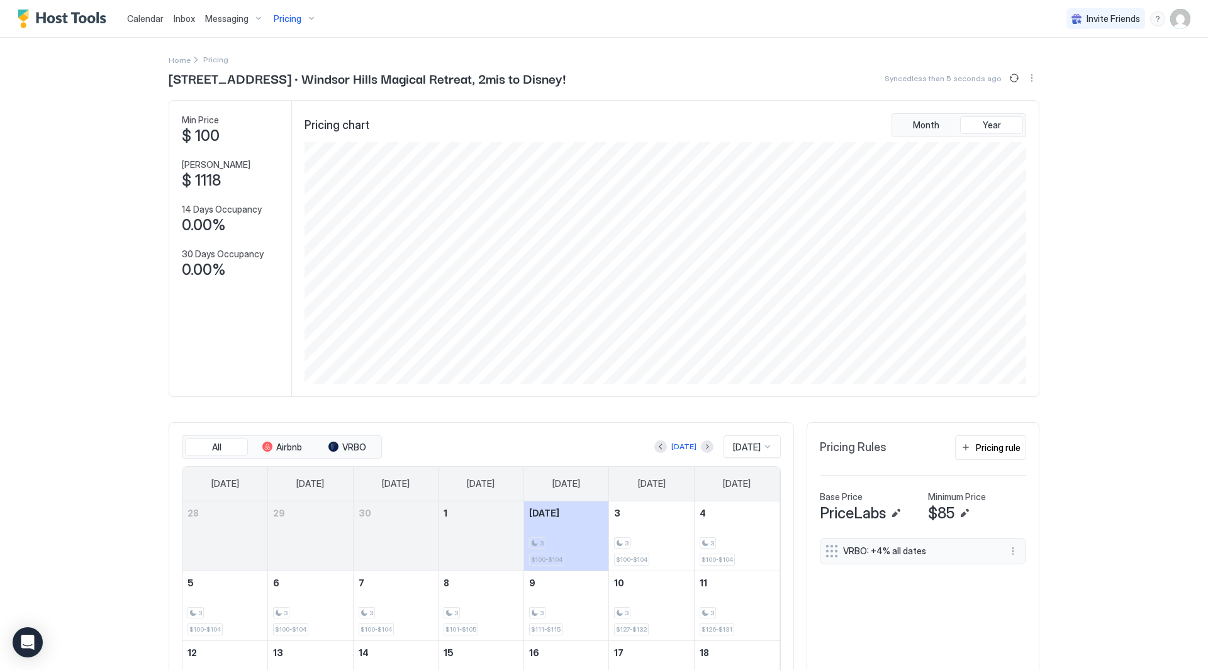
click at [187, 16] on span "Inbox" at bounding box center [184, 18] width 21 height 11
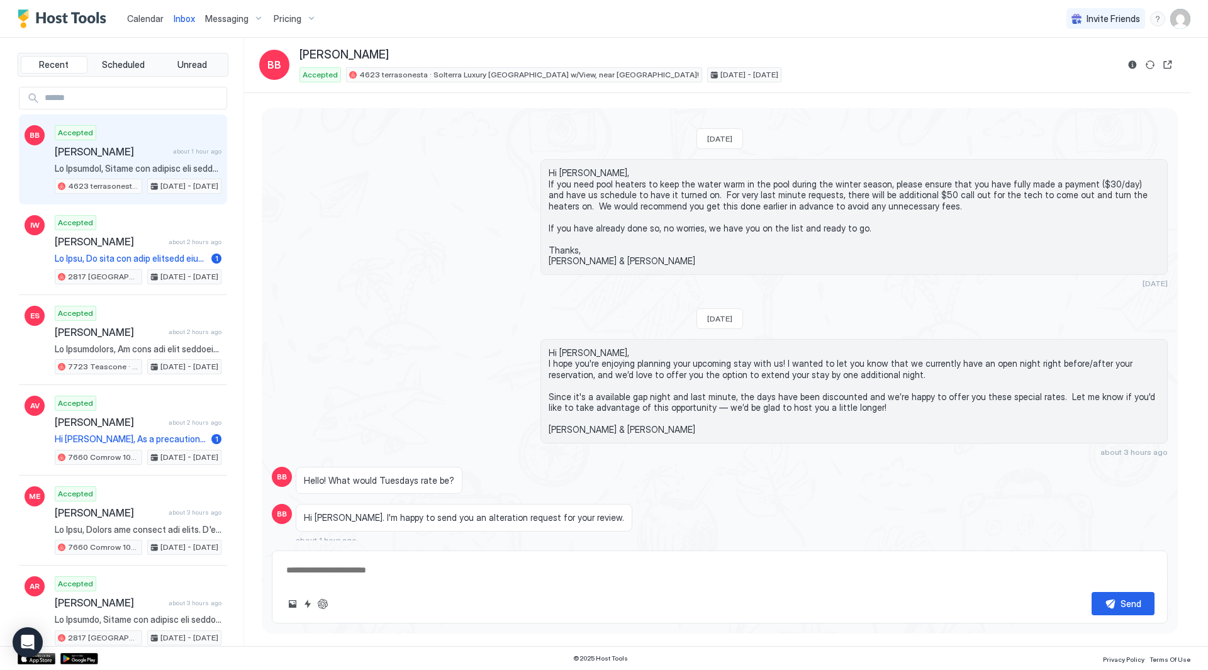
scroll to position [721, 0]
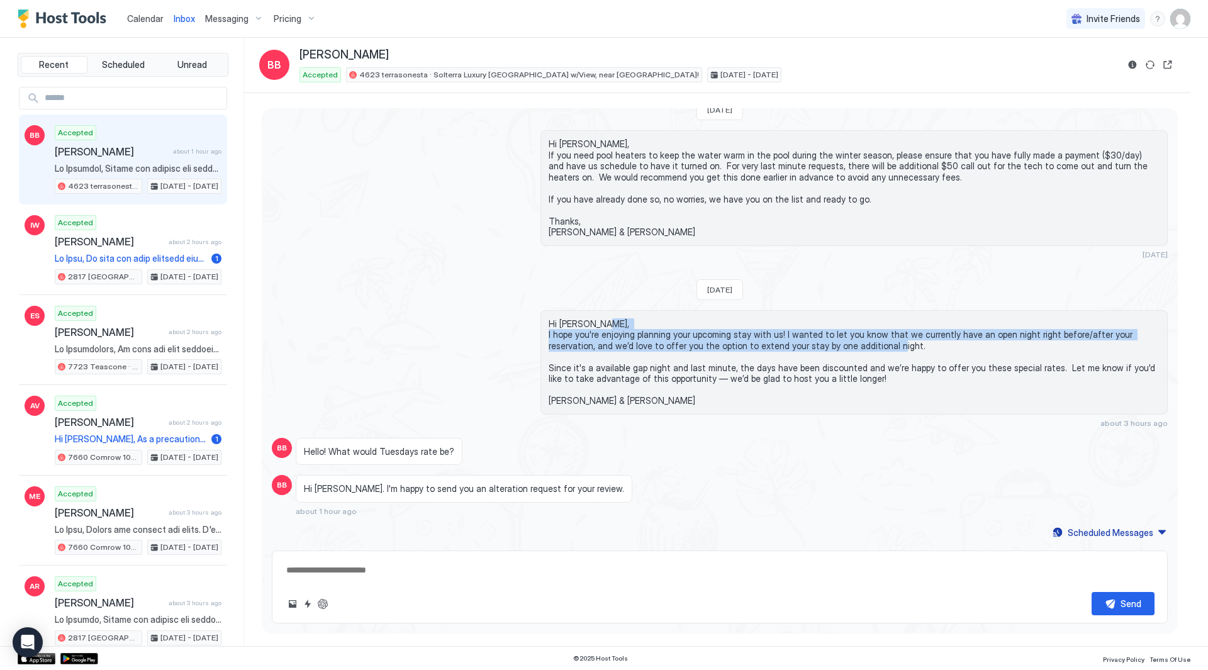
drag, startPoint x: 856, startPoint y: 344, endPoint x: 849, endPoint y: 308, distance: 36.7
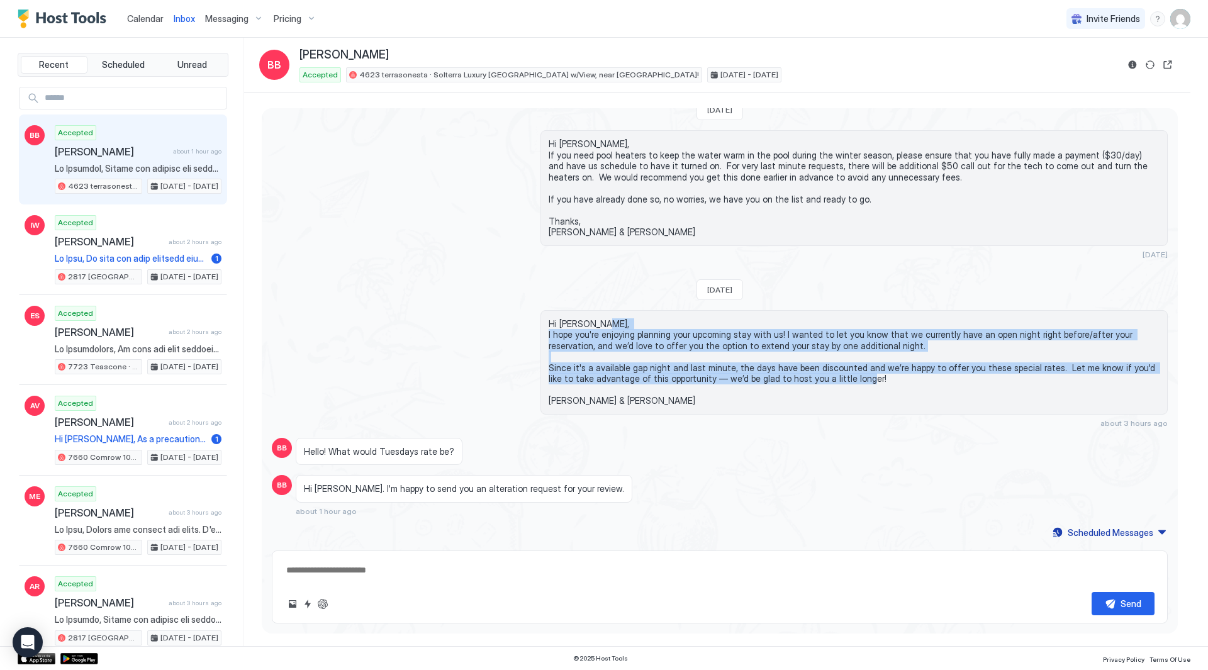
drag, startPoint x: 849, startPoint y: 308, endPoint x: 862, endPoint y: 395, distance: 87.2
click at [862, 395] on span "Hi [PERSON_NAME], I hope you're enjoying planning your upcoming stay with us! I…" at bounding box center [854, 362] width 611 height 88
click at [894, 368] on span "Hi [PERSON_NAME], I hope you're enjoying planning your upcoming stay with us! I…" at bounding box center [854, 362] width 611 height 88
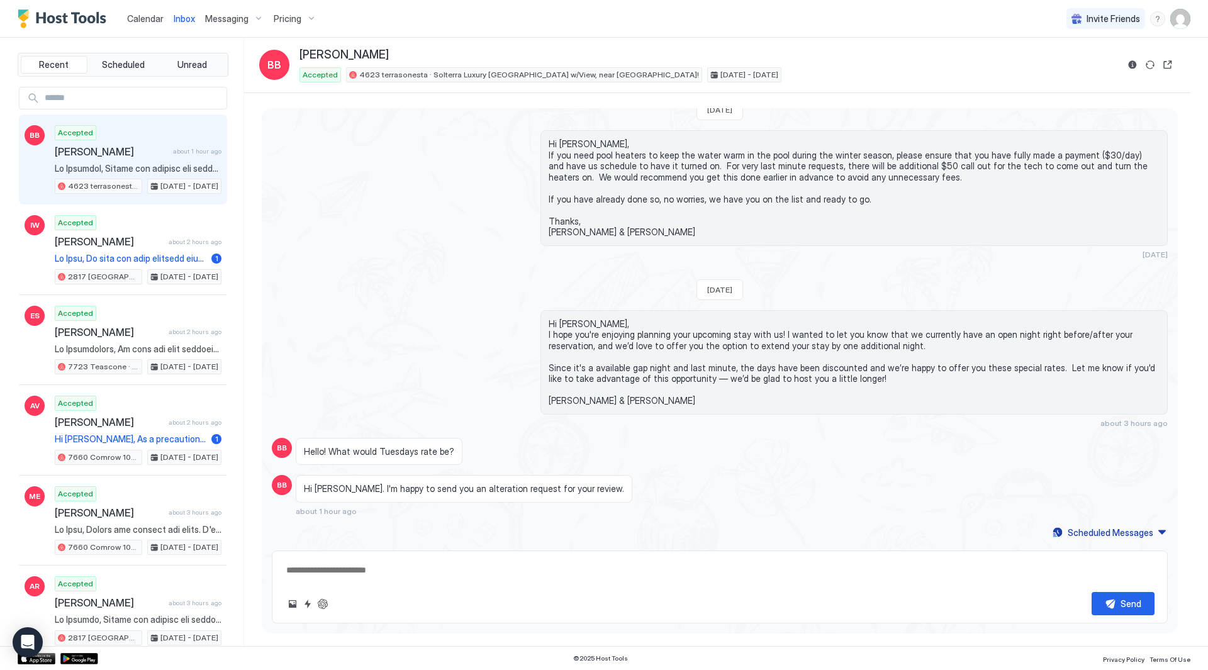
click at [952, 378] on span "Hi [PERSON_NAME], I hope you're enjoying planning your upcoming stay with us! I…" at bounding box center [854, 362] width 611 height 88
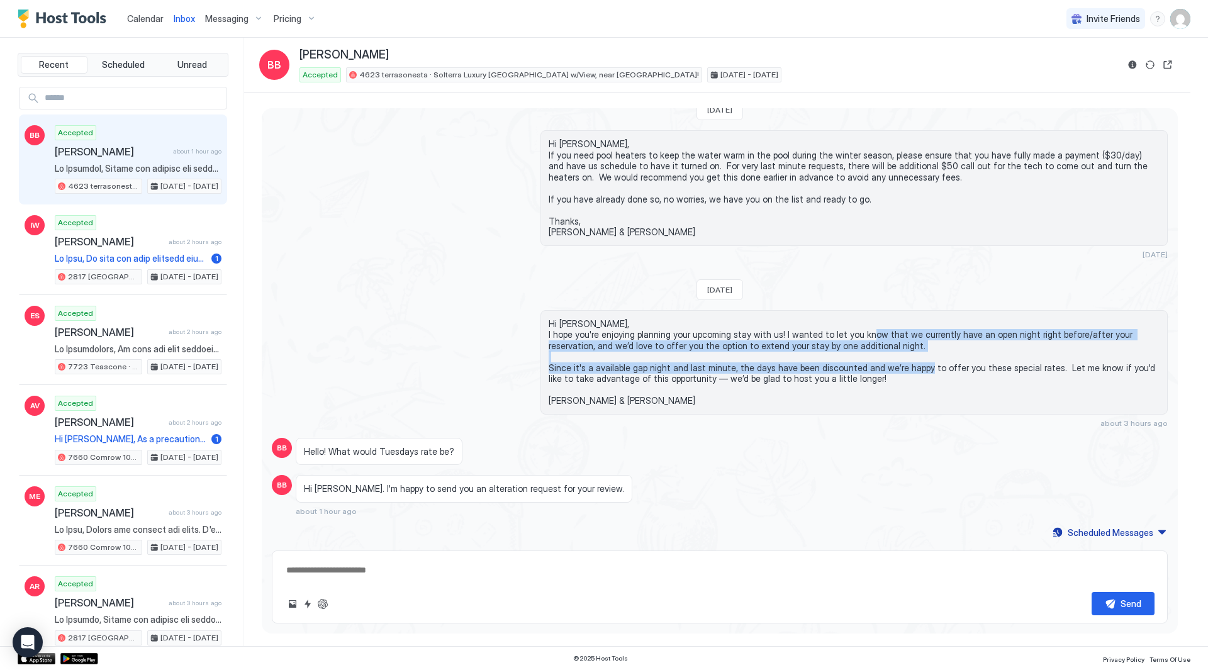
drag, startPoint x: 893, startPoint y: 347, endPoint x: 879, endPoint y: 339, distance: 16.6
click at [879, 339] on span "Hi [PERSON_NAME], I hope you're enjoying planning your upcoming stay with us! I…" at bounding box center [854, 362] width 611 height 88
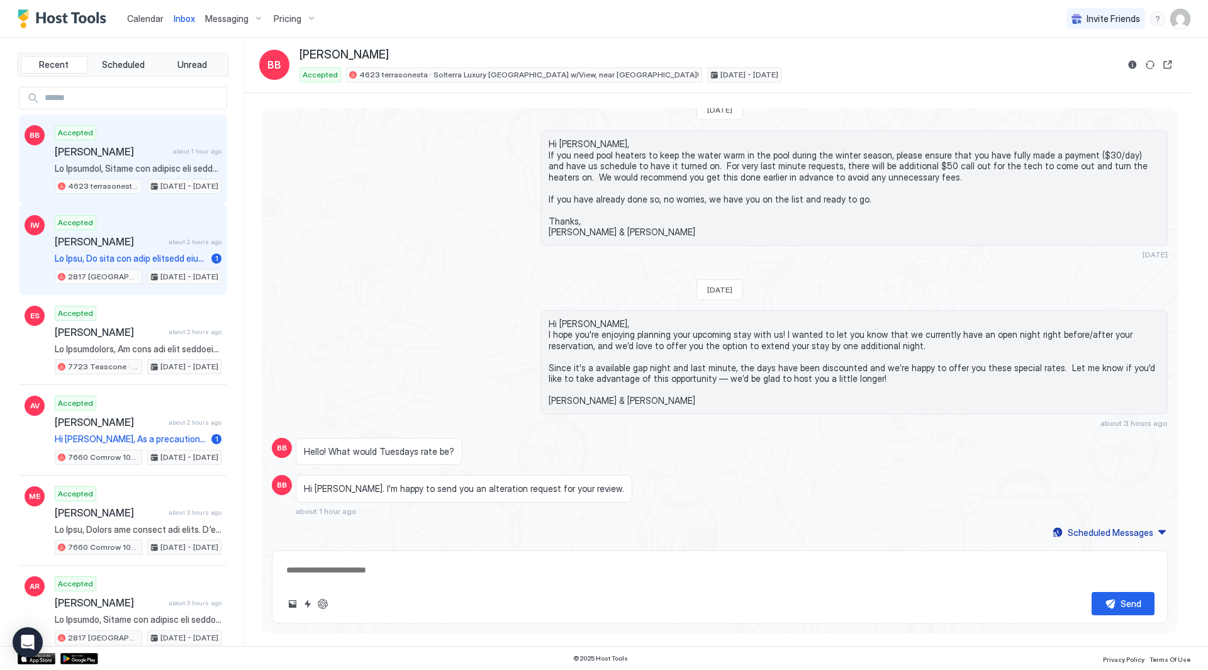
click at [133, 244] on span "[PERSON_NAME]" at bounding box center [109, 241] width 109 height 13
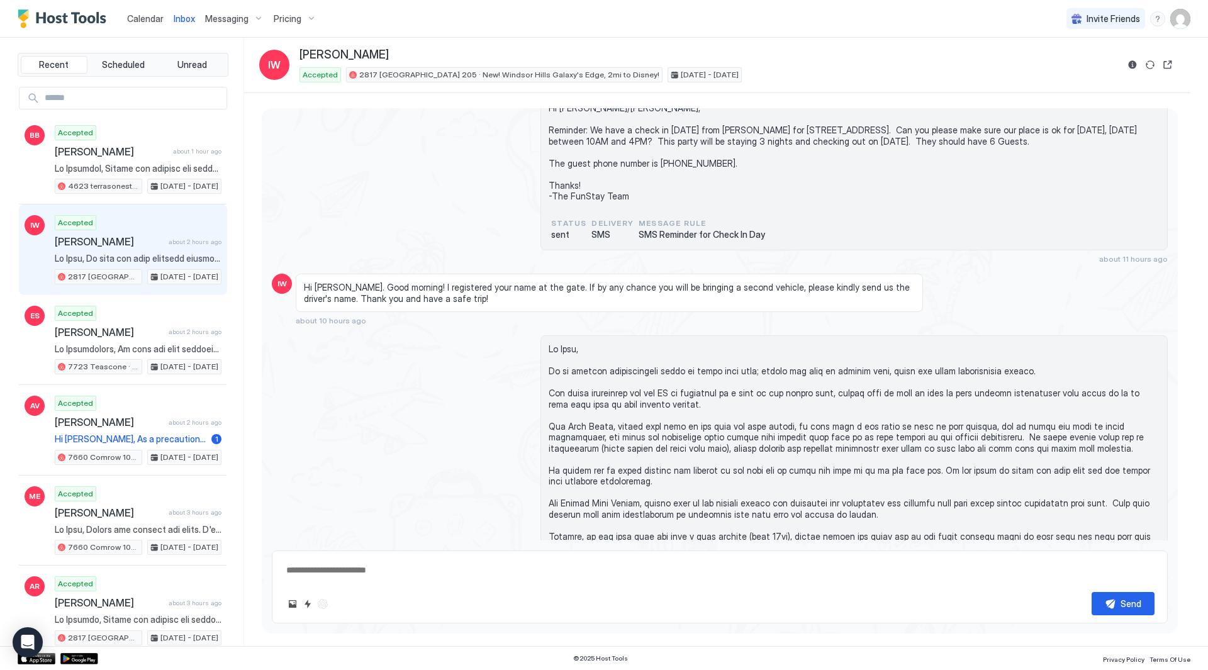
scroll to position [1855, 0]
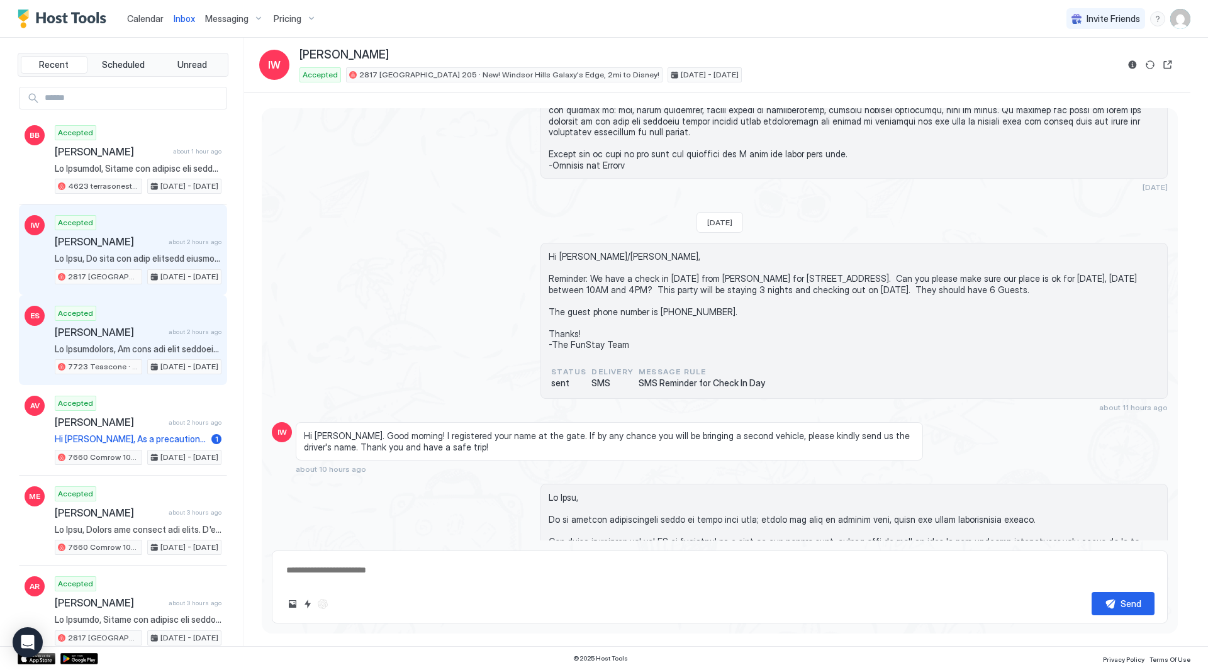
click at [136, 344] on span at bounding box center [138, 349] width 167 height 11
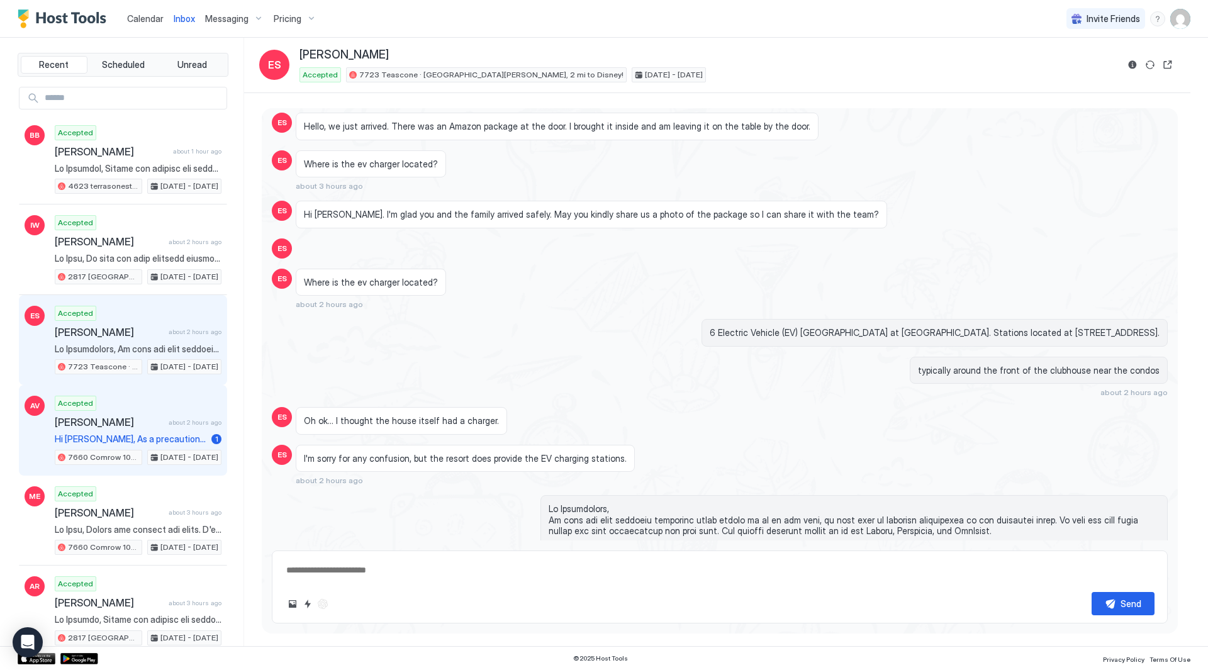
click at [158, 394] on div "AV Accepted [PERSON_NAME] about 2 hours ago Hi [PERSON_NAME], As a precaution, …" at bounding box center [123, 430] width 208 height 91
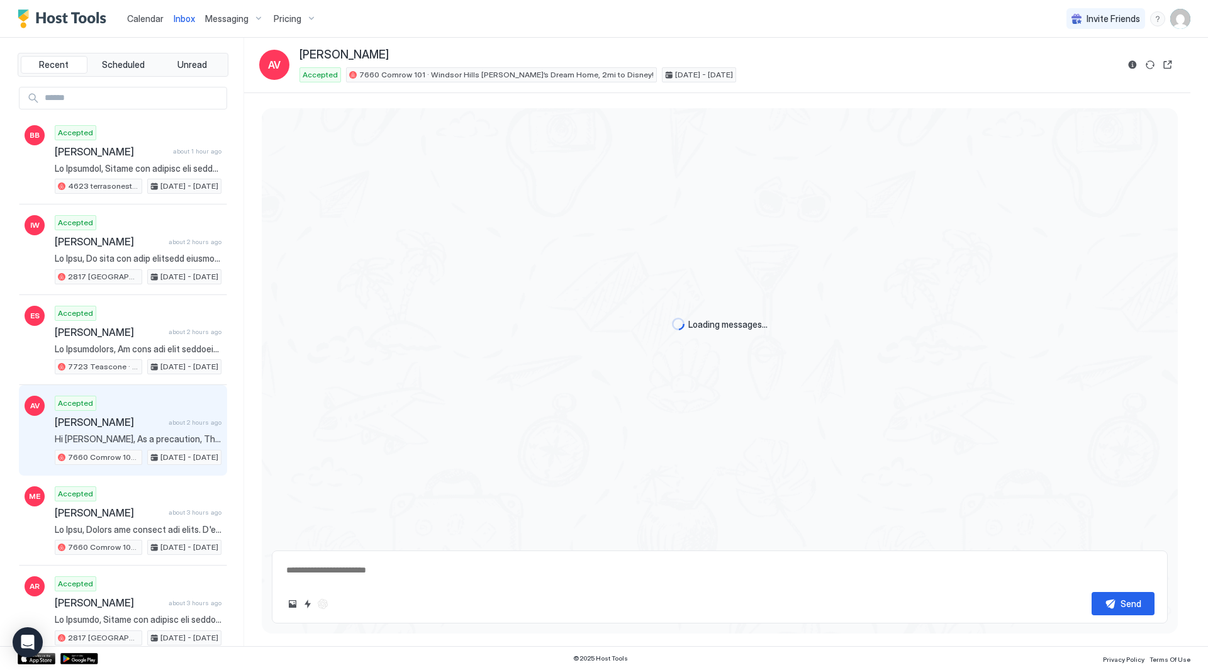
type textarea "*"
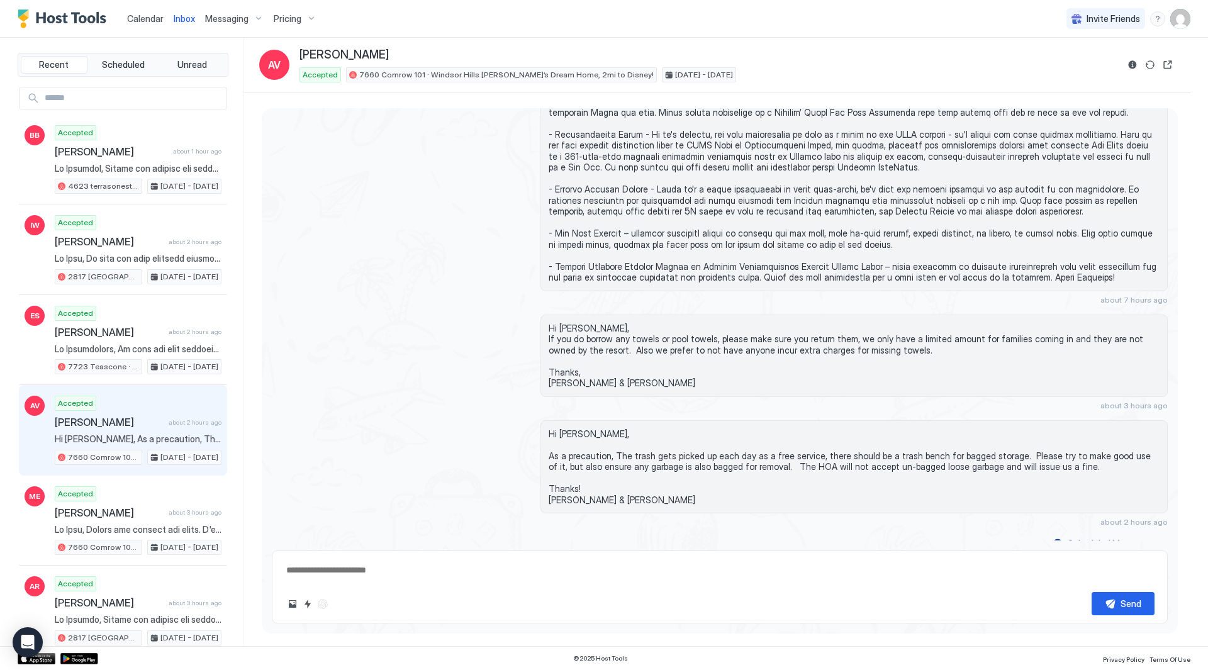
scroll to position [1261, 0]
